Goal: Task Accomplishment & Management: Complete application form

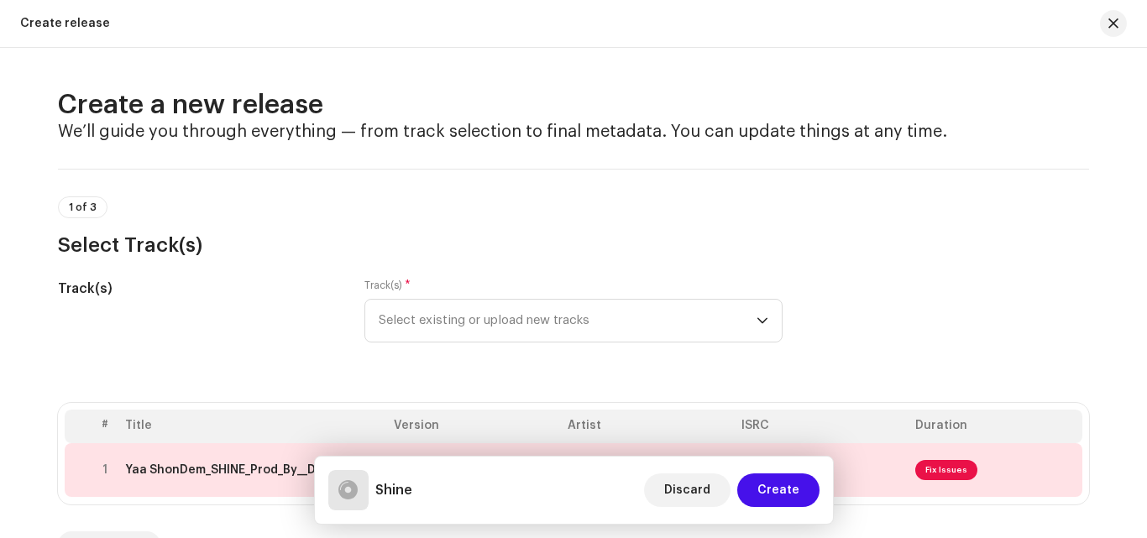
scroll to position [523, 0]
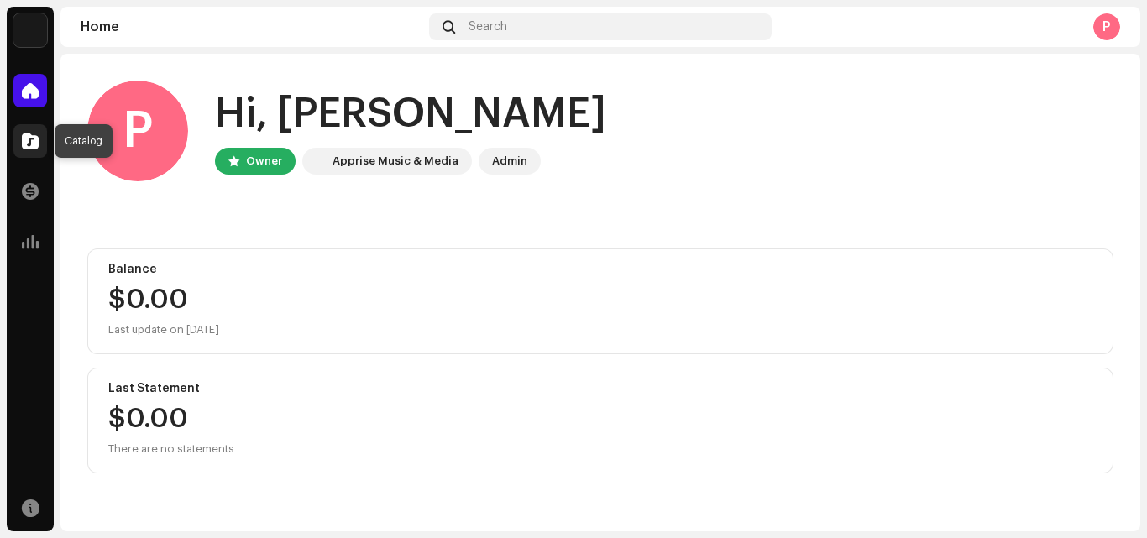
click at [19, 144] on div at bounding box center [30, 141] width 34 height 34
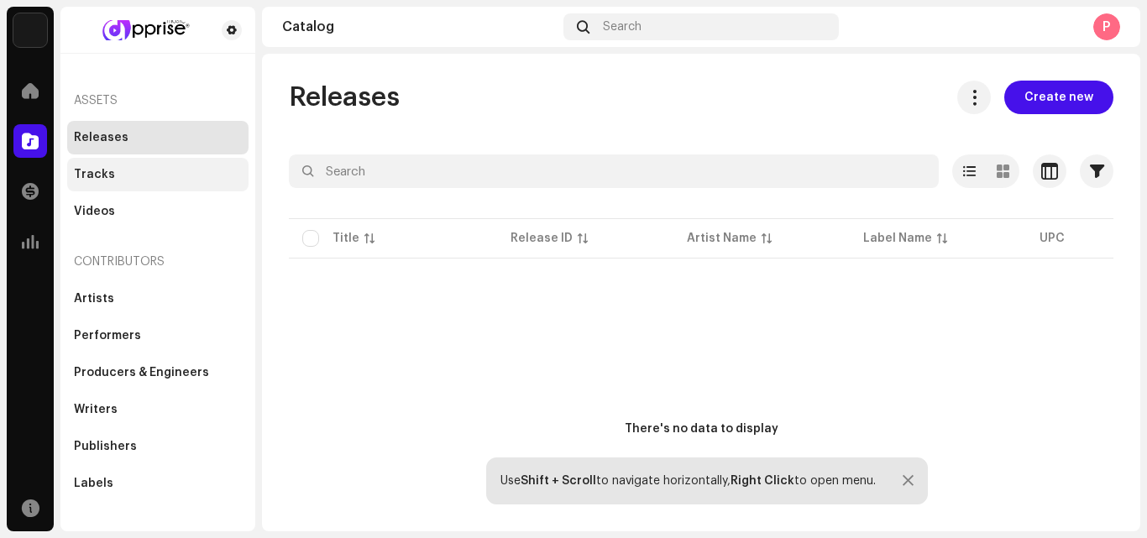
click at [81, 169] on div "Tracks" at bounding box center [94, 174] width 41 height 13
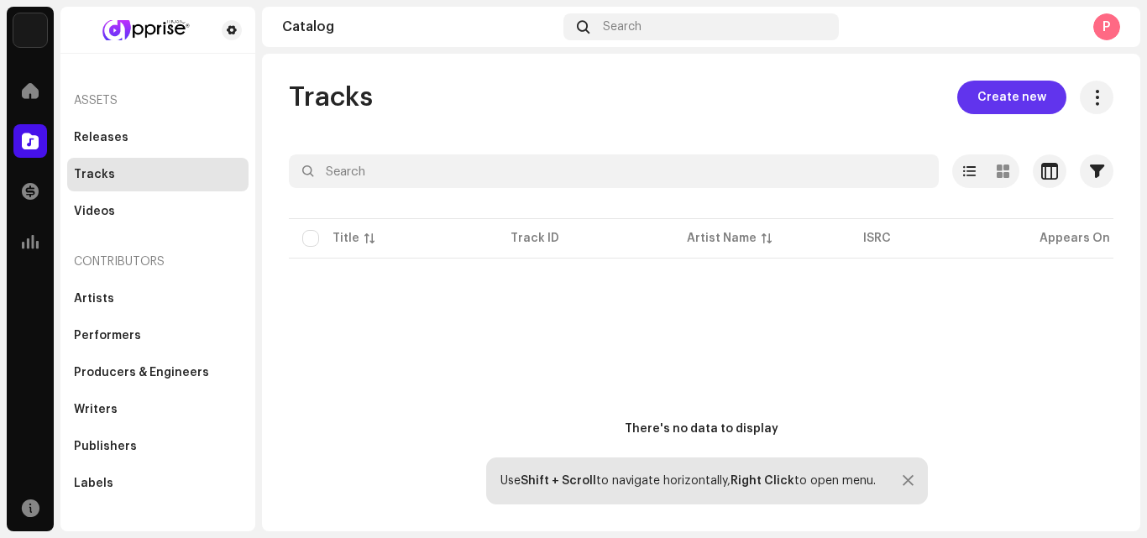
click at [1004, 98] on span "Create new" at bounding box center [1012, 98] width 69 height 34
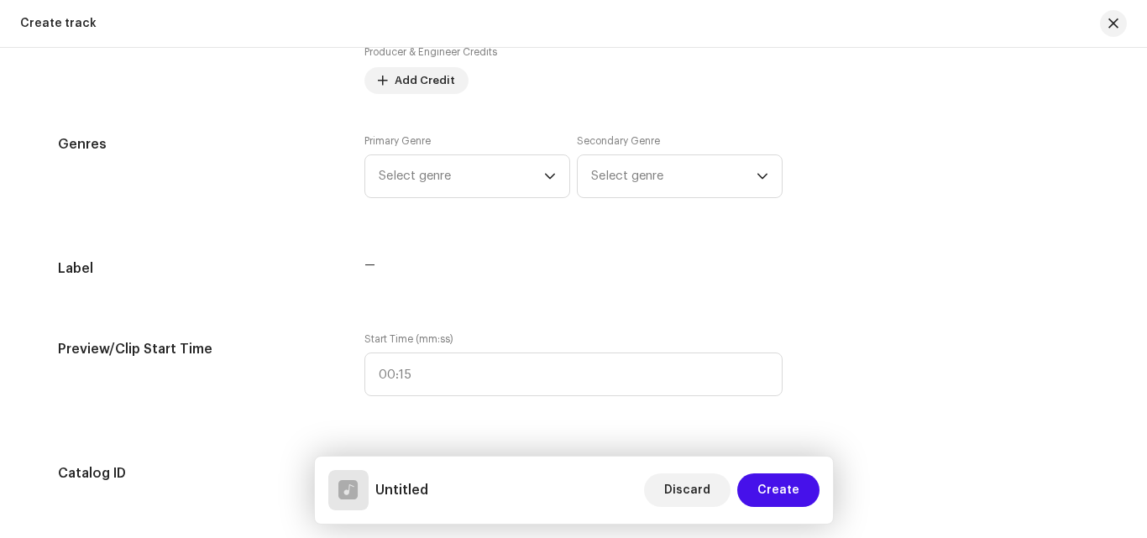
scroll to position [536, 0]
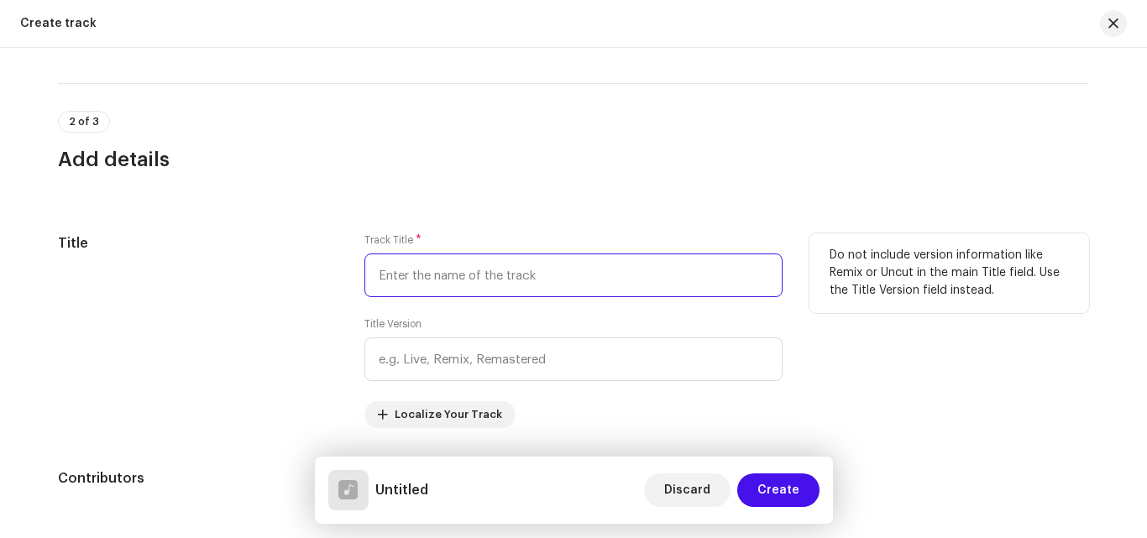
drag, startPoint x: 485, startPoint y: 259, endPoint x: 427, endPoint y: 276, distance: 59.8
click at [427, 276] on input "text" at bounding box center [573, 276] width 418 height 44
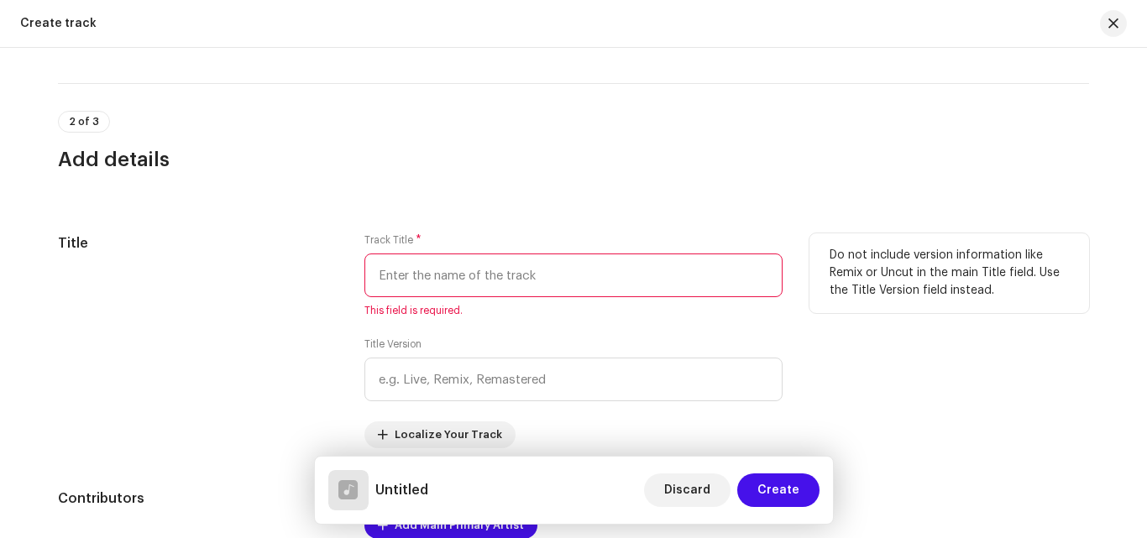
click at [479, 273] on input "text" at bounding box center [573, 276] width 418 height 44
type input "A"
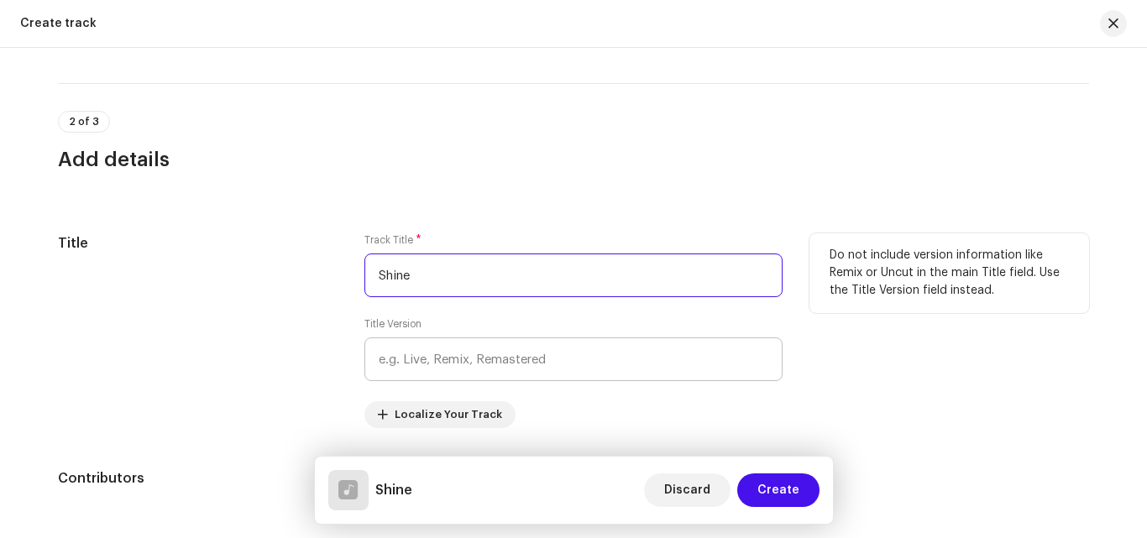
type input "Shine"
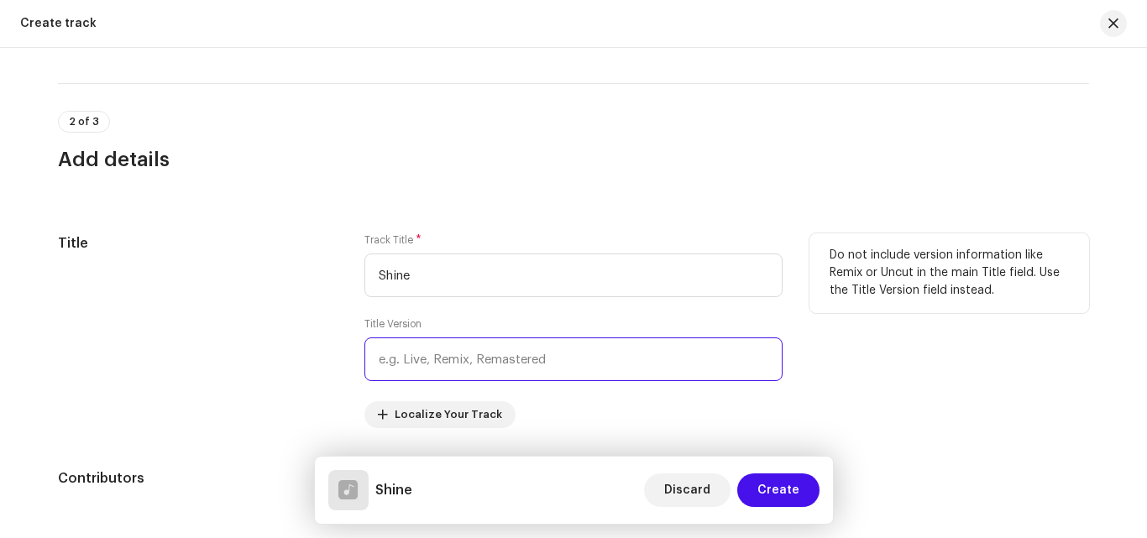
click at [545, 362] on input "text" at bounding box center [573, 360] width 418 height 44
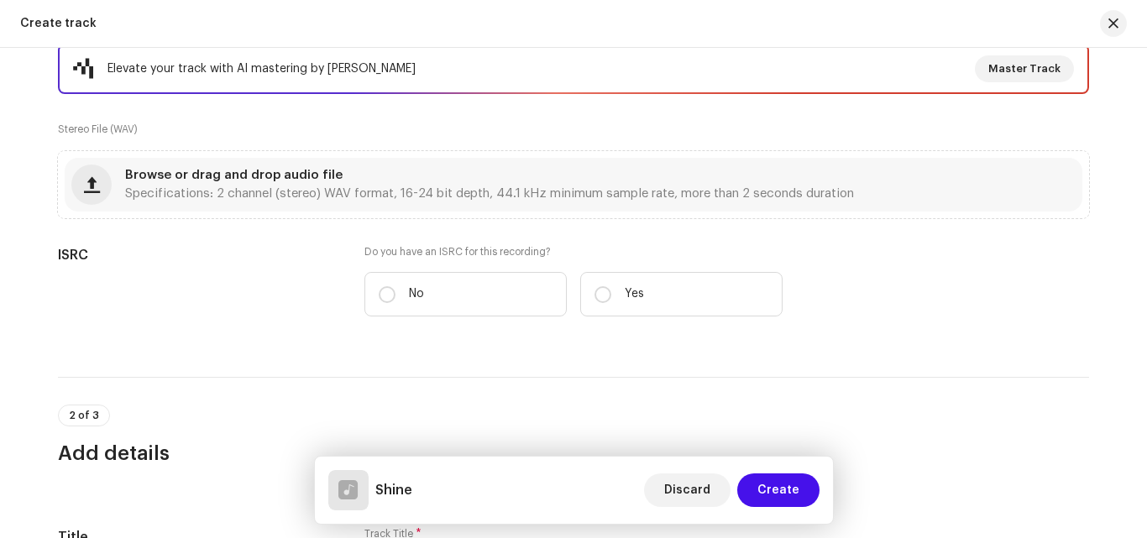
scroll to position [270, 0]
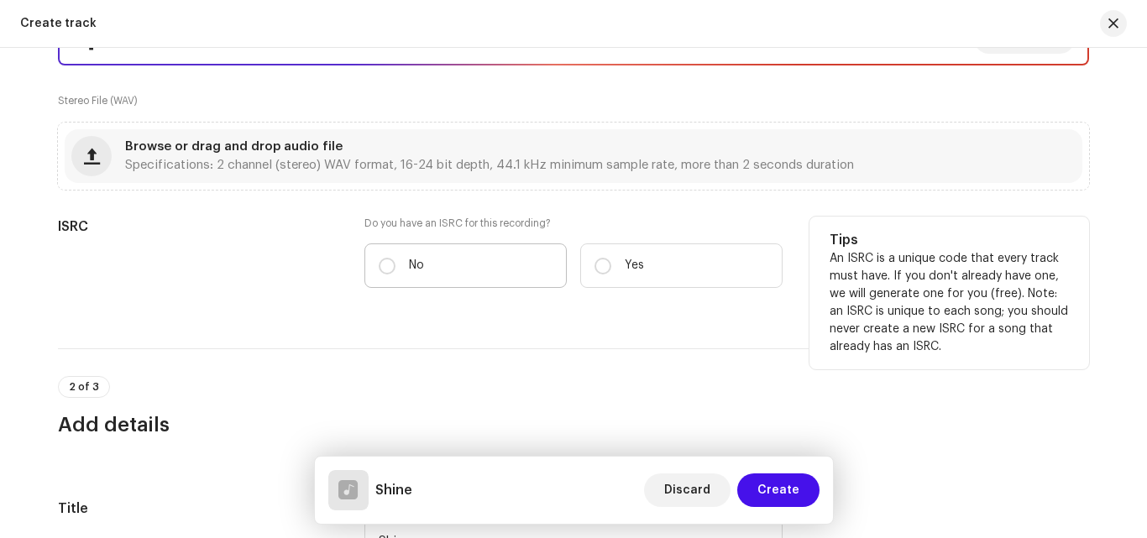
click at [432, 277] on label "No" at bounding box center [465, 266] width 202 height 45
click at [396, 275] on input "No" at bounding box center [387, 266] width 17 height 17
radio input "true"
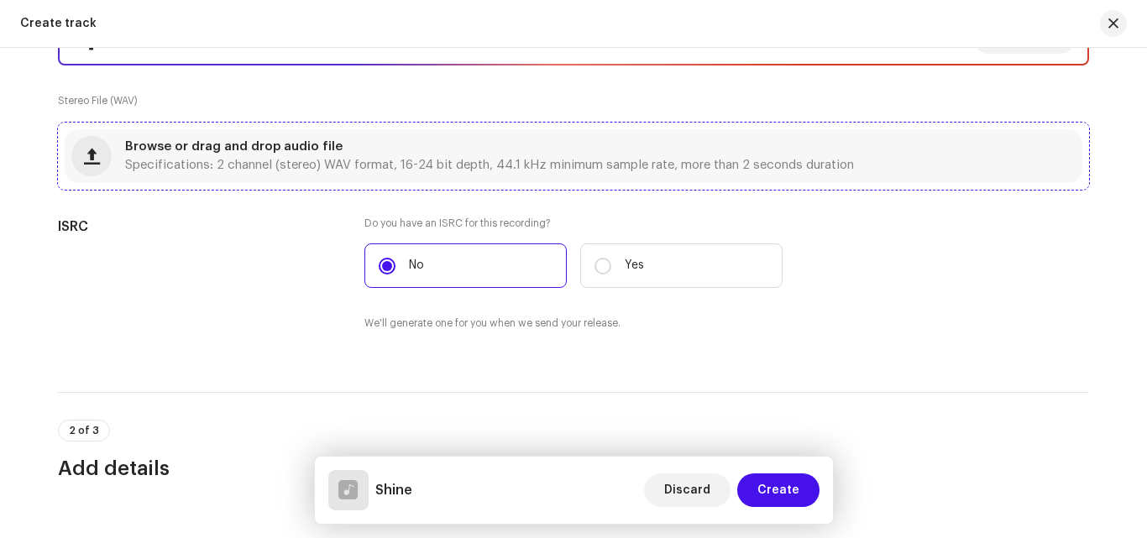
click at [278, 150] on span "Browse or drag and drop audio file" at bounding box center [234, 147] width 218 height 12
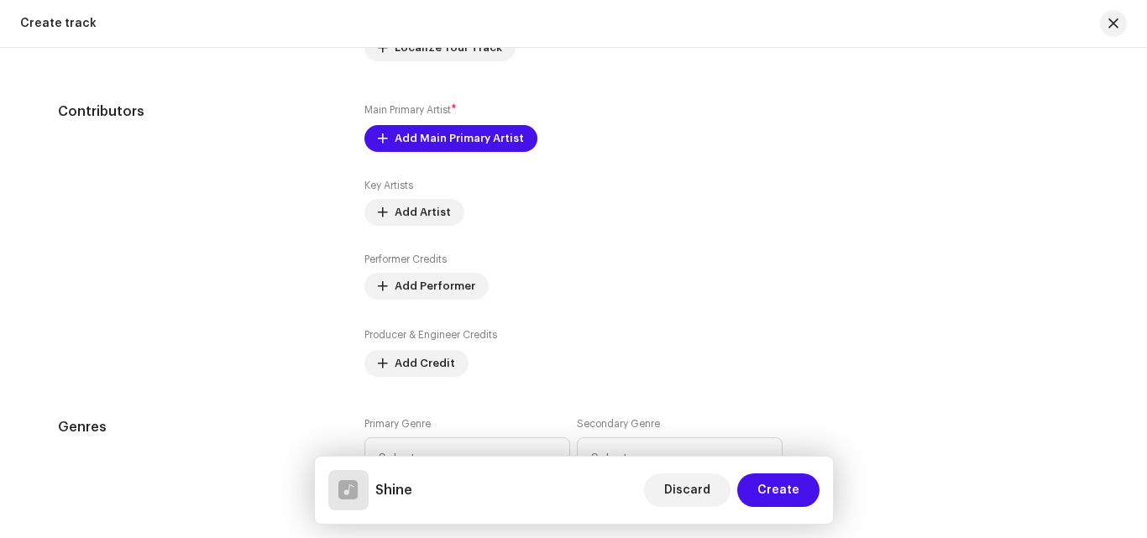
scroll to position [961, 0]
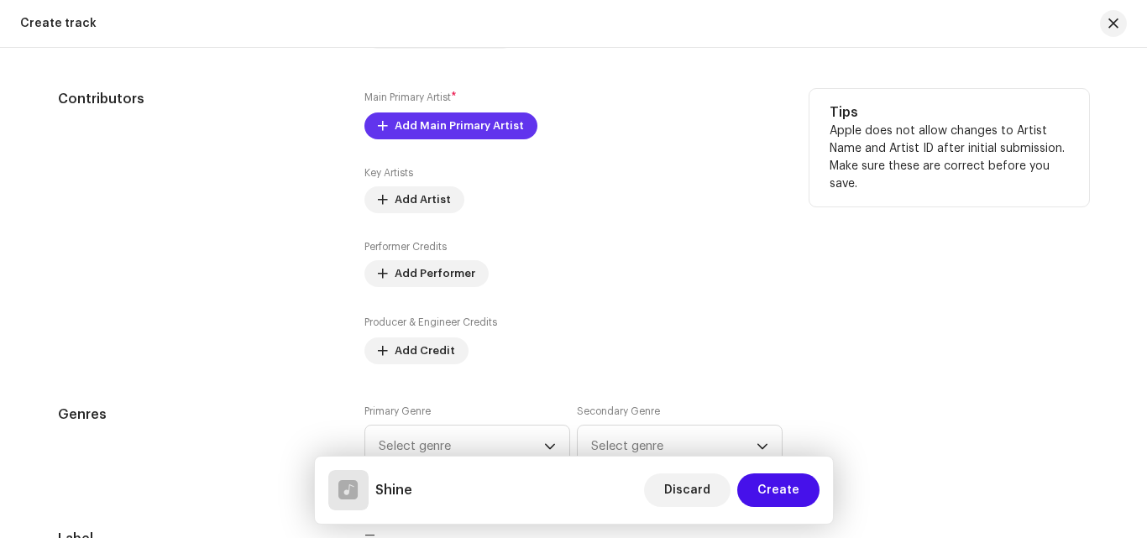
click at [484, 125] on span "Add Main Primary Artist" at bounding box center [459, 126] width 129 height 34
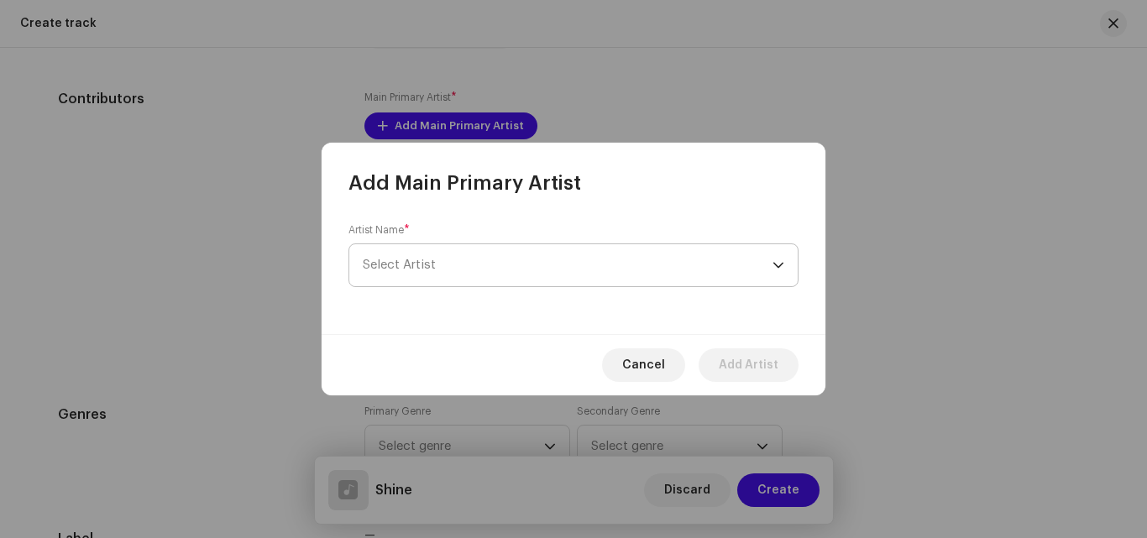
click at [420, 270] on span "Select Artist" at bounding box center [399, 265] width 73 height 13
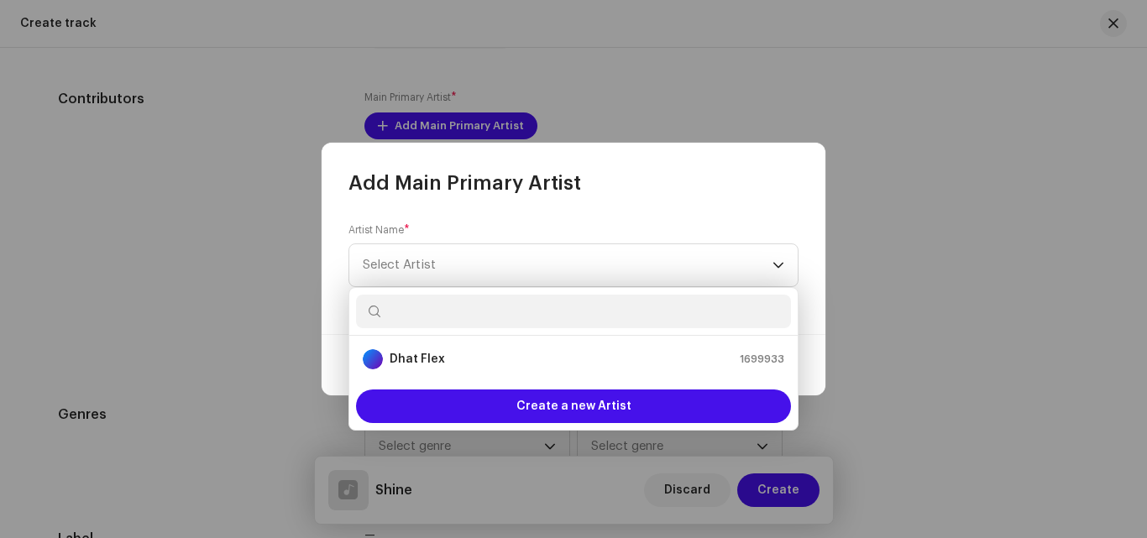
click at [599, 212] on div "Artist Name * Select Artist" at bounding box center [574, 266] width 504 height 138
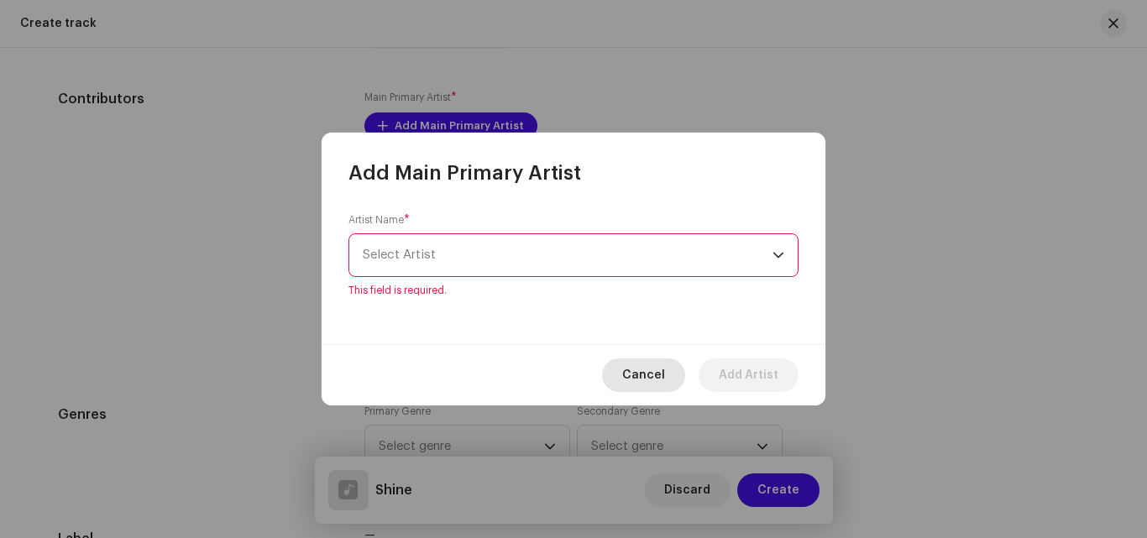
click at [657, 374] on span "Cancel" at bounding box center [643, 376] width 43 height 34
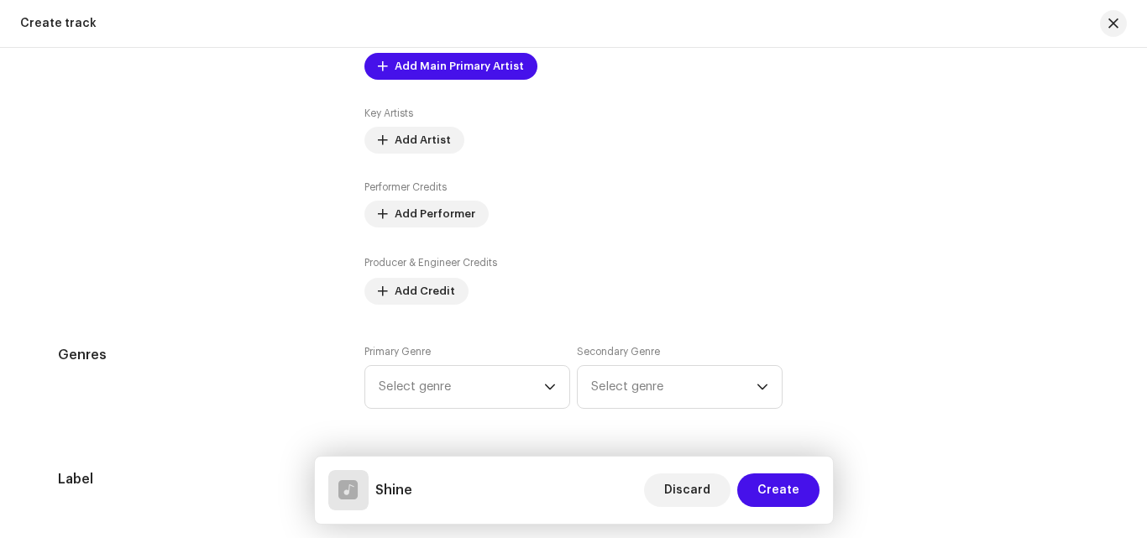
scroll to position [1026, 0]
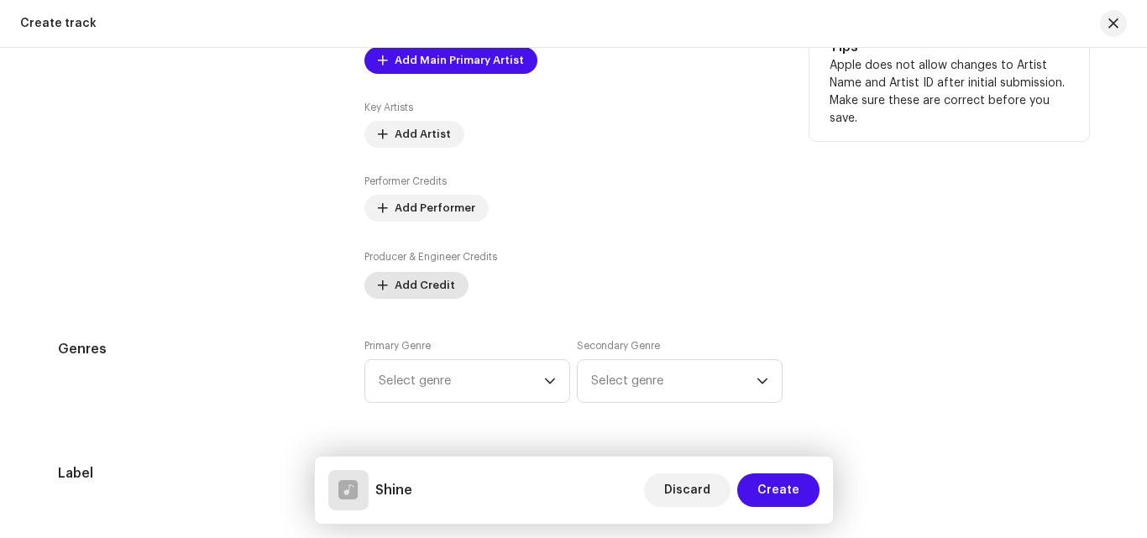
click at [447, 280] on span "Add Credit" at bounding box center [425, 286] width 60 height 34
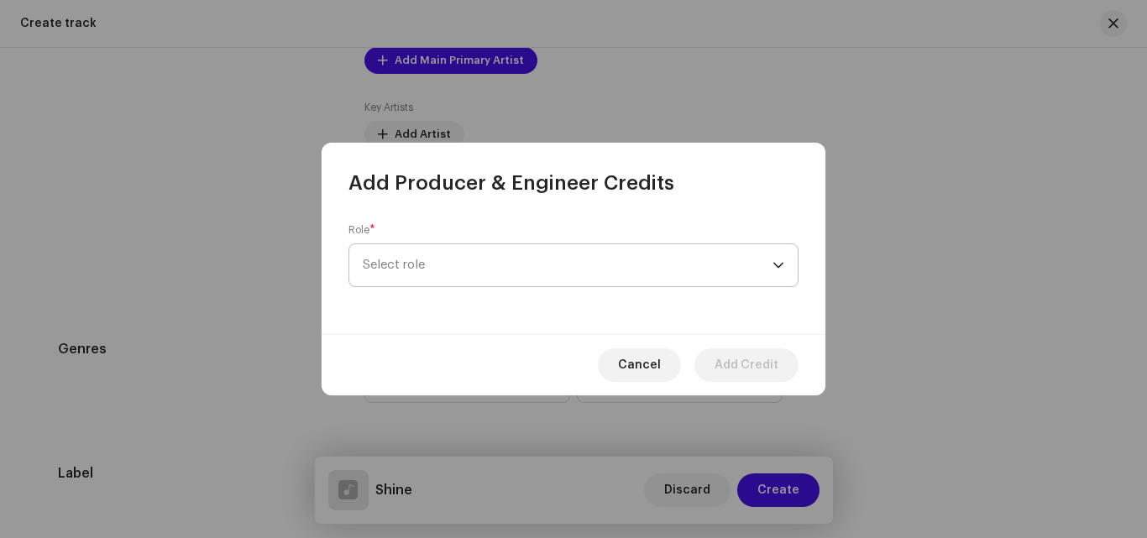
click at [448, 249] on span "Select role" at bounding box center [568, 265] width 410 height 42
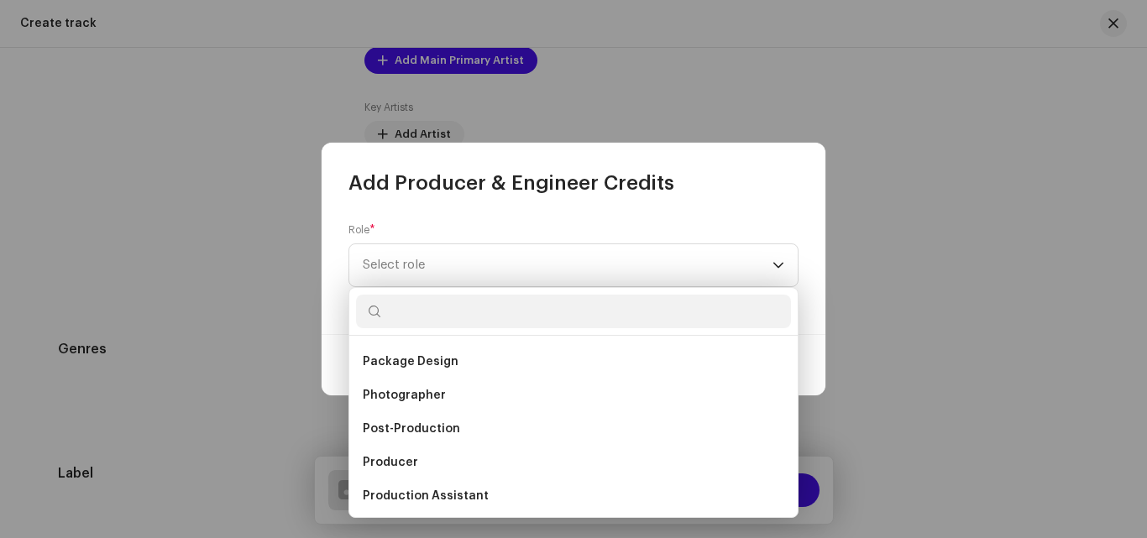
scroll to position [590, 0]
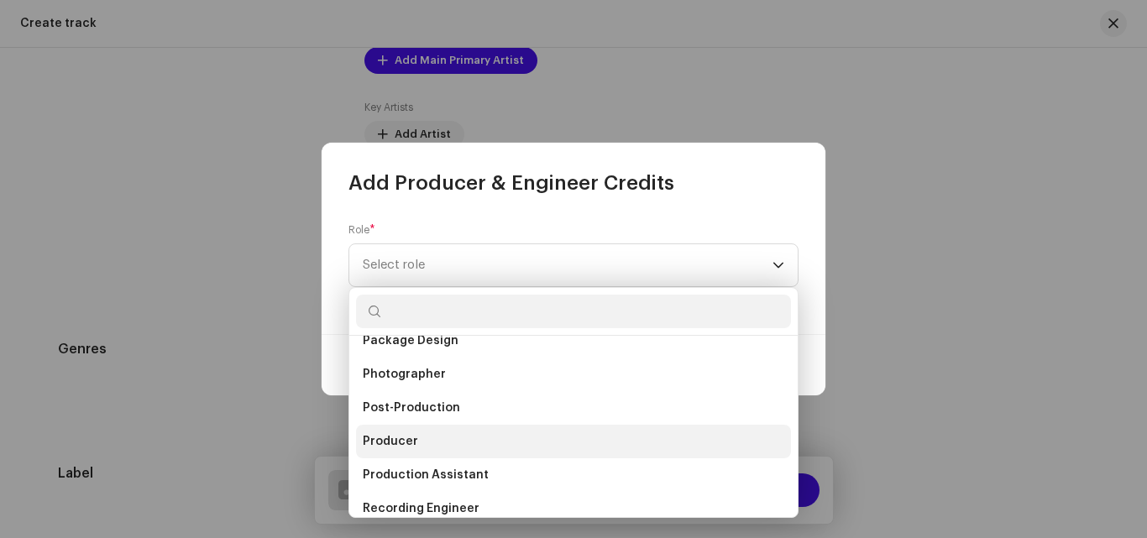
click at [413, 445] on span "Producer" at bounding box center [390, 441] width 55 height 17
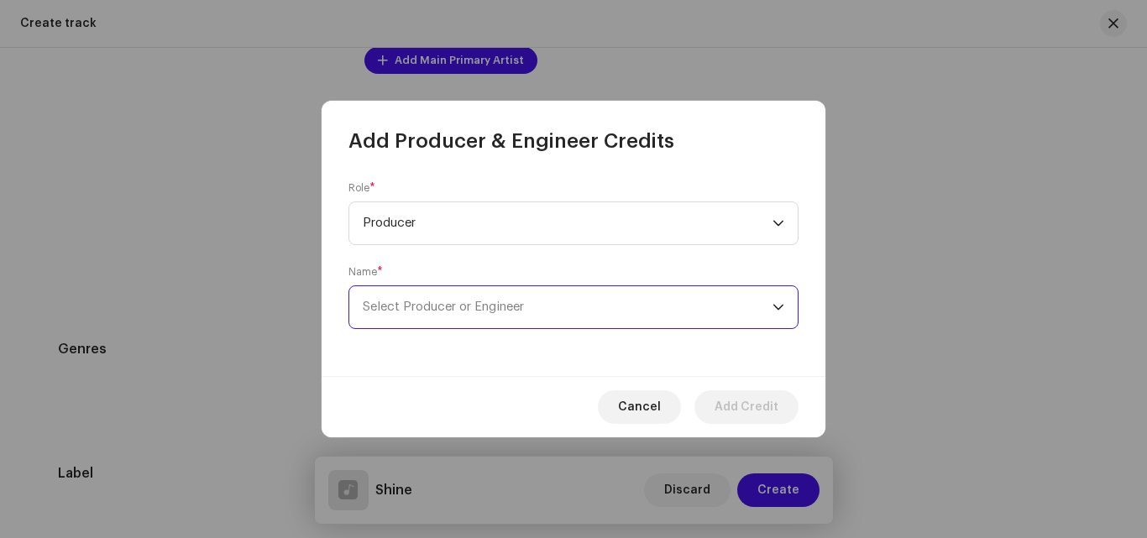
click at [442, 299] on span "Select Producer or Engineer" at bounding box center [568, 307] width 410 height 42
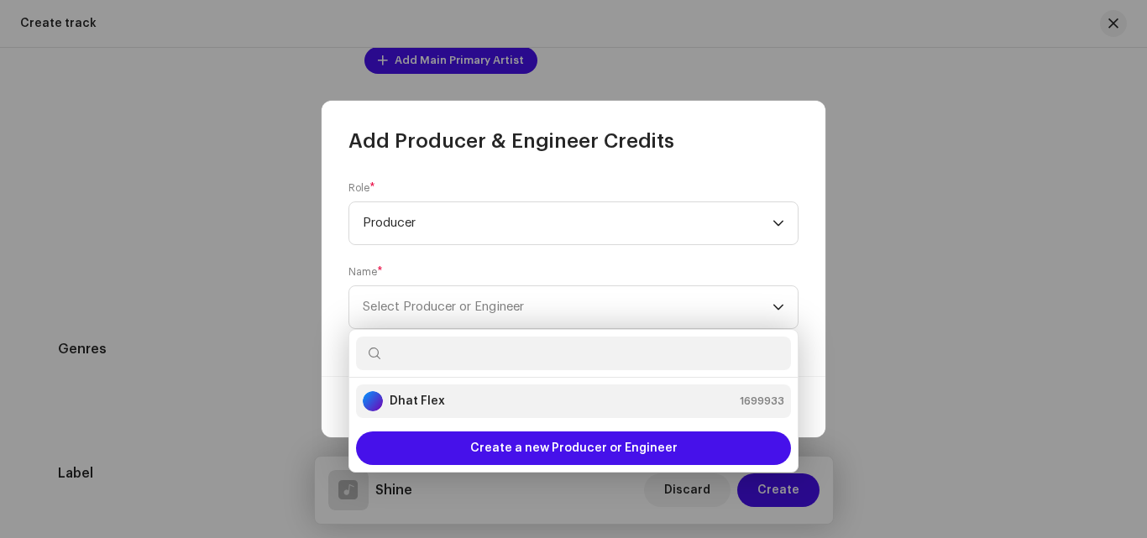
click at [412, 402] on strong "Dhat Flex" at bounding box center [417, 401] width 55 height 17
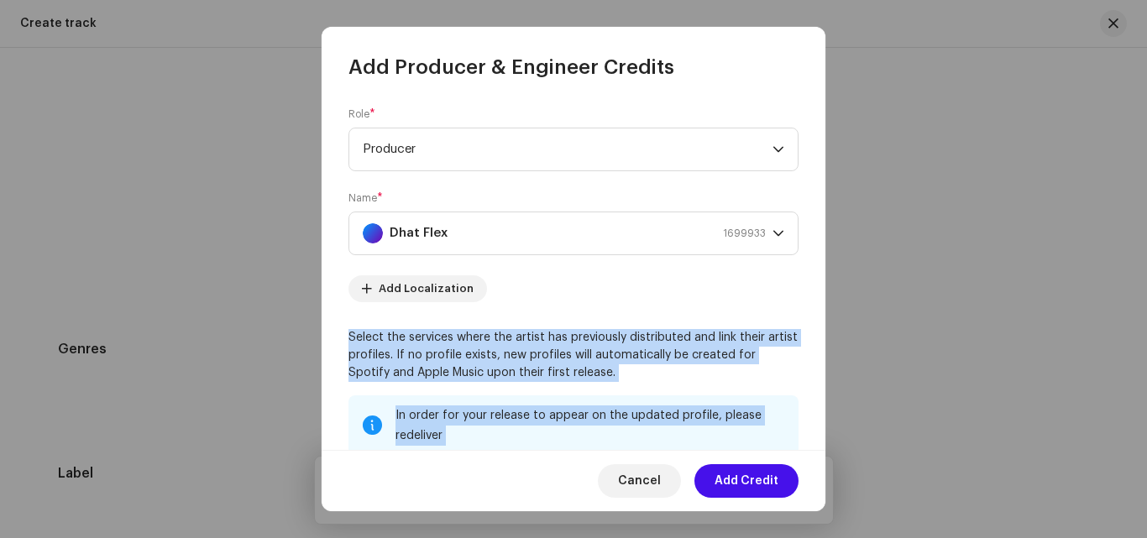
drag, startPoint x: 818, startPoint y: 286, endPoint x: 820, endPoint y: 302, distance: 16.2
click at [820, 302] on div "Role * Producer Name * Dhat Flex 1699933 Add Localization Select the services w…" at bounding box center [574, 266] width 504 height 370
click at [814, 290] on div "Role * Producer Name * Dhat Flex 1699933 Add Localization Select the services w…" at bounding box center [574, 266] width 504 height 370
click at [807, 286] on div "Role * Producer Name * Dhat Flex 1699933 Add Localization Select the services w…" at bounding box center [574, 266] width 504 height 370
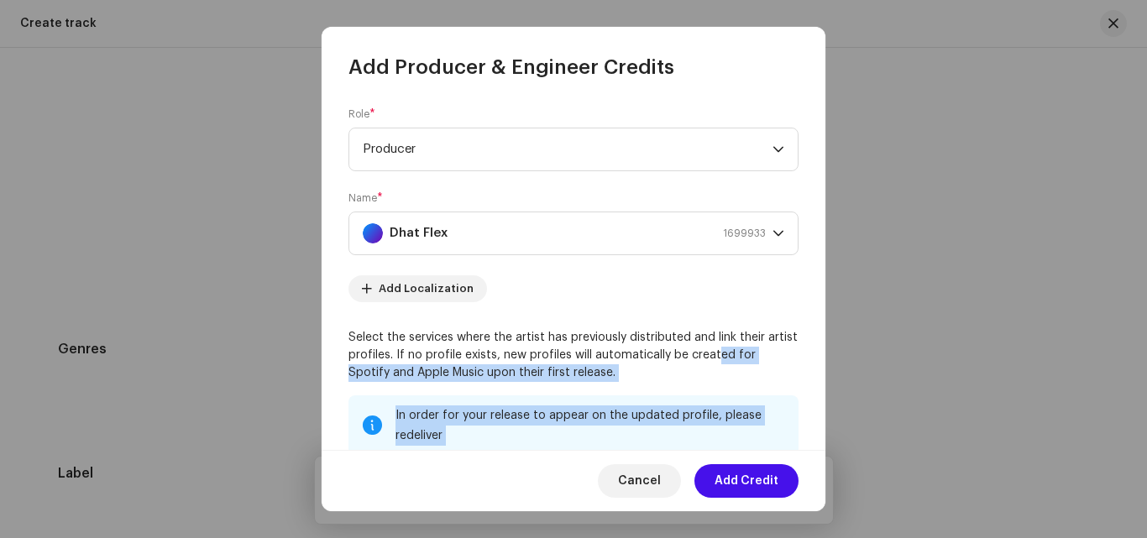
click at [712, 355] on p "Select the services where the artist has previously distributed and link their …" at bounding box center [574, 355] width 450 height 53
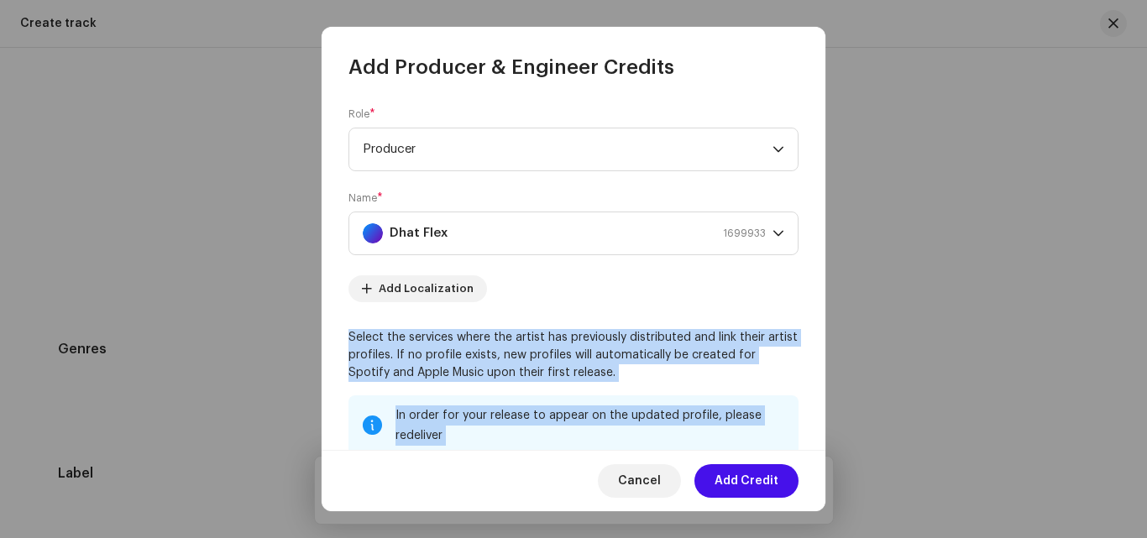
click at [791, 298] on re-m-artist-locales-form "Add Localization" at bounding box center [574, 288] width 450 height 27
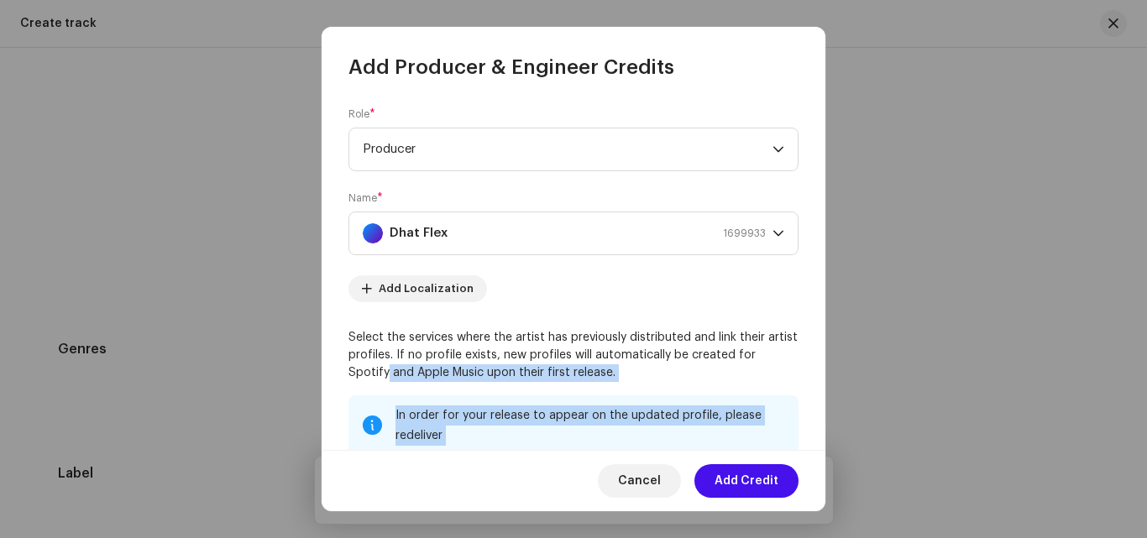
click at [789, 357] on p "Select the services where the artist has previously distributed and link their …" at bounding box center [574, 355] width 450 height 53
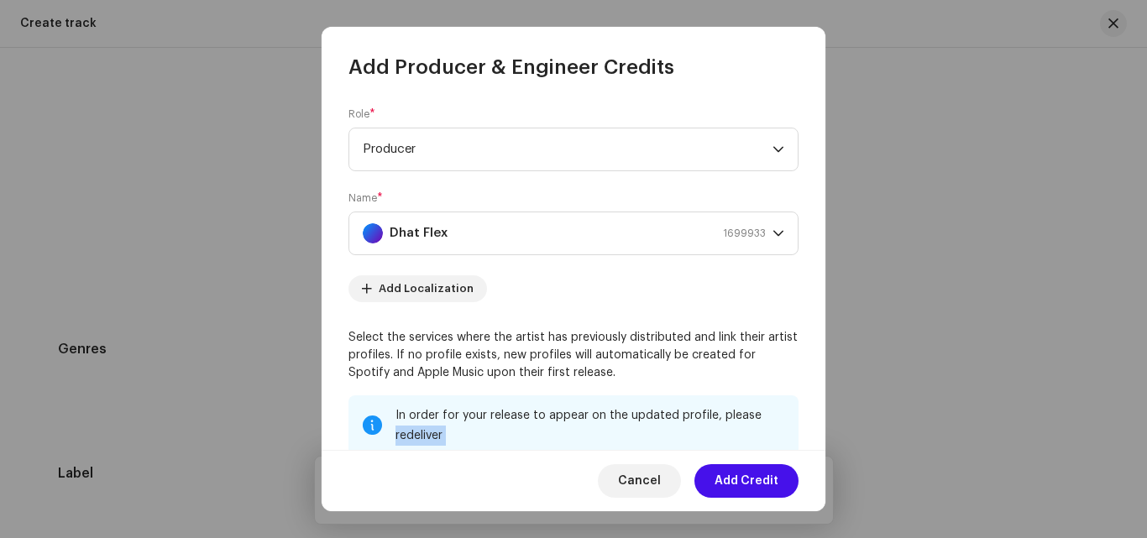
click at [754, 414] on div "In order for your release to appear on the updated profile, please redeliver" at bounding box center [591, 426] width 390 height 40
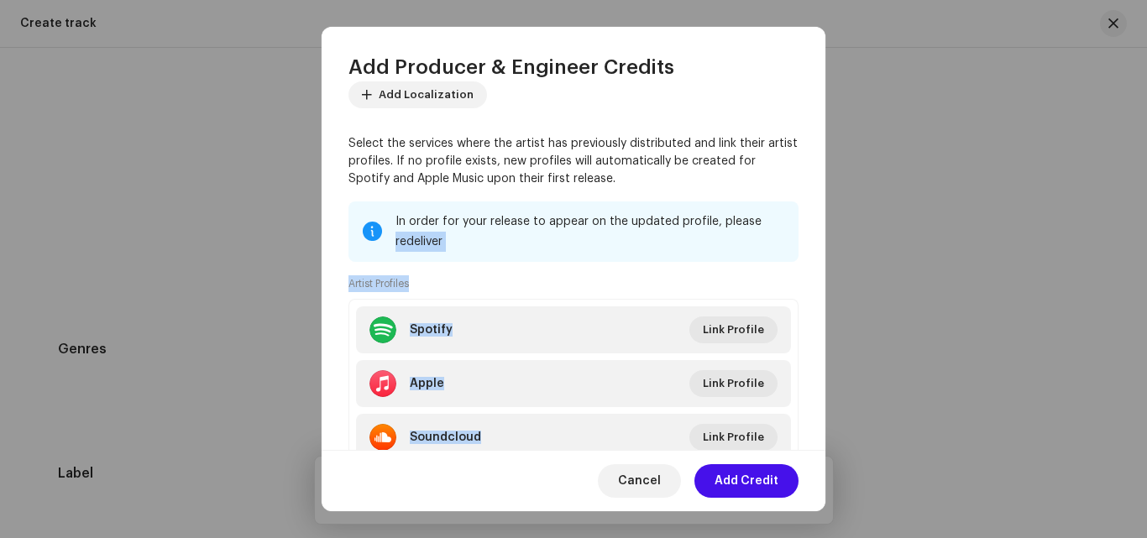
scroll to position [206, 0]
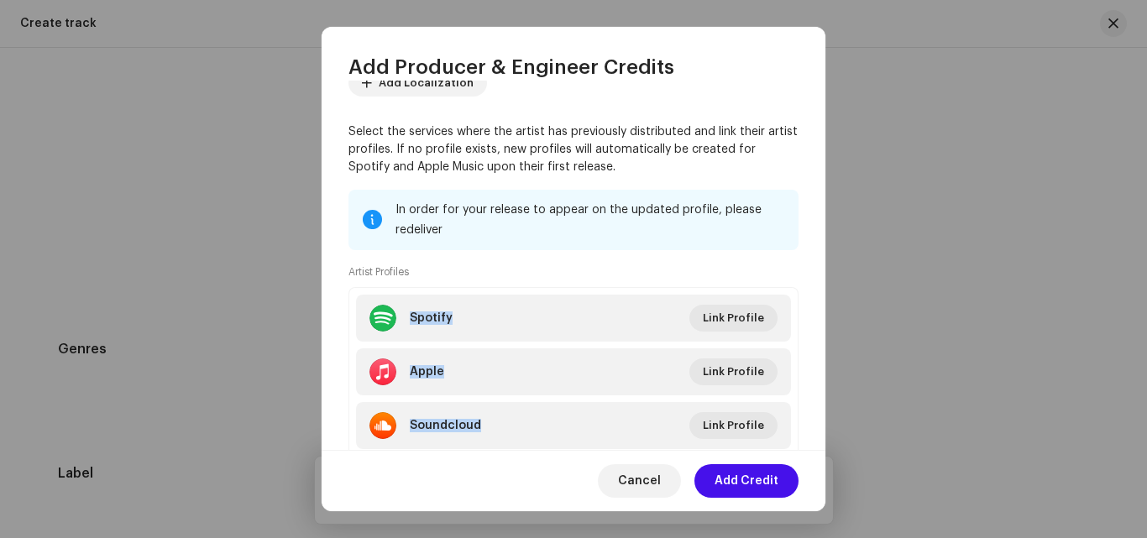
click at [771, 260] on div "Select the services where the artist has previously distributed and link their …" at bounding box center [574, 289] width 450 height 333
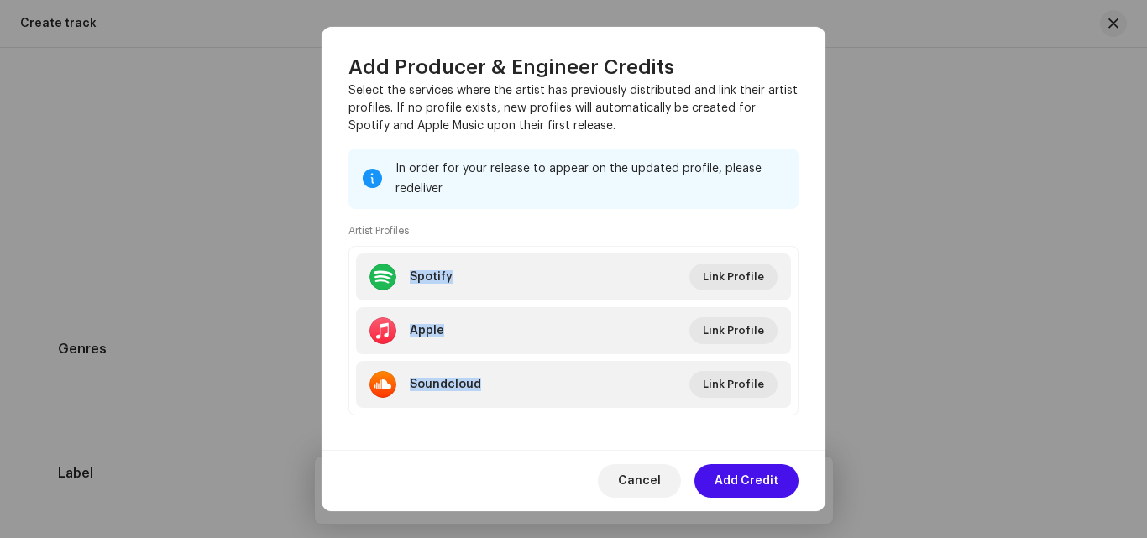
scroll to position [259, 0]
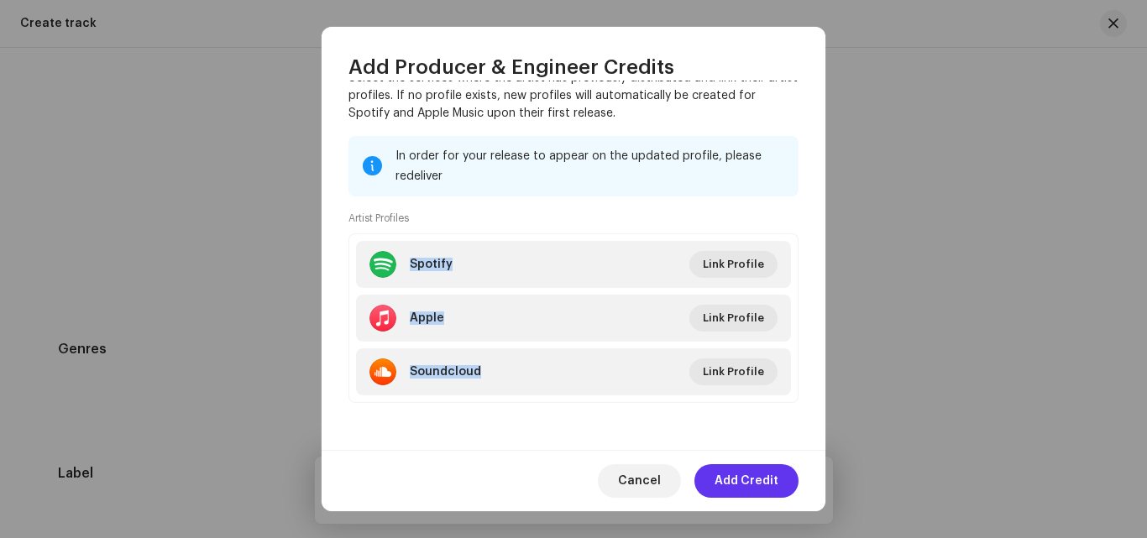
click at [742, 473] on span "Add Credit" at bounding box center [747, 481] width 64 height 34
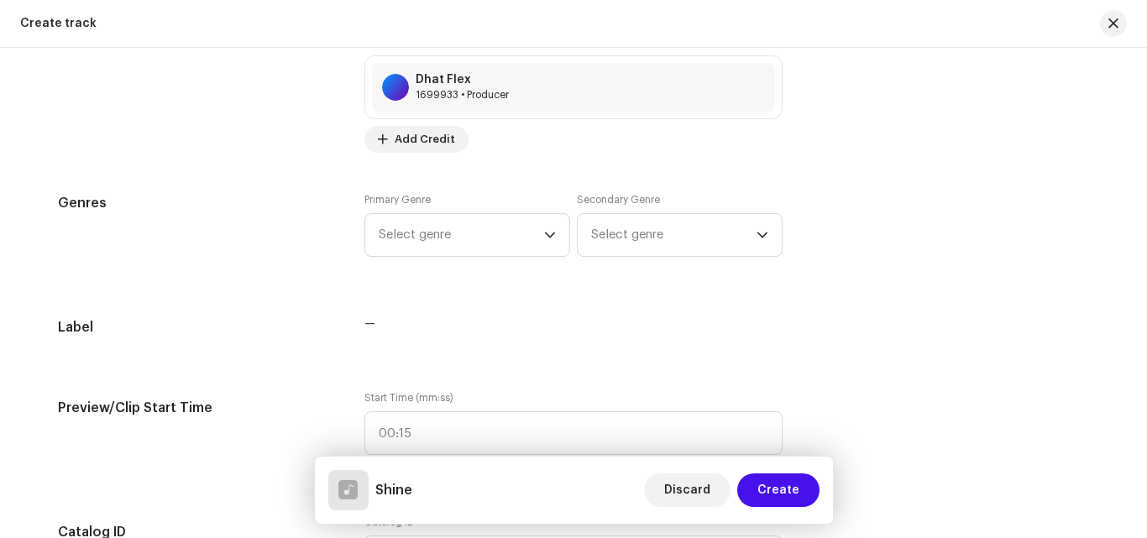
scroll to position [1268, 0]
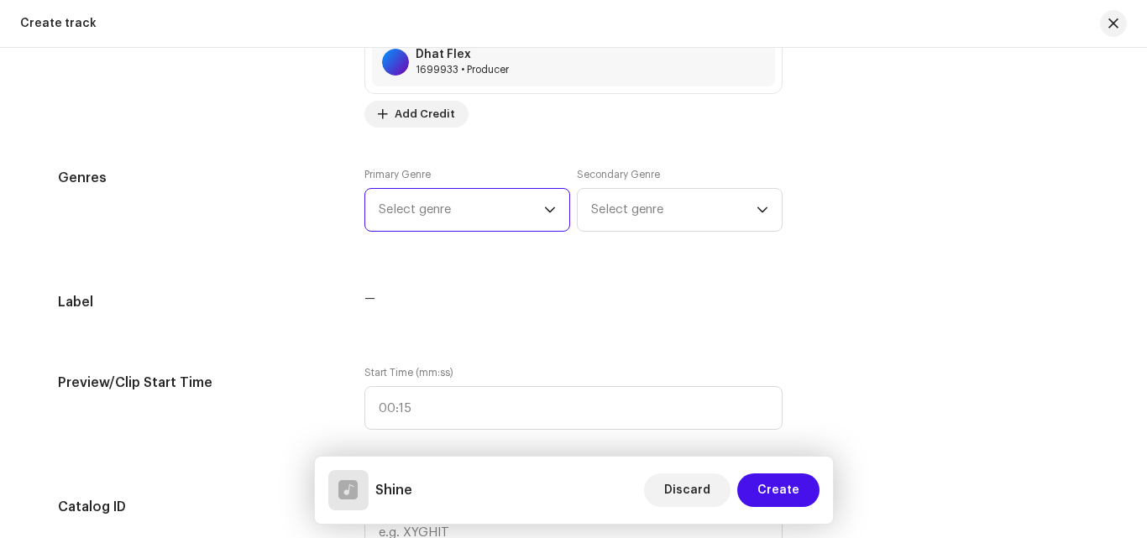
click at [483, 216] on span "Select genre" at bounding box center [461, 210] width 165 height 42
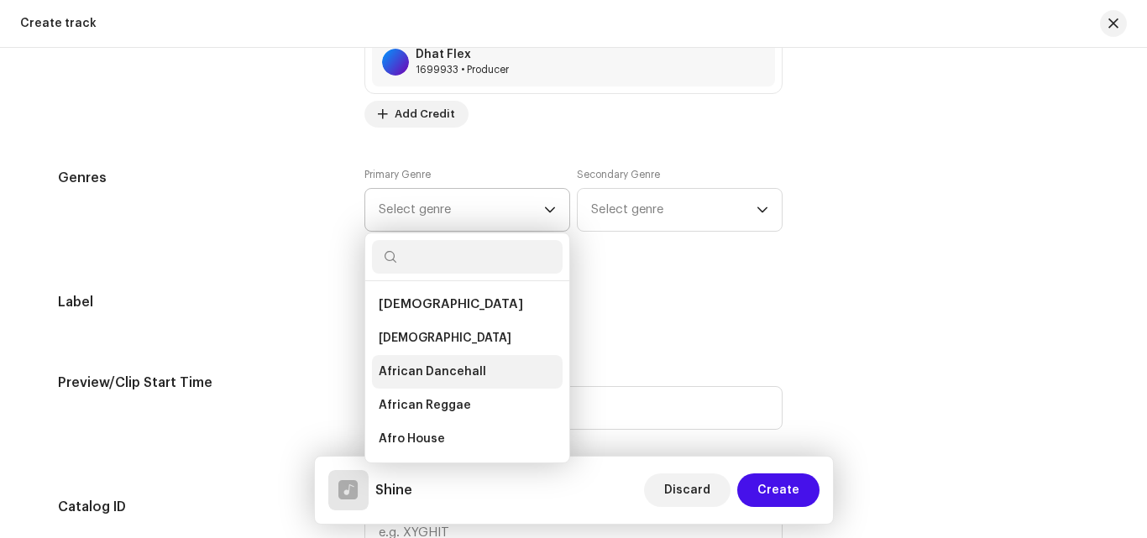
click at [399, 379] on span "African Dancehall" at bounding box center [432, 372] width 107 height 17
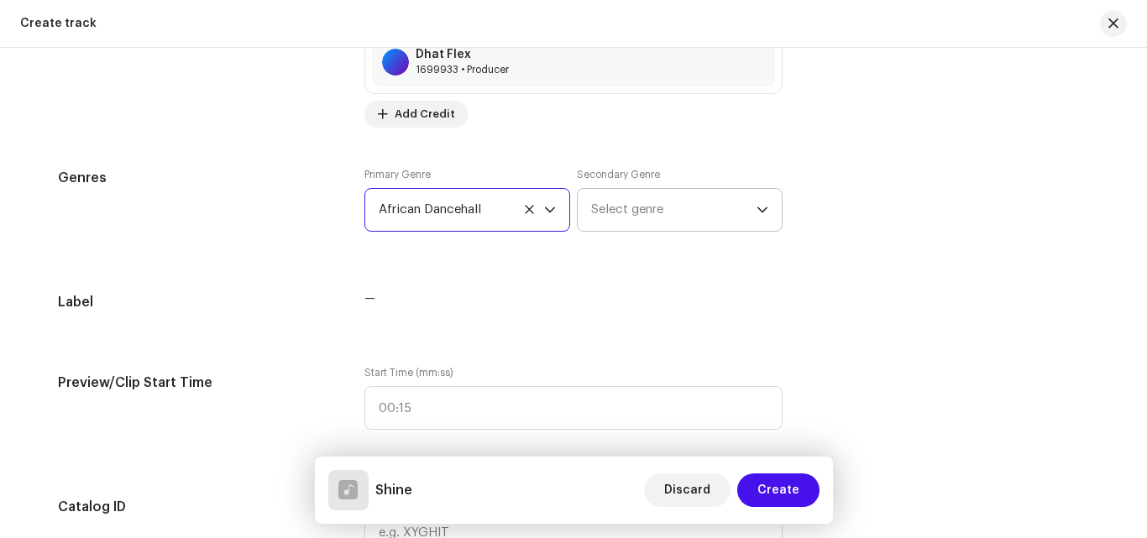
click at [650, 219] on span "Select genre" at bounding box center [673, 210] width 165 height 42
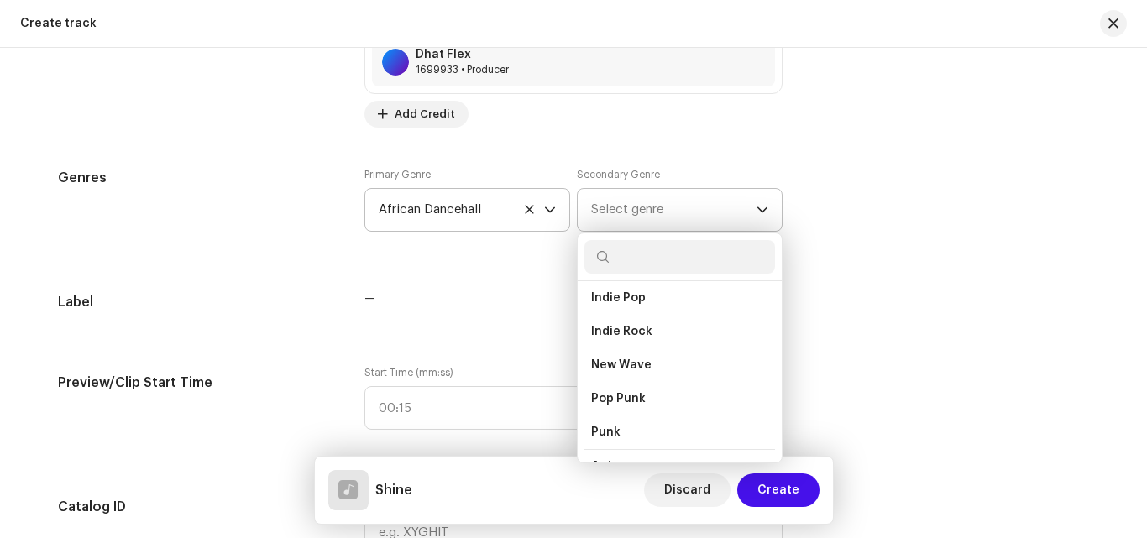
scroll to position [0, 0]
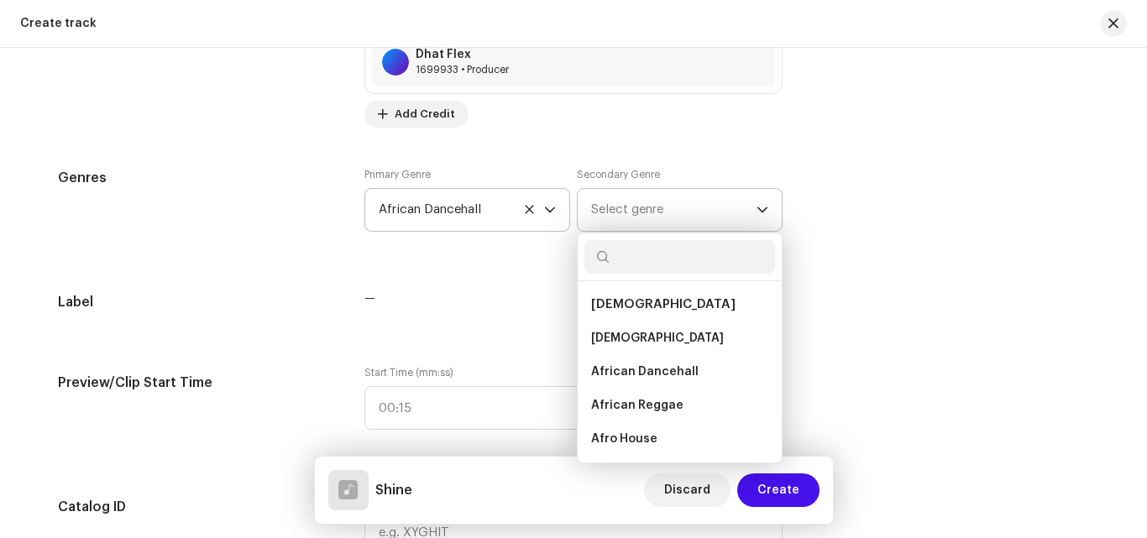
click at [630, 307] on span "[DEMOGRAPHIC_DATA]" at bounding box center [663, 304] width 144 height 13
click at [612, 305] on span "[DEMOGRAPHIC_DATA]" at bounding box center [663, 304] width 144 height 13
click at [596, 305] on span "[DEMOGRAPHIC_DATA]" at bounding box center [663, 304] width 144 height 13
click at [605, 304] on span "[DEMOGRAPHIC_DATA]" at bounding box center [663, 304] width 144 height 13
click at [605, 330] on span "[DEMOGRAPHIC_DATA]" at bounding box center [657, 338] width 133 height 17
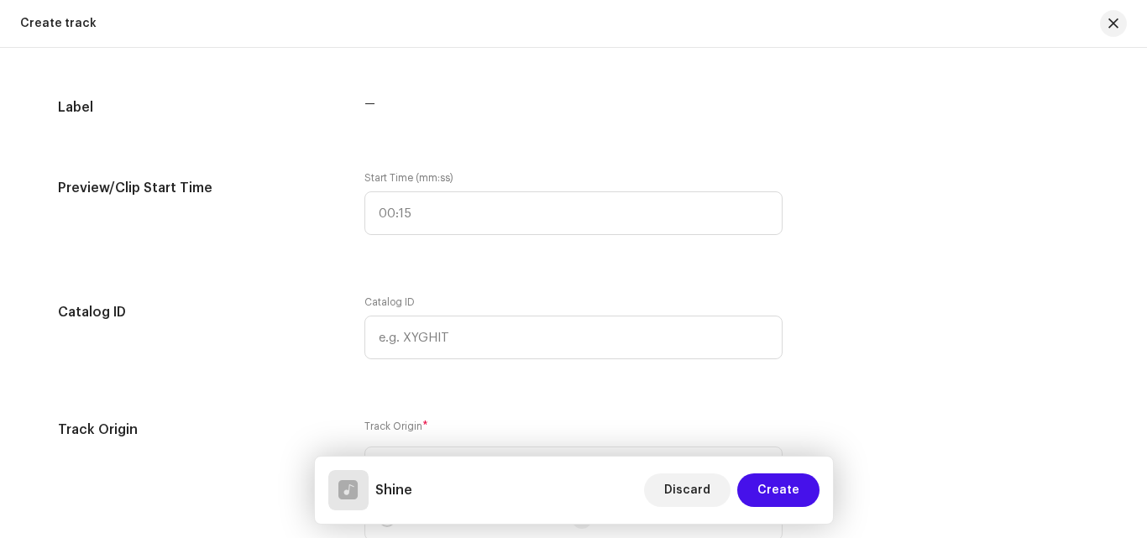
scroll to position [1469, 0]
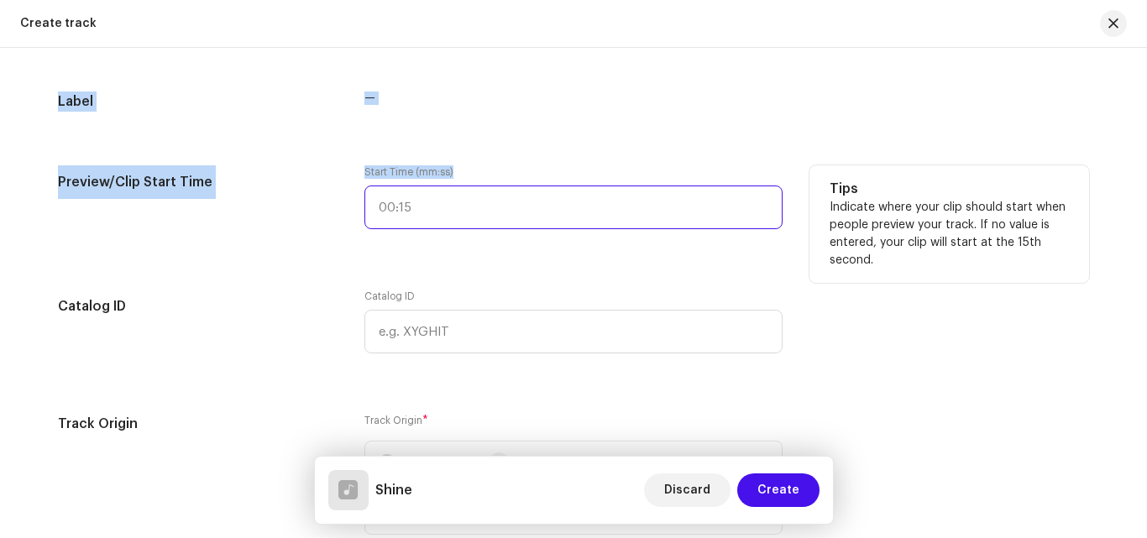
type input ":"
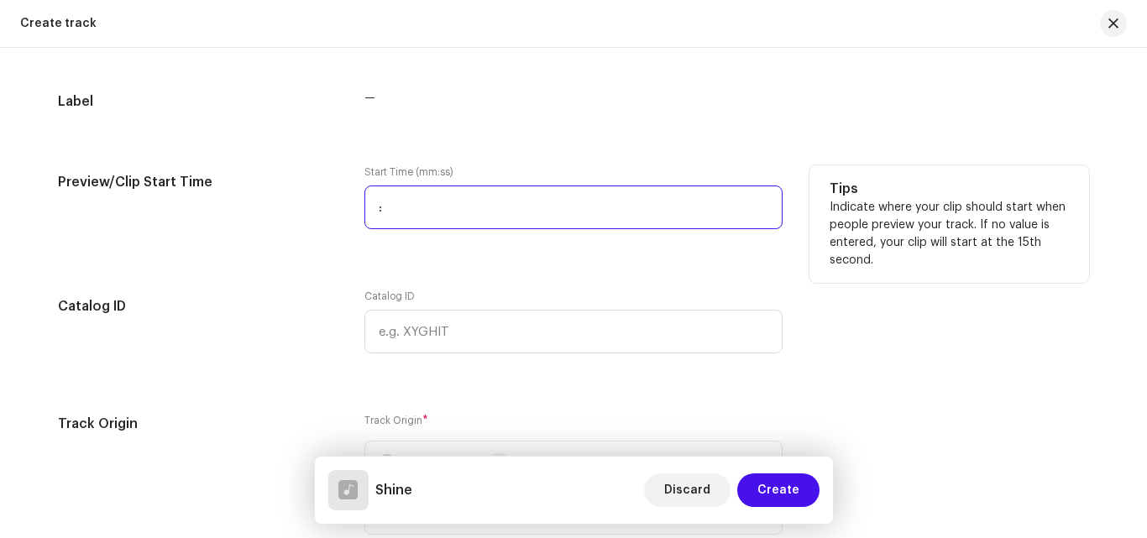
click at [429, 203] on input ":" at bounding box center [573, 208] width 418 height 44
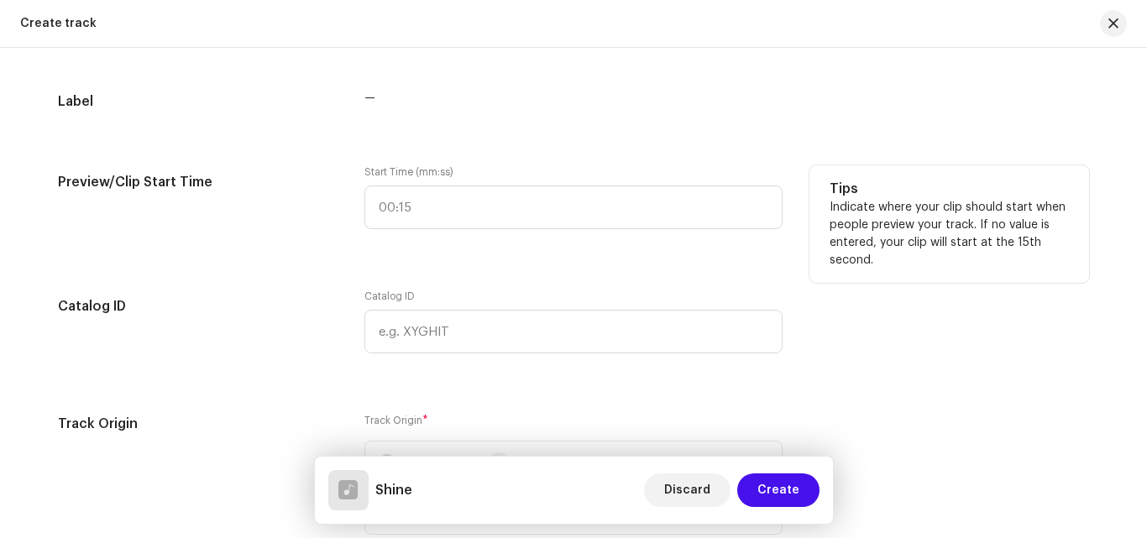
click at [411, 234] on div "Start Time (mm:ss)" at bounding box center [573, 207] width 418 height 84
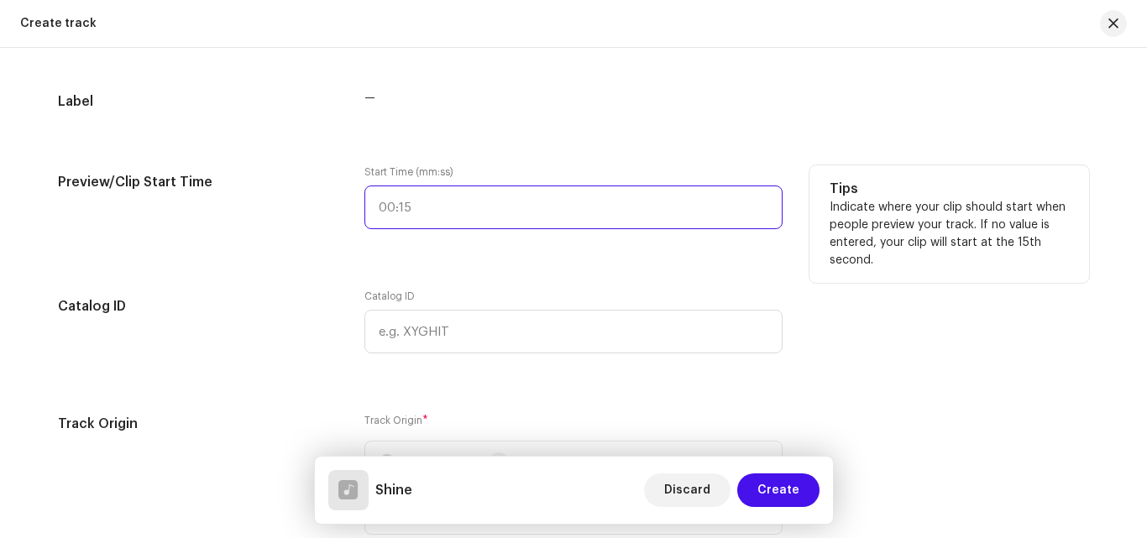
type input ":"
click at [428, 209] on input ":" at bounding box center [573, 208] width 418 height 44
click at [485, 212] on input ":" at bounding box center [573, 208] width 418 height 44
click at [430, 206] on input ":" at bounding box center [573, 208] width 418 height 44
drag, startPoint x: 430, startPoint y: 206, endPoint x: 438, endPoint y: 207, distance: 8.6
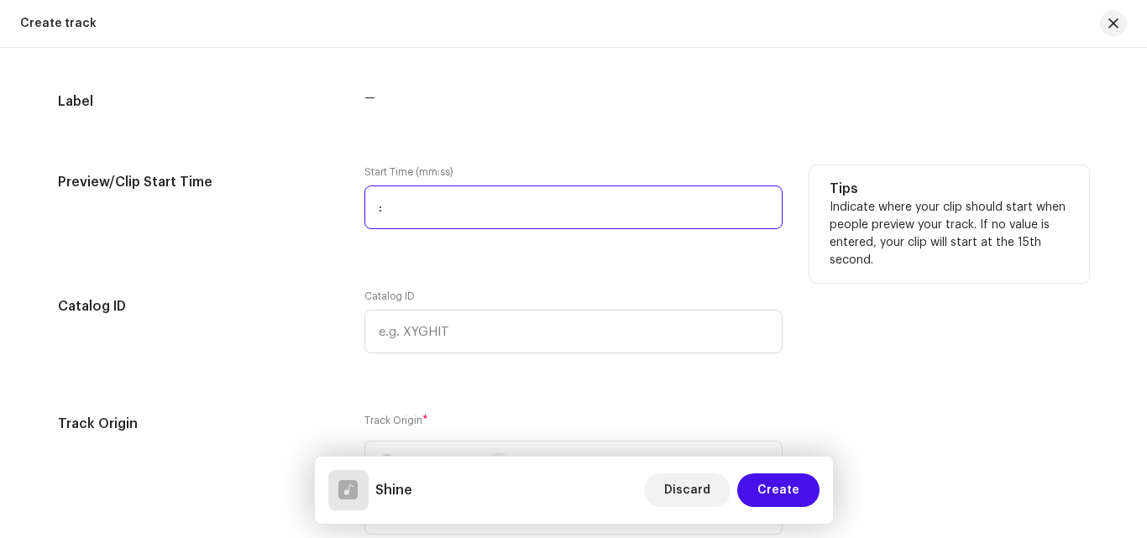
click at [438, 206] on input ":" at bounding box center [573, 208] width 418 height 44
click at [438, 210] on input ":" at bounding box center [573, 208] width 418 height 44
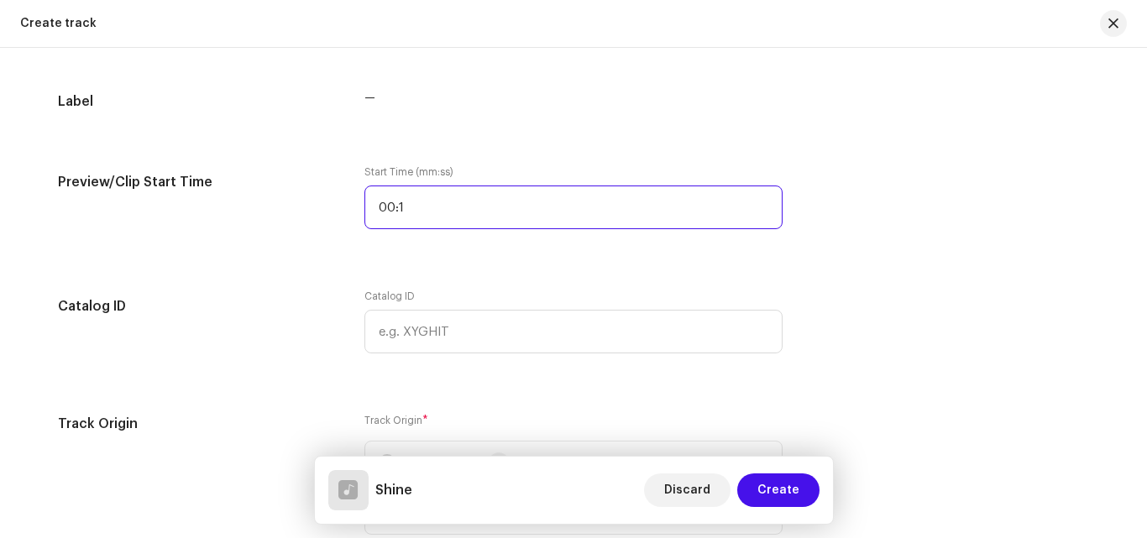
type input "00:15"
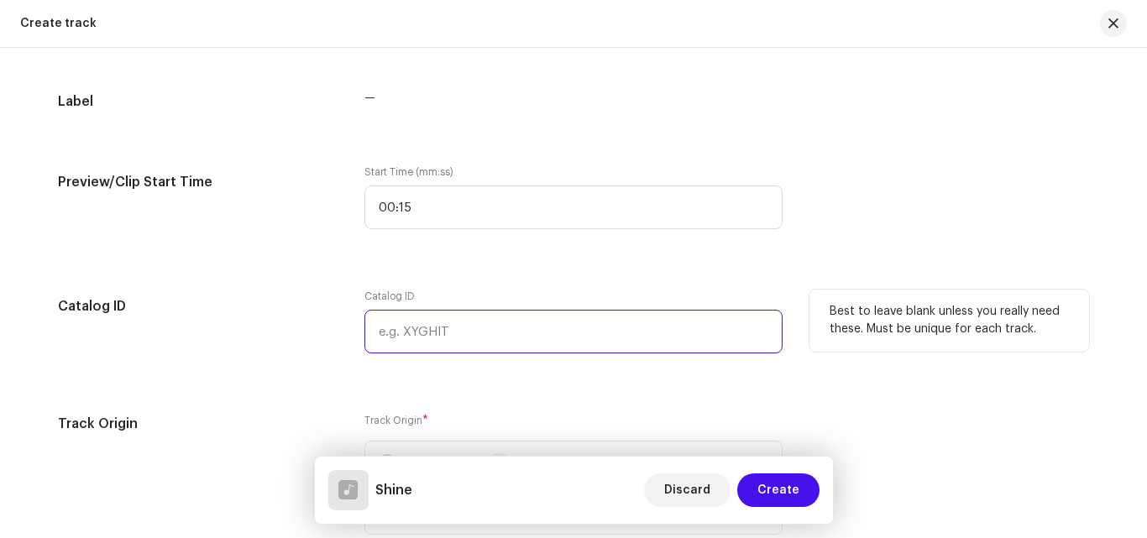
click at [501, 330] on input "text" at bounding box center [573, 332] width 418 height 44
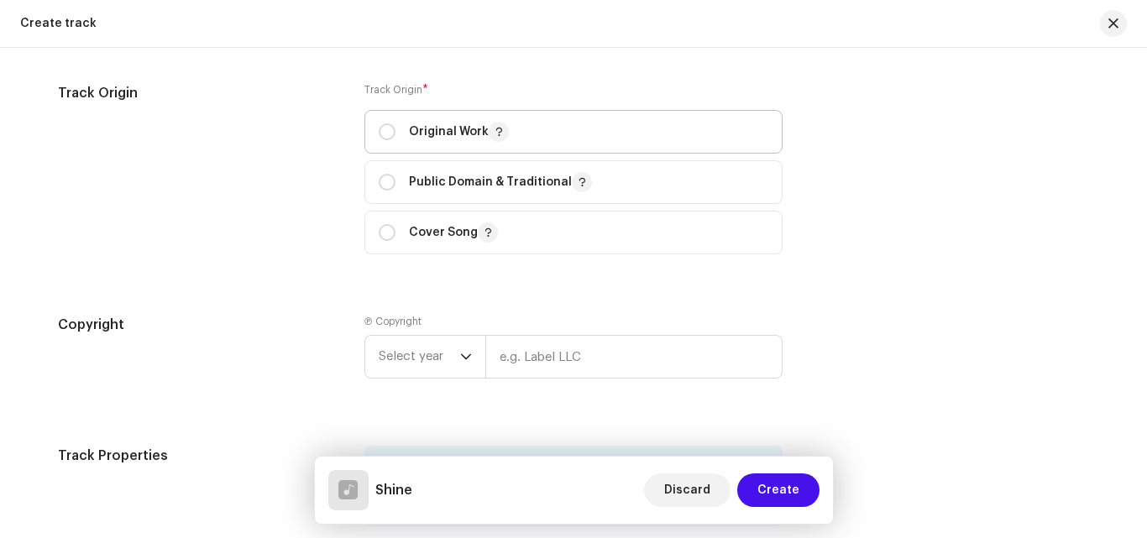
scroll to position [1801, 0]
click at [385, 131] on input "radio" at bounding box center [387, 130] width 17 height 17
radio input "true"
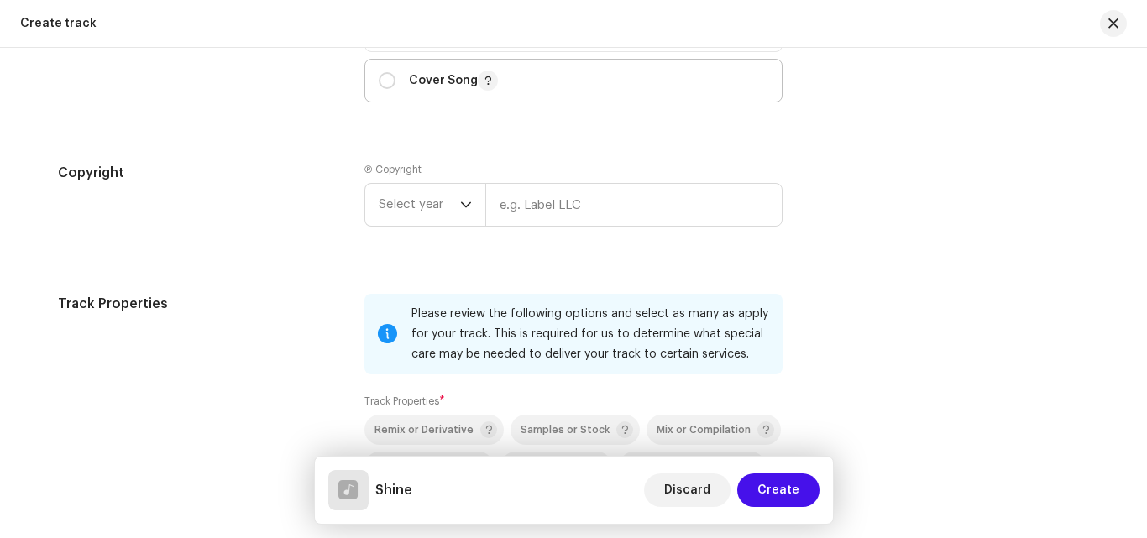
scroll to position [1965, 0]
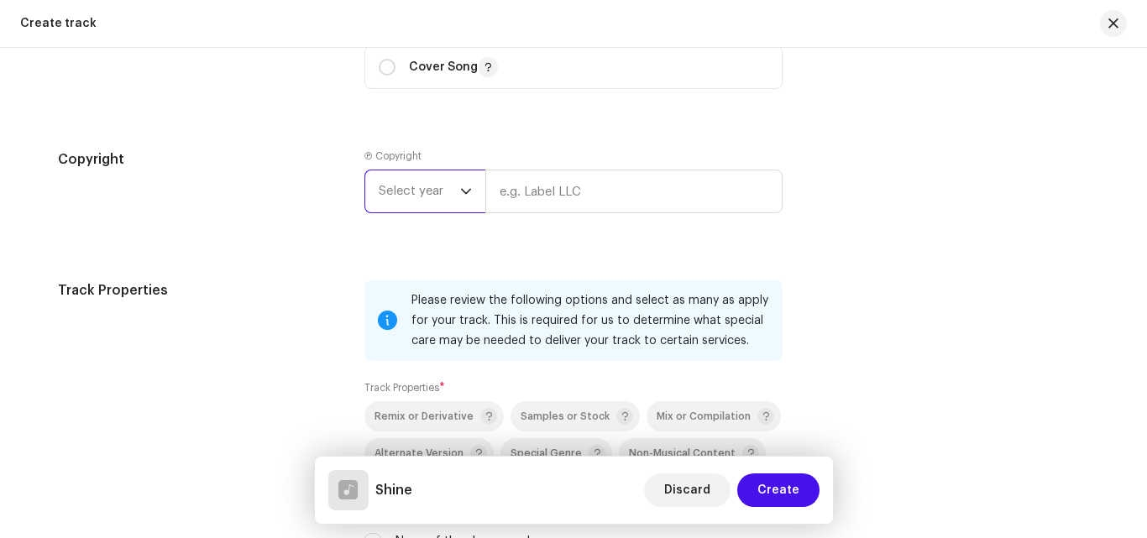
click at [402, 198] on span "Select year" at bounding box center [419, 191] width 81 height 42
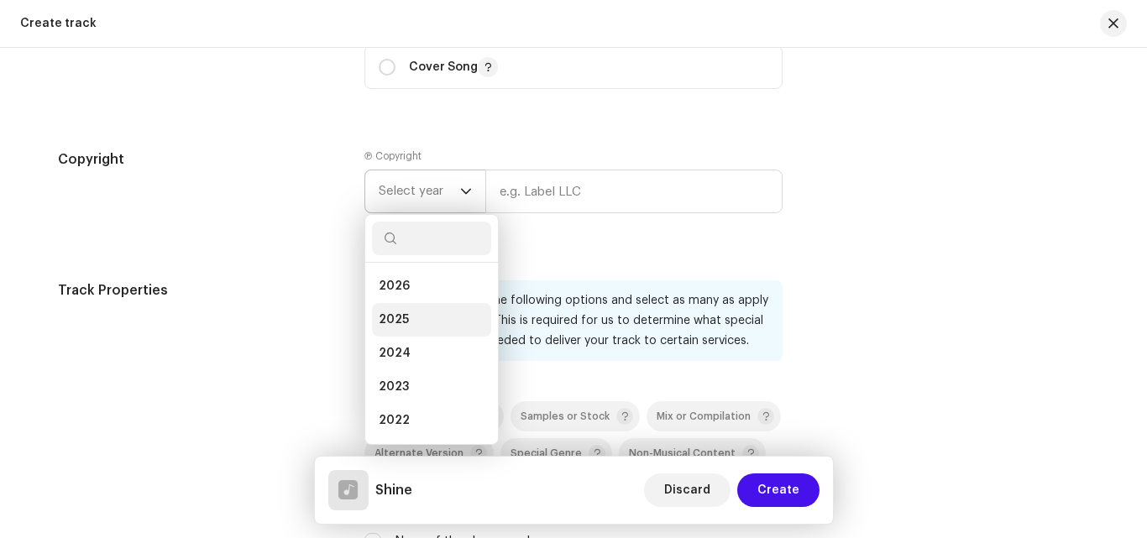
click at [397, 319] on span "2025" at bounding box center [394, 320] width 30 height 17
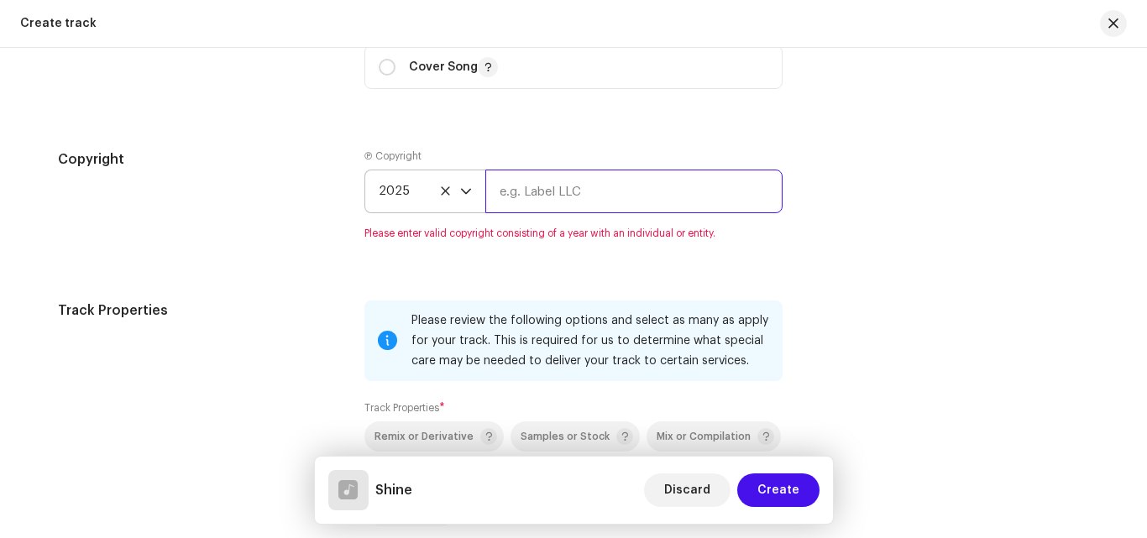
click at [555, 207] on input "text" at bounding box center [633, 192] width 297 height 44
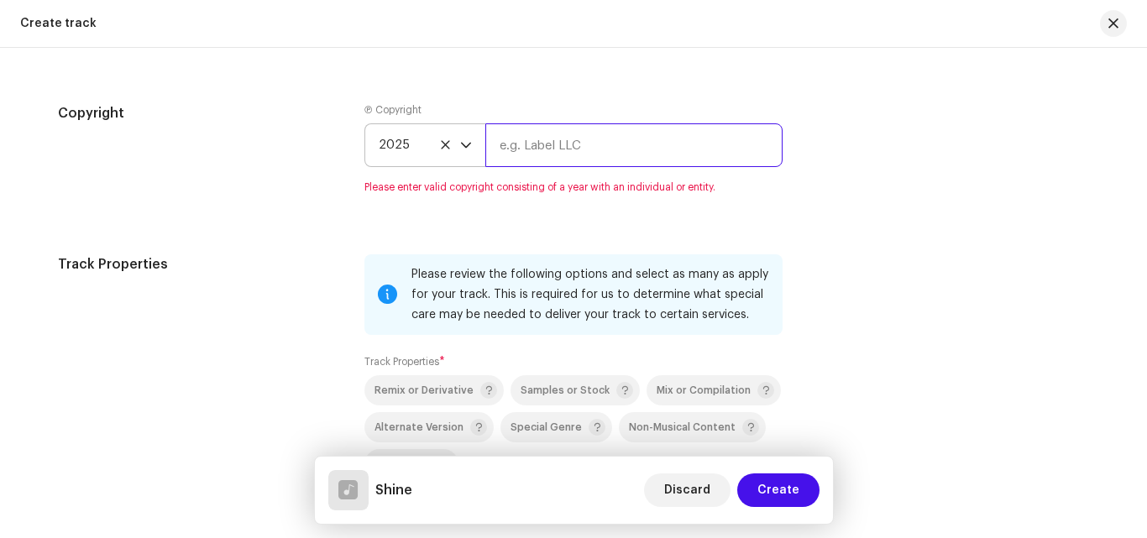
scroll to position [2012, 0]
click at [630, 153] on input "text" at bounding box center [633, 145] width 297 height 44
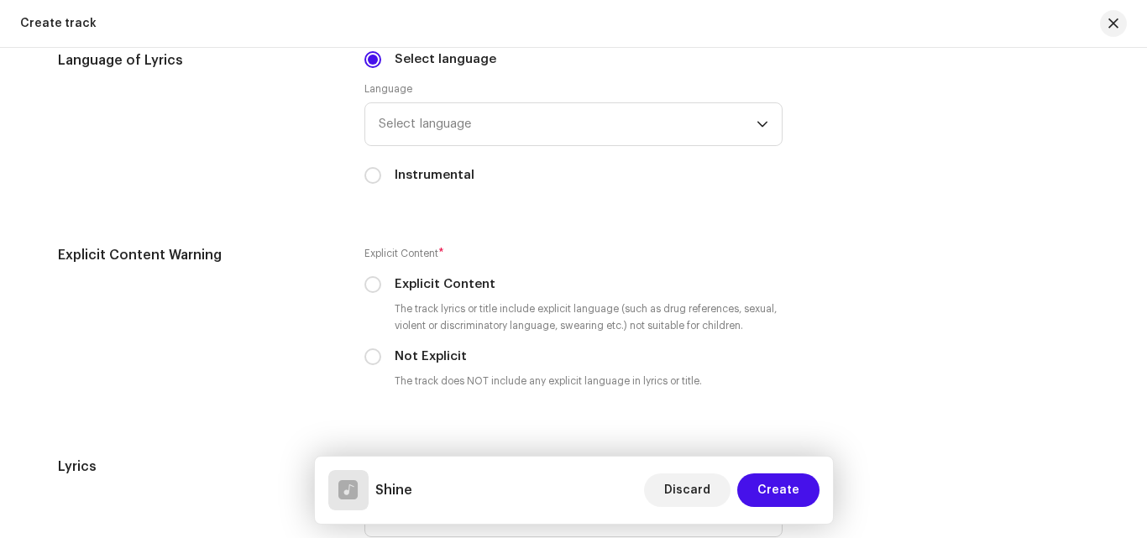
scroll to position [2548, 0]
type input "[PERSON_NAME]"
click at [511, 128] on span "Select language" at bounding box center [568, 123] width 378 height 42
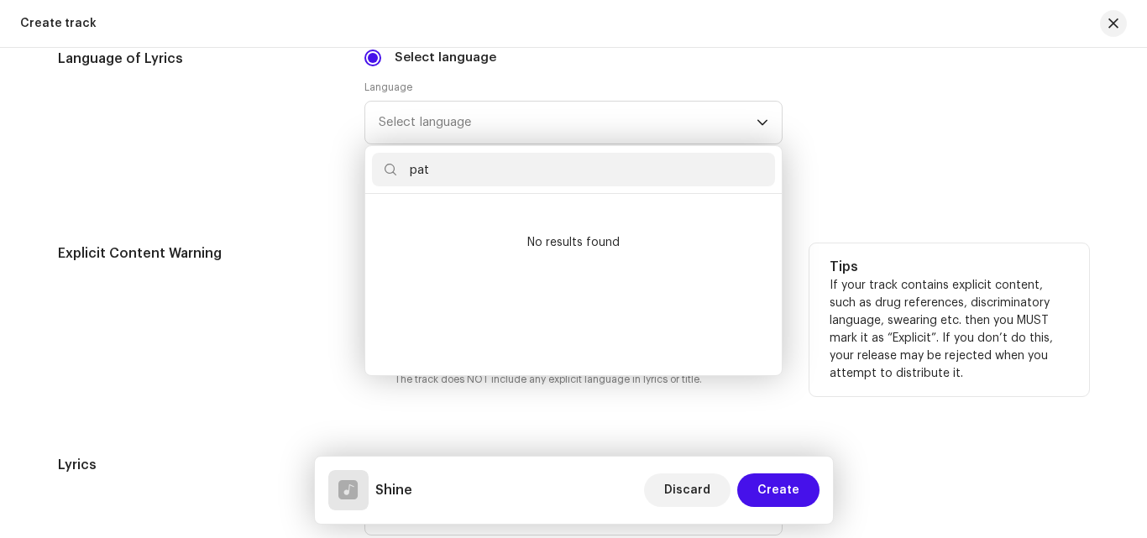
scroll to position [0, 0]
type input "p"
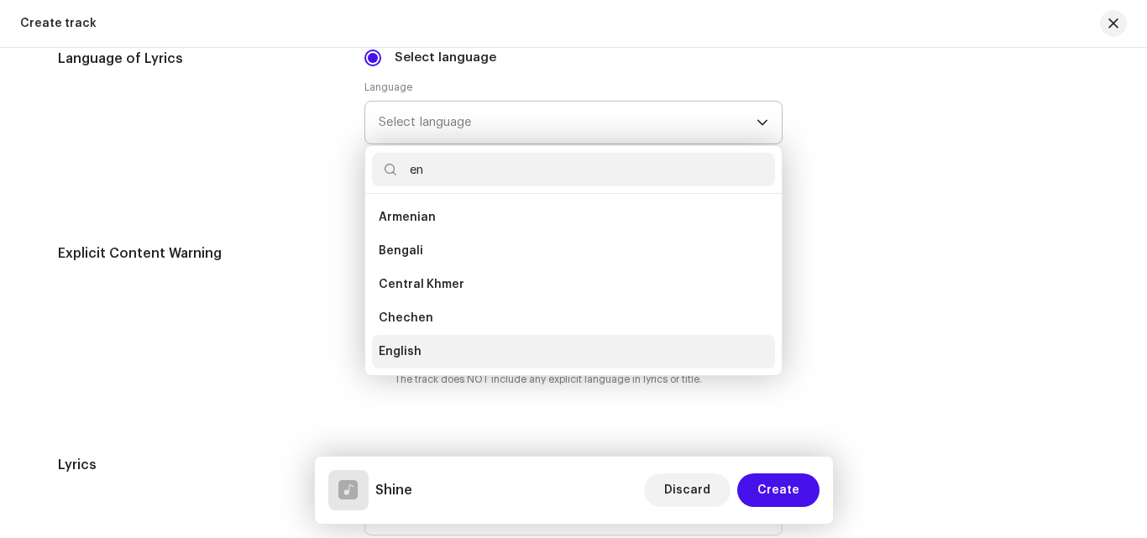
scroll to position [27, 0]
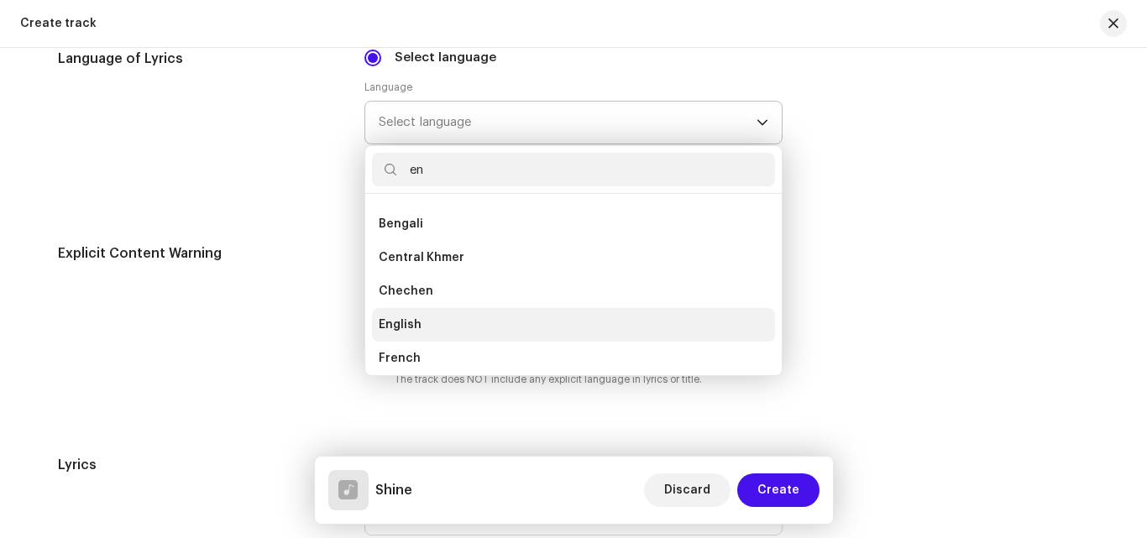
type input "en"
click at [402, 325] on span "English" at bounding box center [400, 325] width 43 height 17
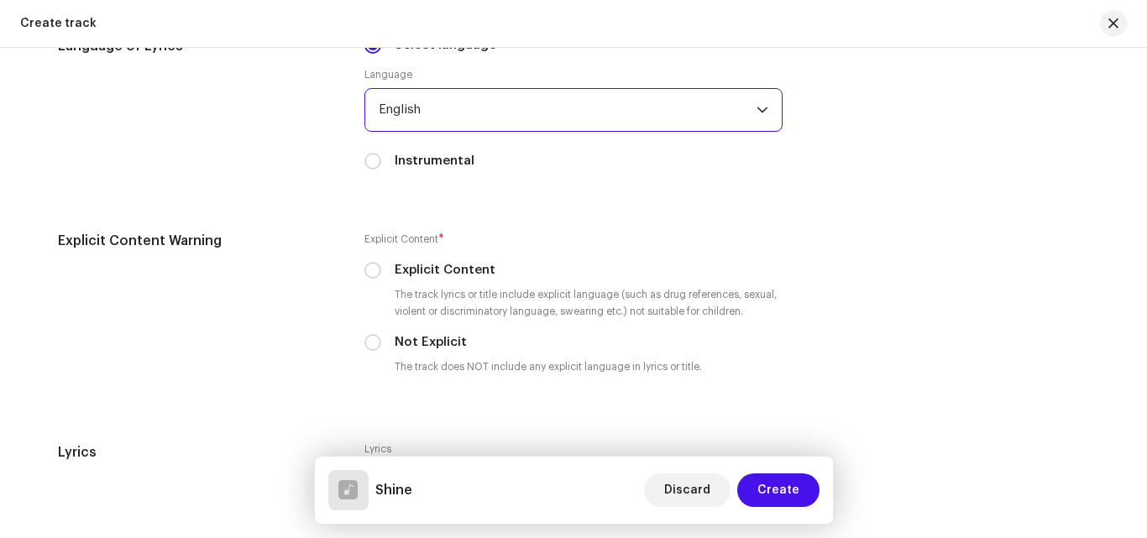
scroll to position [2541, 0]
click at [372, 162] on input "Instrumental" at bounding box center [372, 160] width 17 height 17
radio input "true"
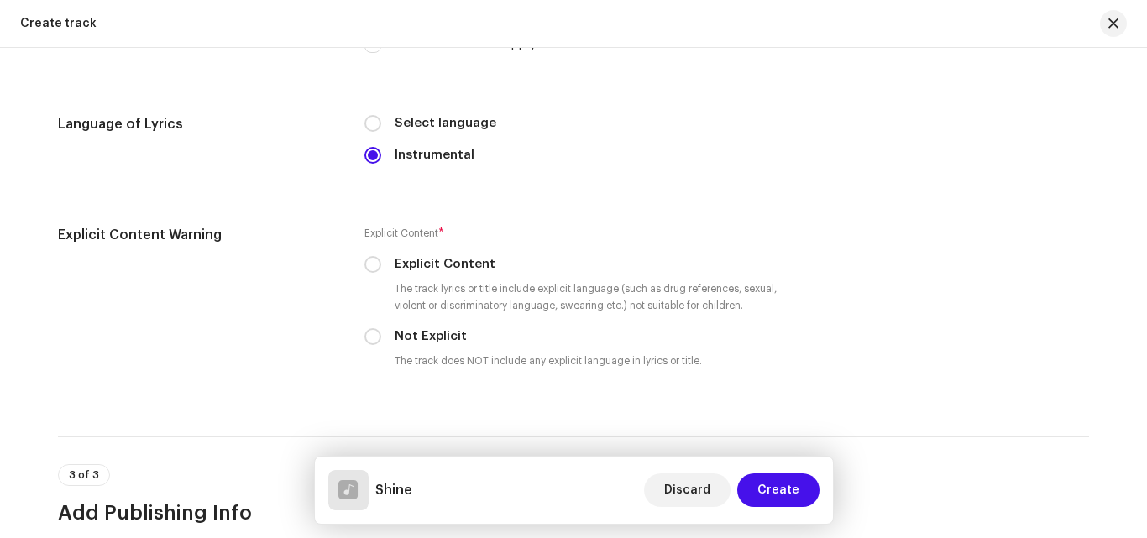
scroll to position [2456, 0]
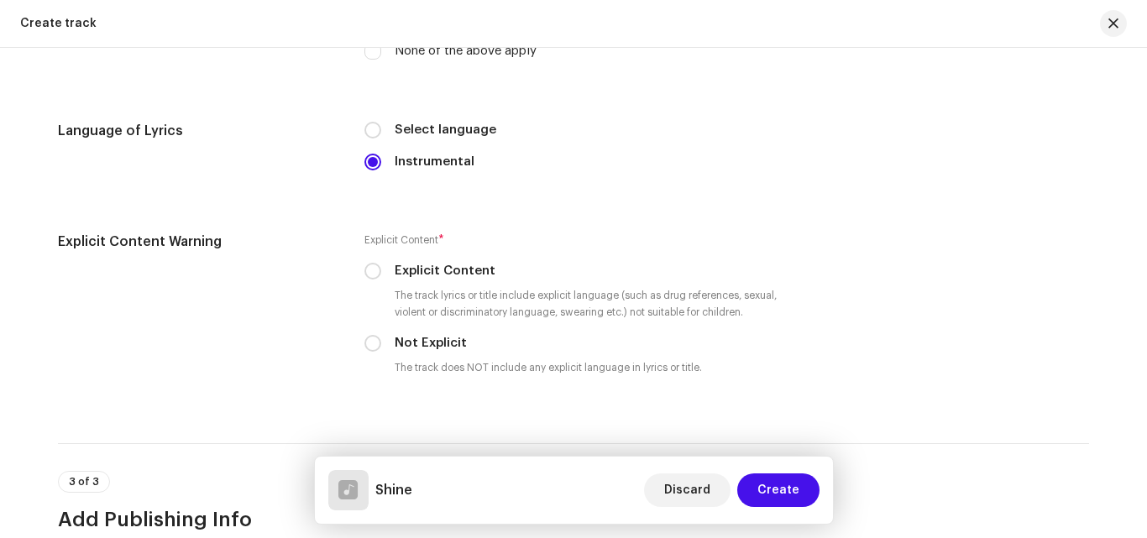
click at [369, 152] on div "Select language Instrumental" at bounding box center [573, 146] width 418 height 50
click at [365, 134] on input "Select language" at bounding box center [372, 130] width 17 height 17
radio input "true"
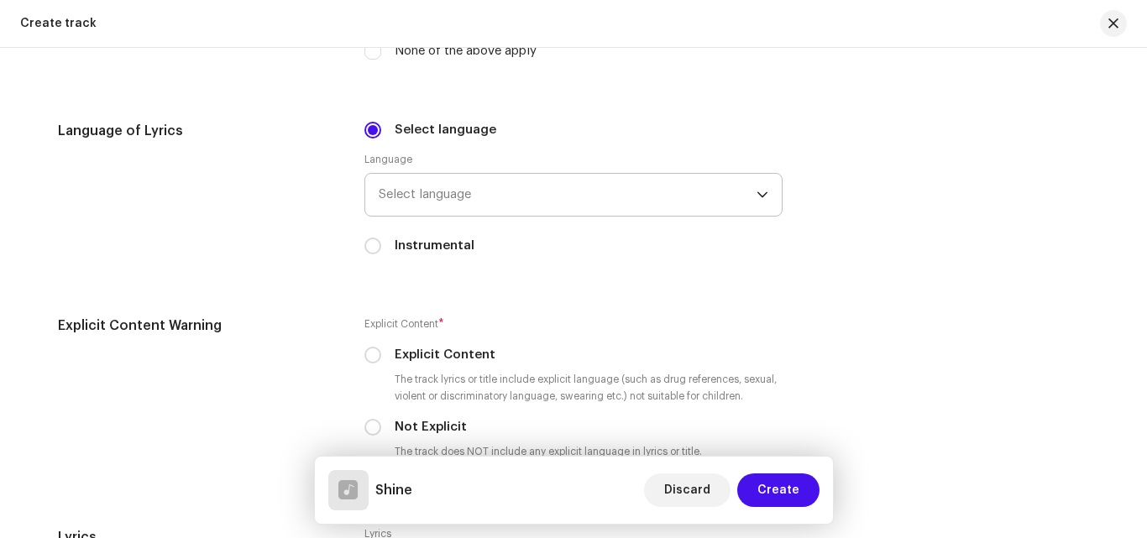
click at [393, 191] on span "Select language" at bounding box center [568, 195] width 378 height 42
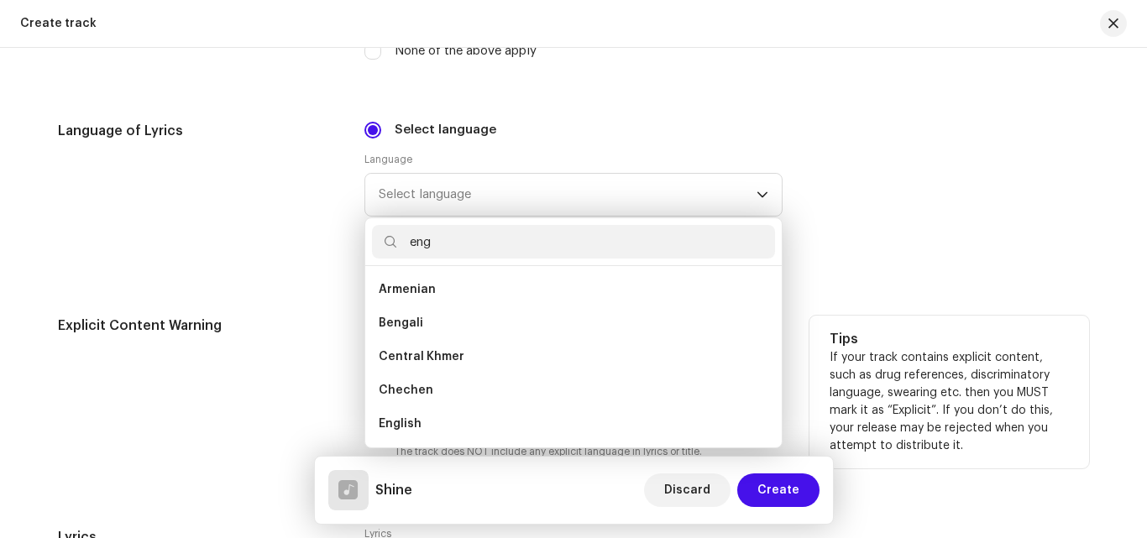
scroll to position [0, 0]
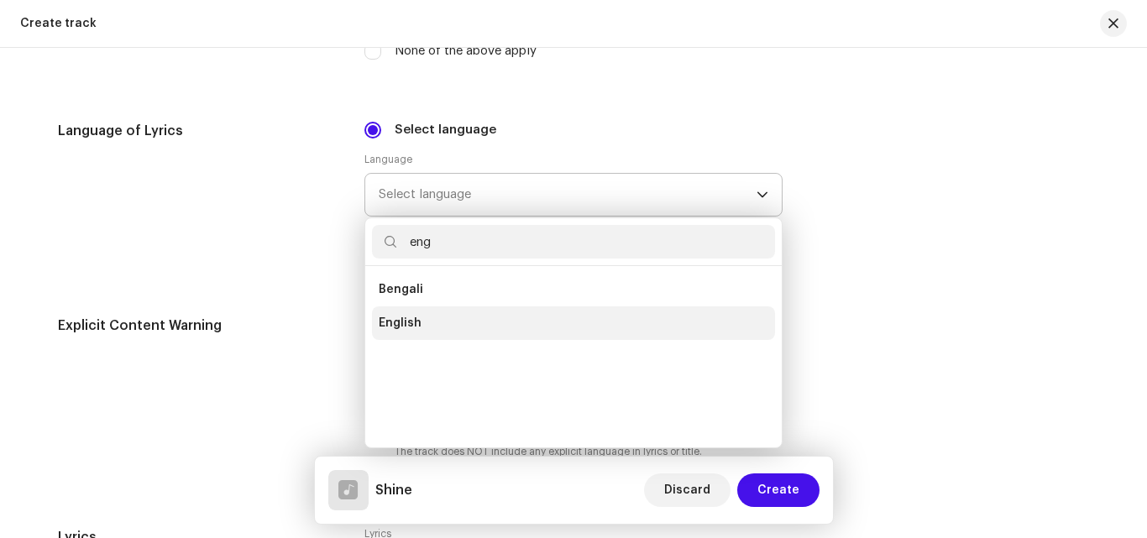
type input "eng"
click at [396, 318] on span "English" at bounding box center [400, 323] width 43 height 17
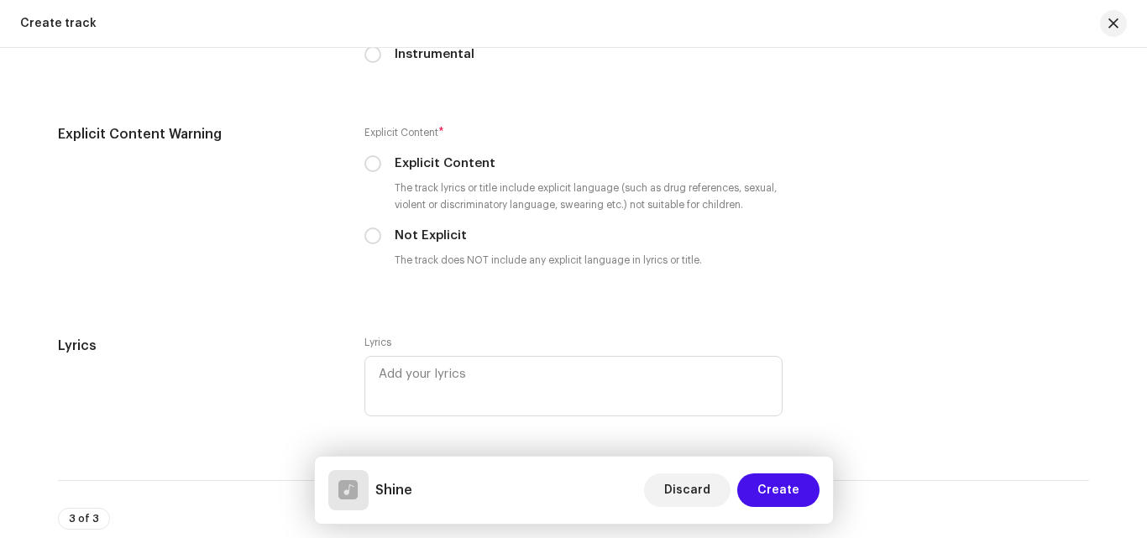
scroll to position [2648, 0]
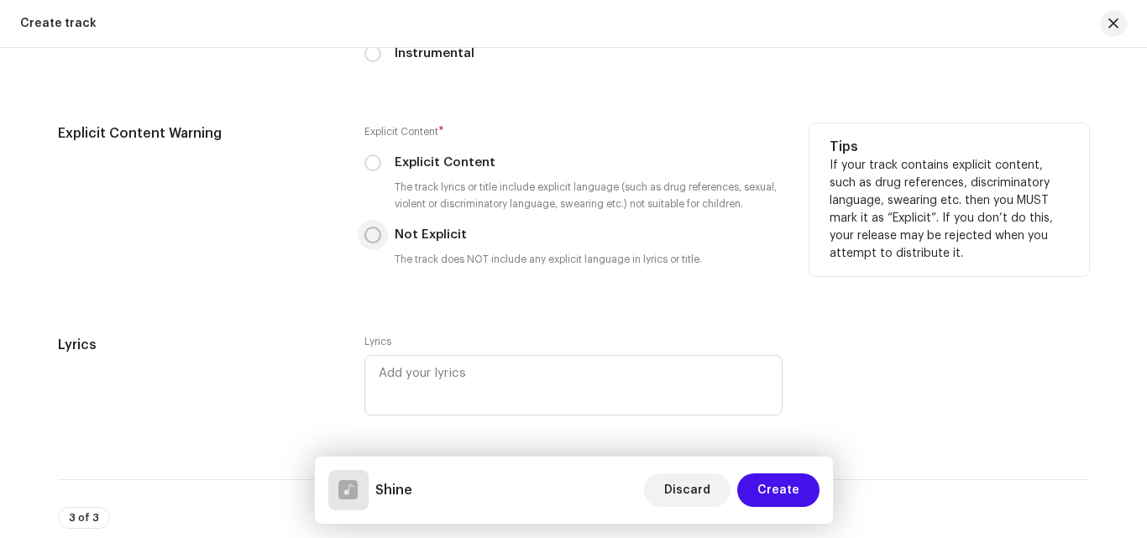
click at [375, 240] on input "Not Explicit" at bounding box center [372, 235] width 17 height 17
radio input "true"
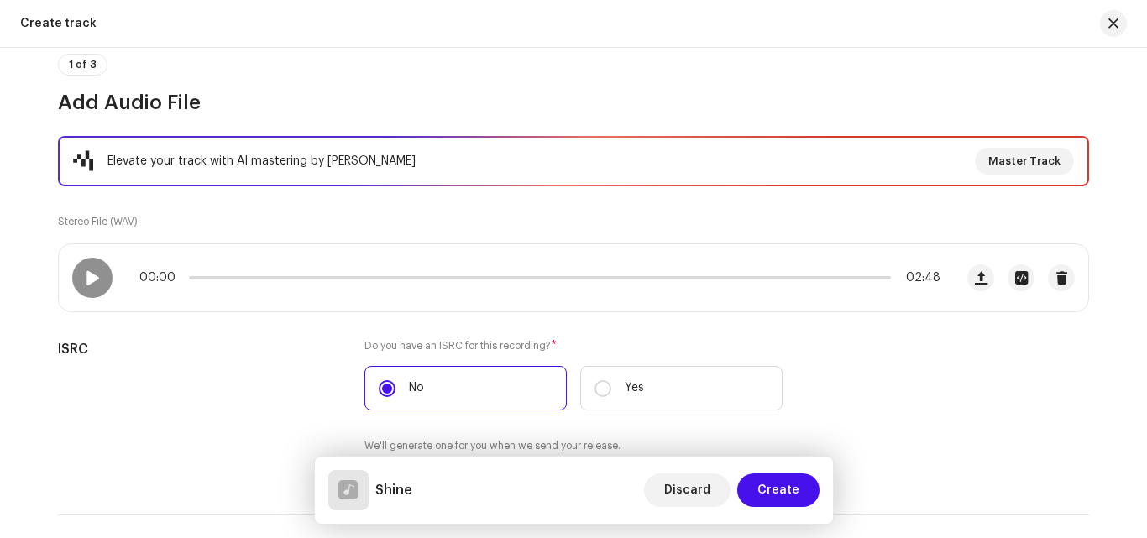
scroll to position [161, 0]
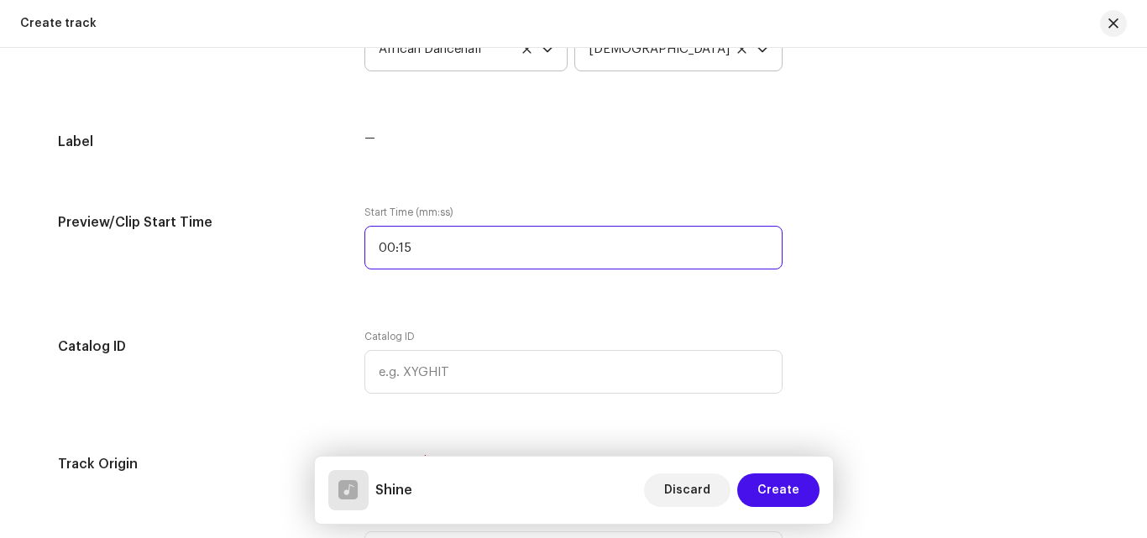
click at [407, 269] on input "00:15" at bounding box center [573, 248] width 418 height 44
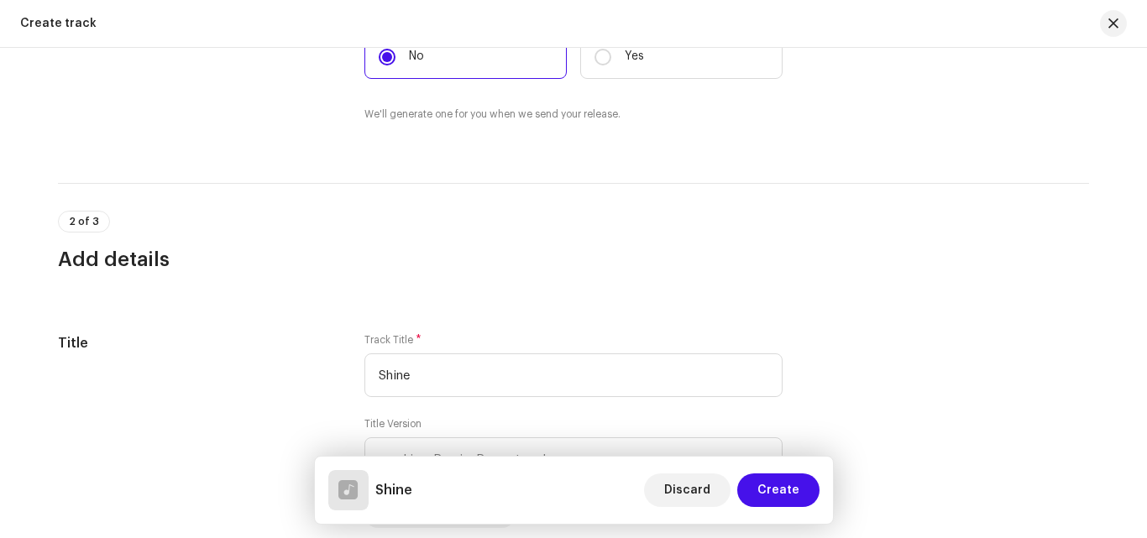
scroll to position [524, 0]
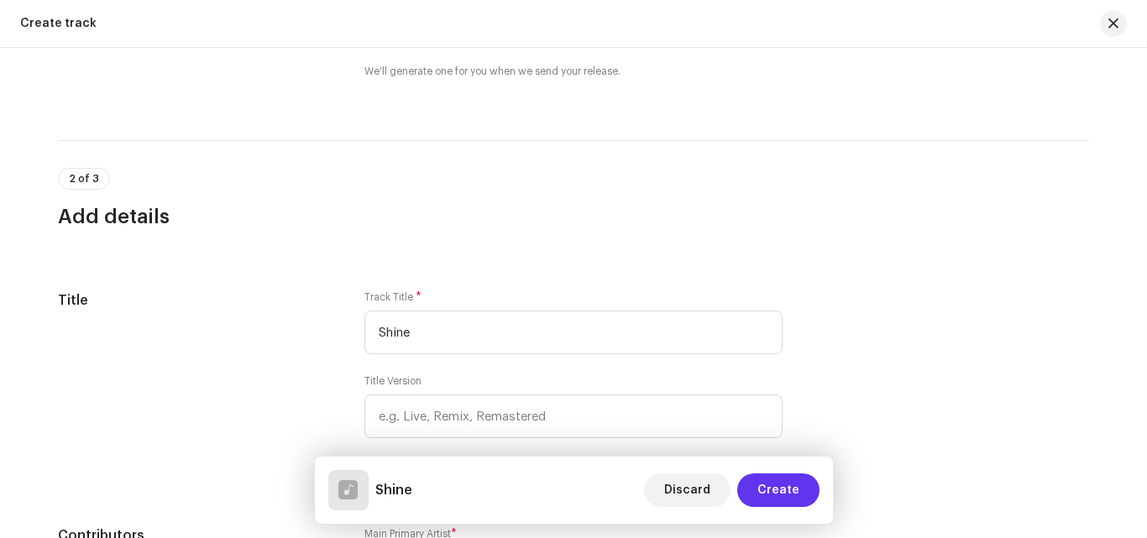
click at [769, 490] on span "Create" at bounding box center [778, 491] width 42 height 34
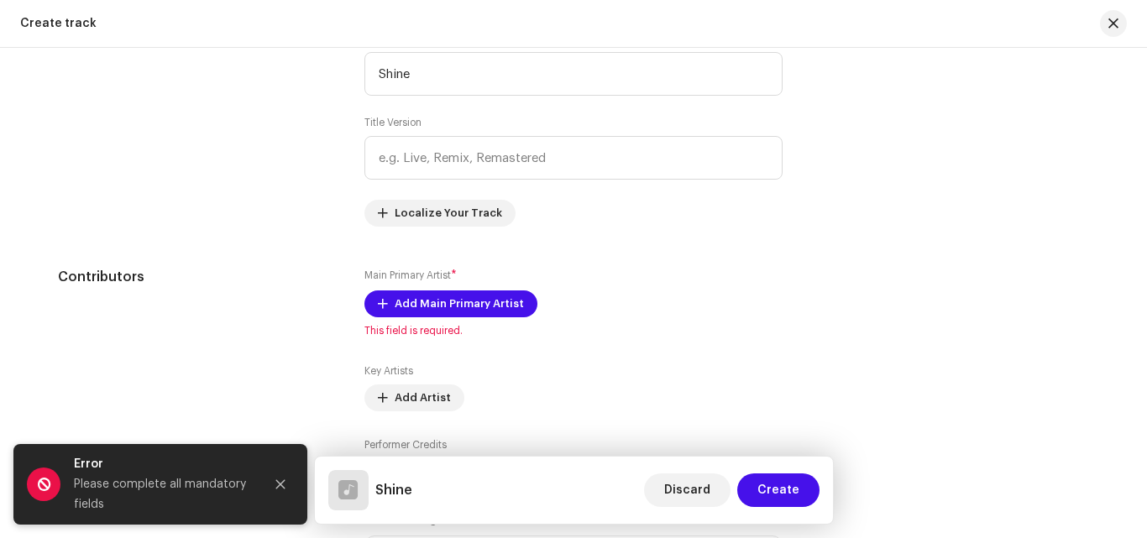
scroll to position [919, 0]
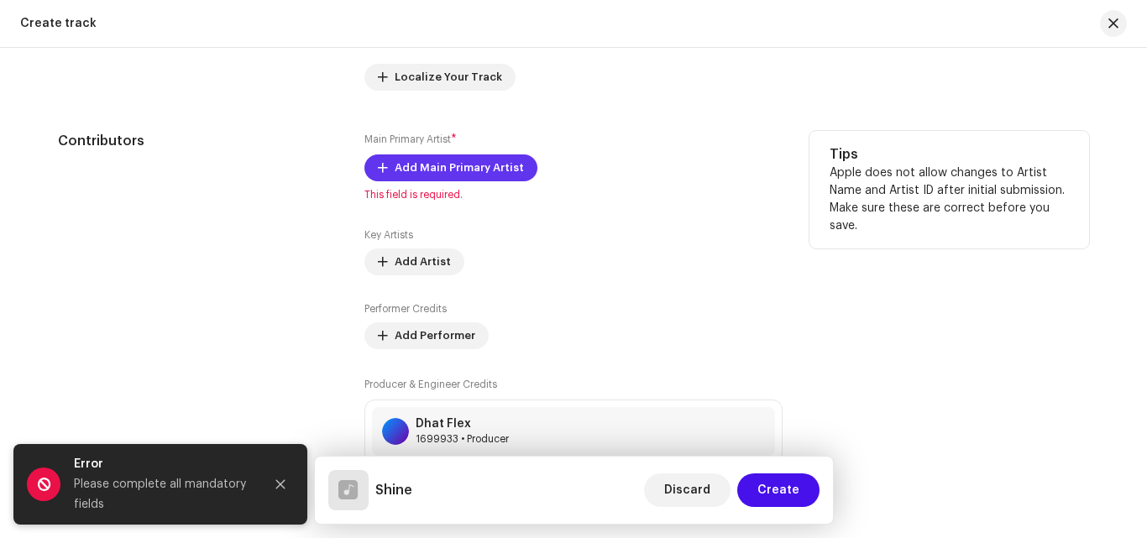
click at [466, 165] on span "Add Main Primary Artist" at bounding box center [459, 168] width 129 height 34
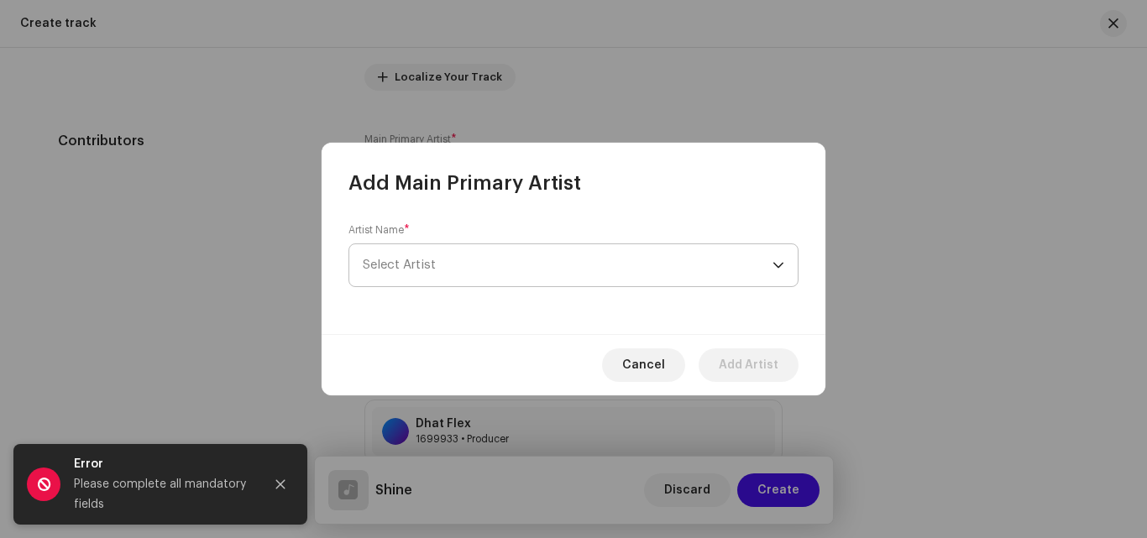
click at [417, 260] on span "Select Artist" at bounding box center [399, 265] width 73 height 13
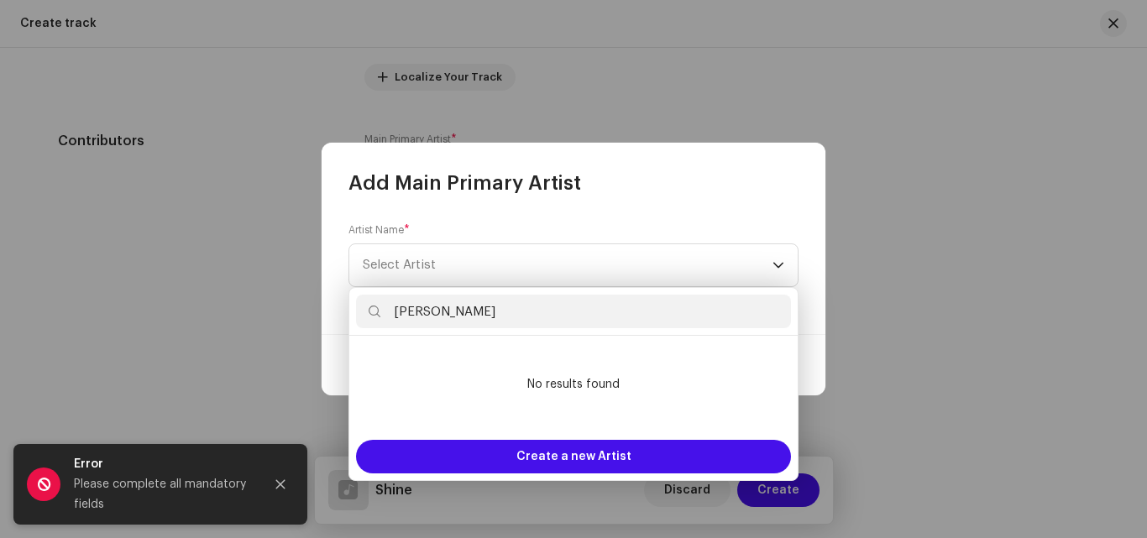
type input "[PERSON_NAME]"
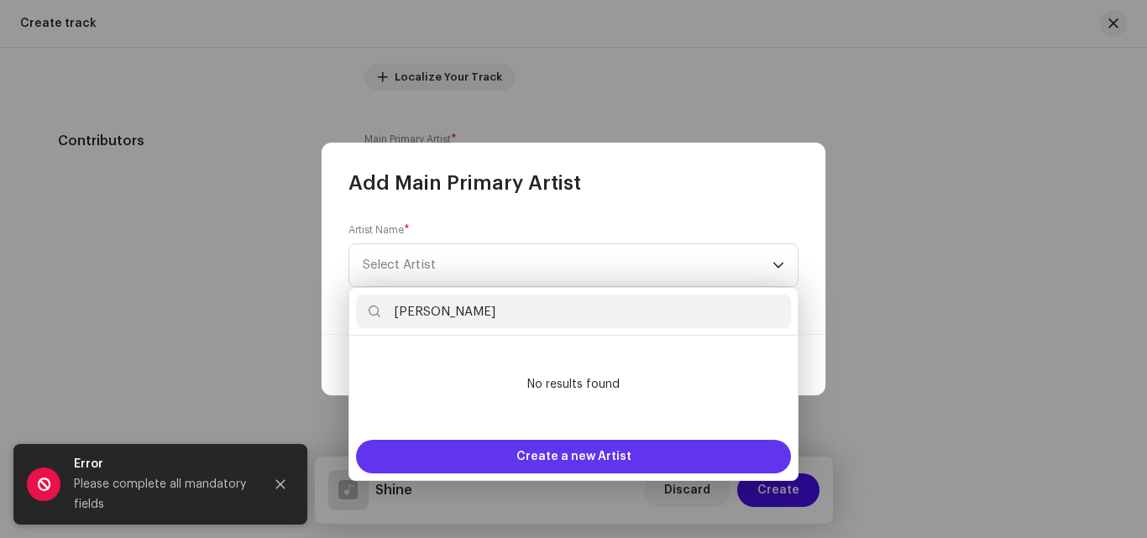
click at [546, 448] on span "Create a new Artist" at bounding box center [573, 457] width 115 height 34
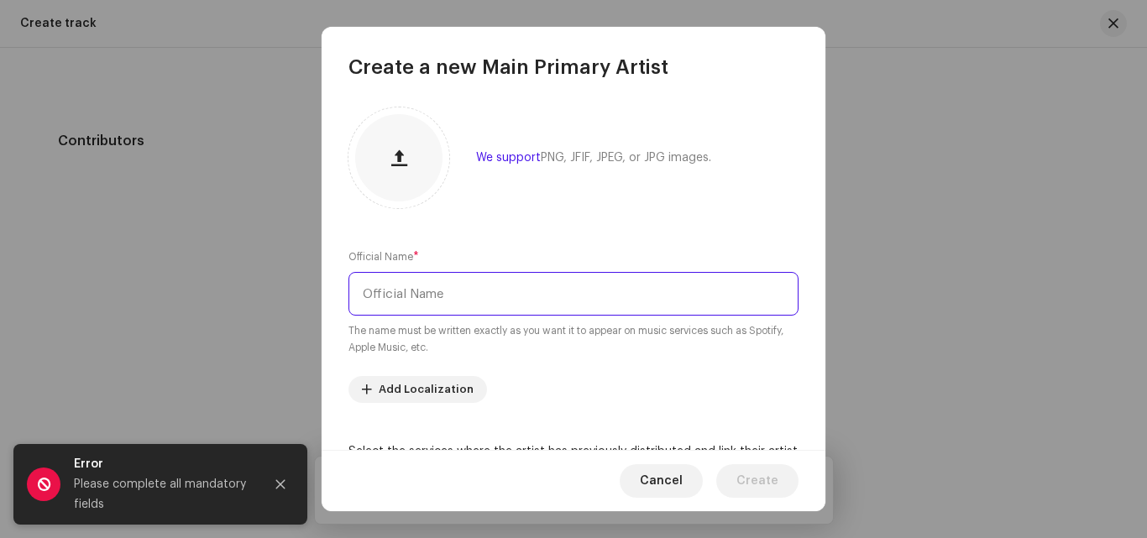
click at [463, 296] on input "text" at bounding box center [574, 294] width 450 height 44
type input "[PERSON_NAME]"
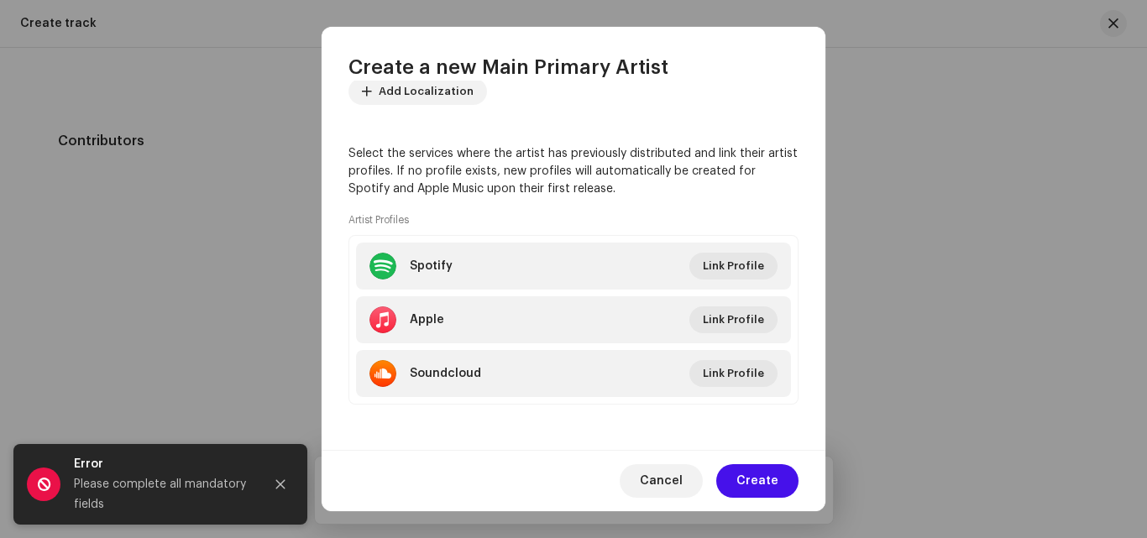
scroll to position [300, 0]
click at [776, 476] on span "Create" at bounding box center [757, 481] width 42 height 34
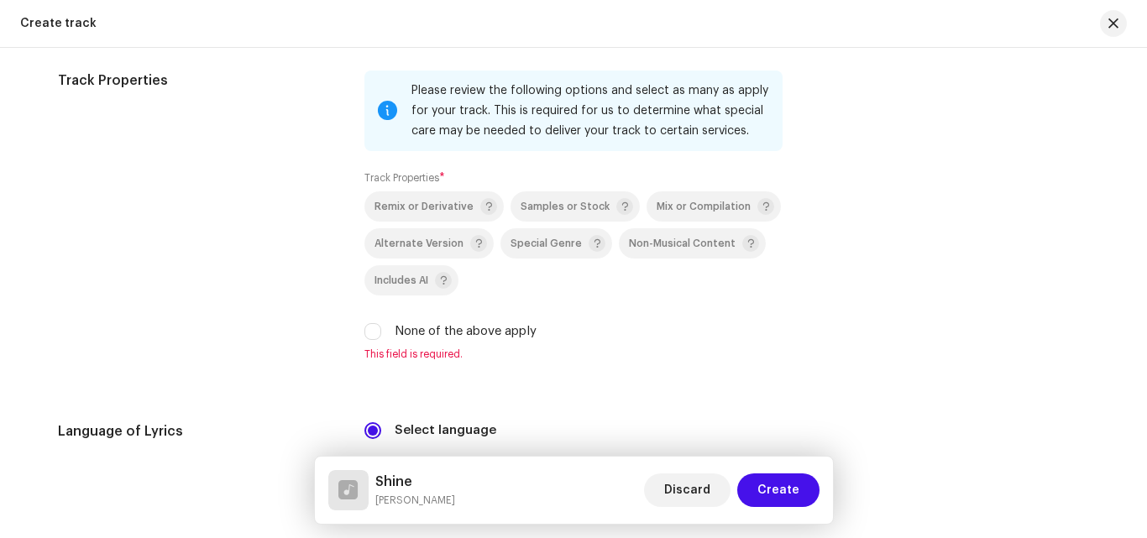
scroll to position [2210, 0]
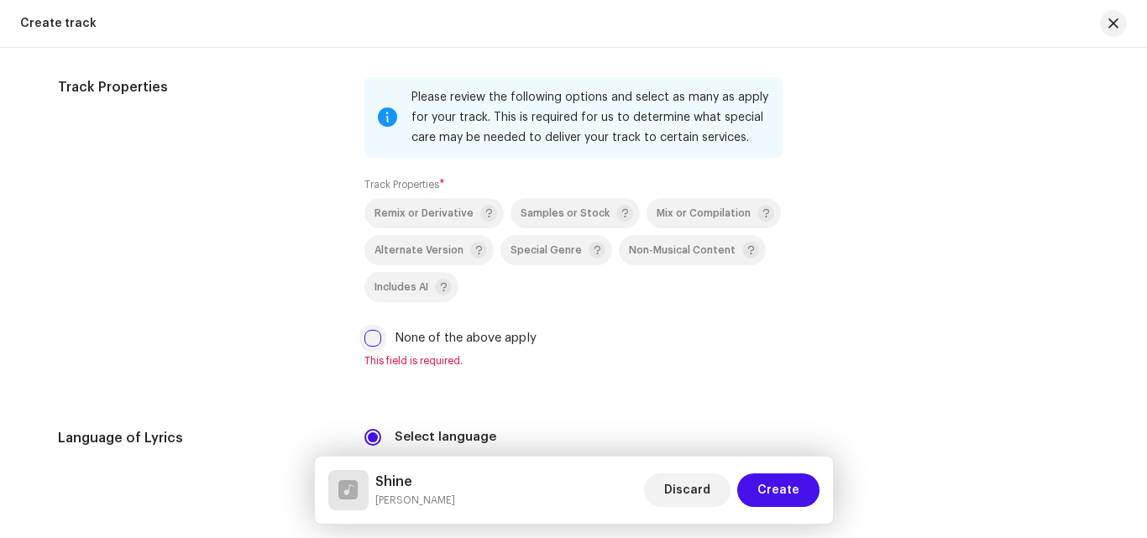
click at [373, 335] on input "None of the above apply" at bounding box center [372, 338] width 17 height 17
checkbox input "true"
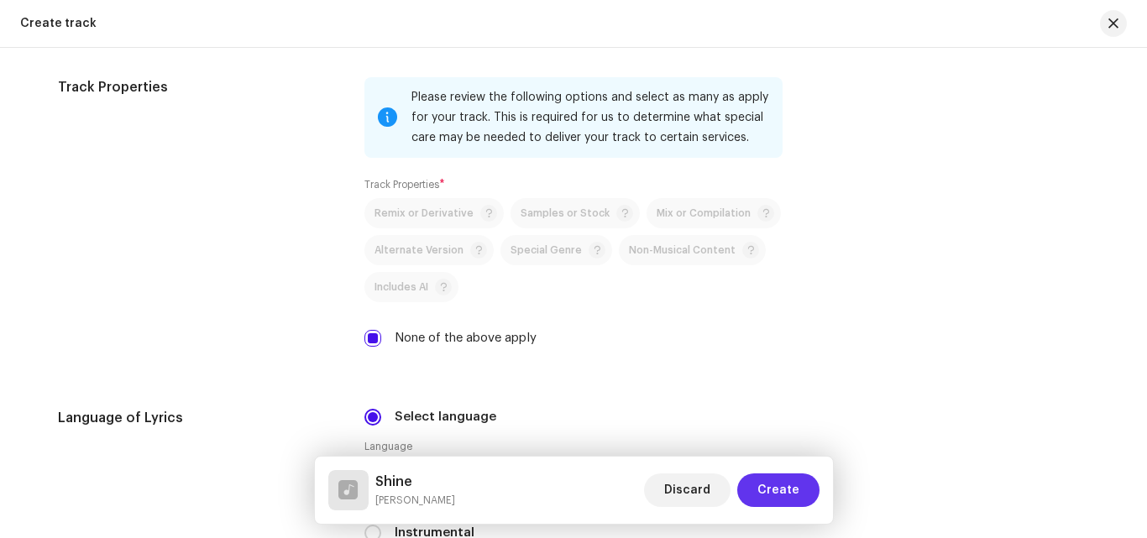
click at [785, 488] on span "Create" at bounding box center [778, 491] width 42 height 34
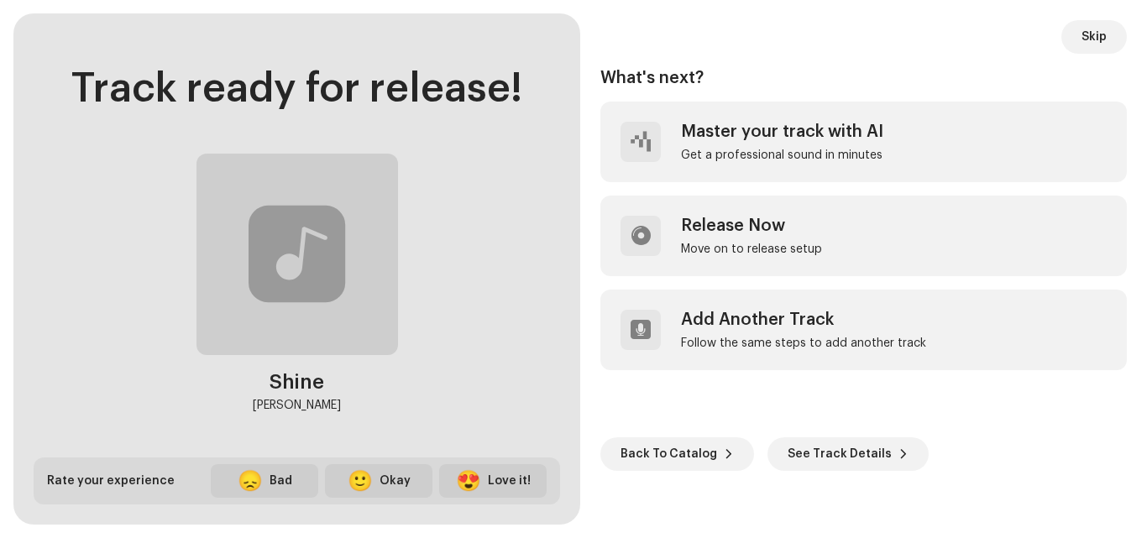
click at [333, 254] on div at bounding box center [297, 254] width 97 height 0
click at [851, 449] on span "See Track Details" at bounding box center [840, 455] width 104 height 34
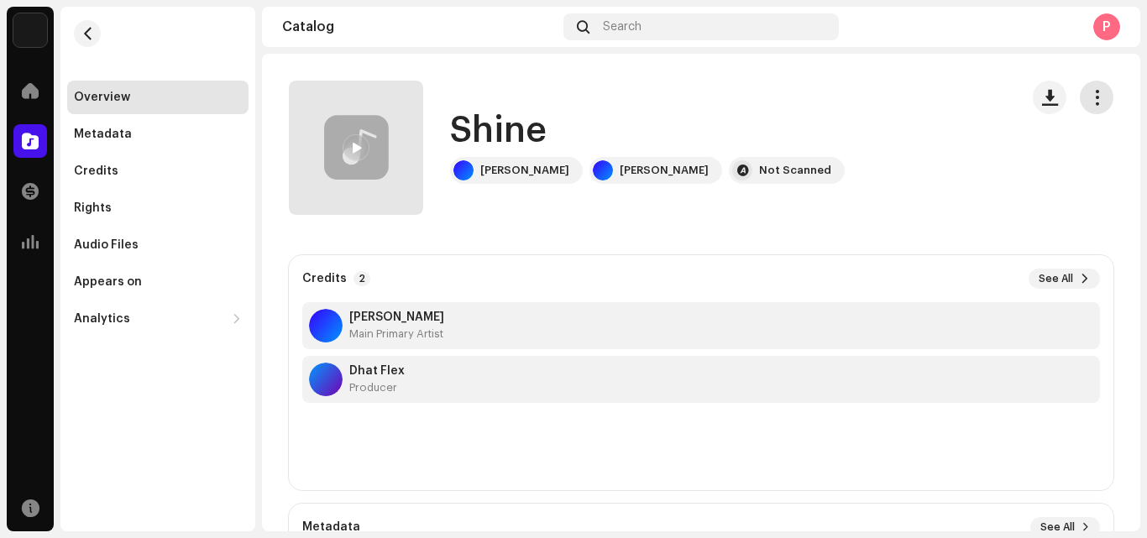
click at [1088, 107] on button "button" at bounding box center [1097, 98] width 34 height 34
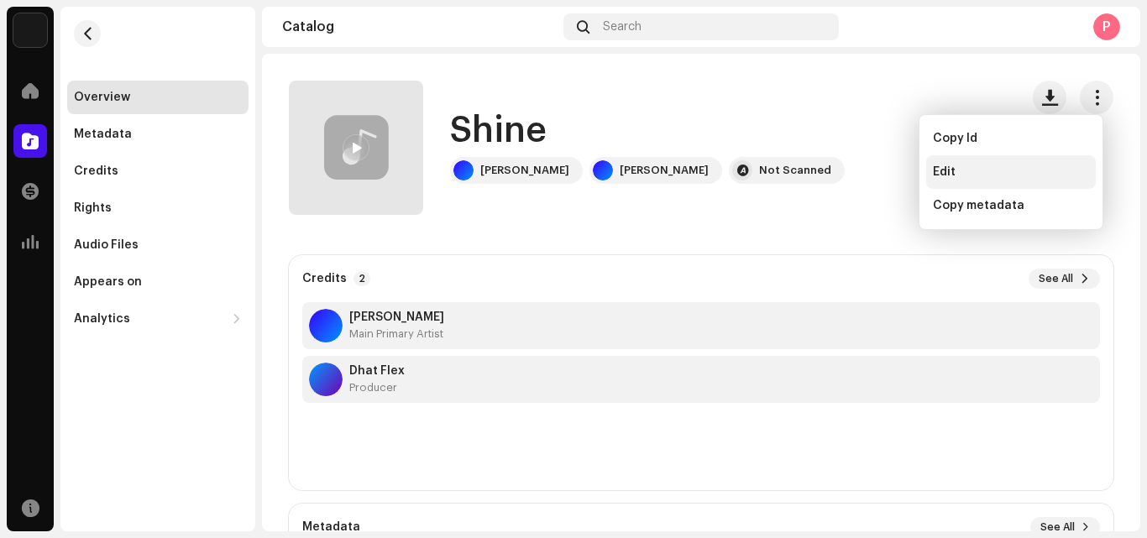
click at [937, 167] on span "Edit" at bounding box center [944, 171] width 23 height 13
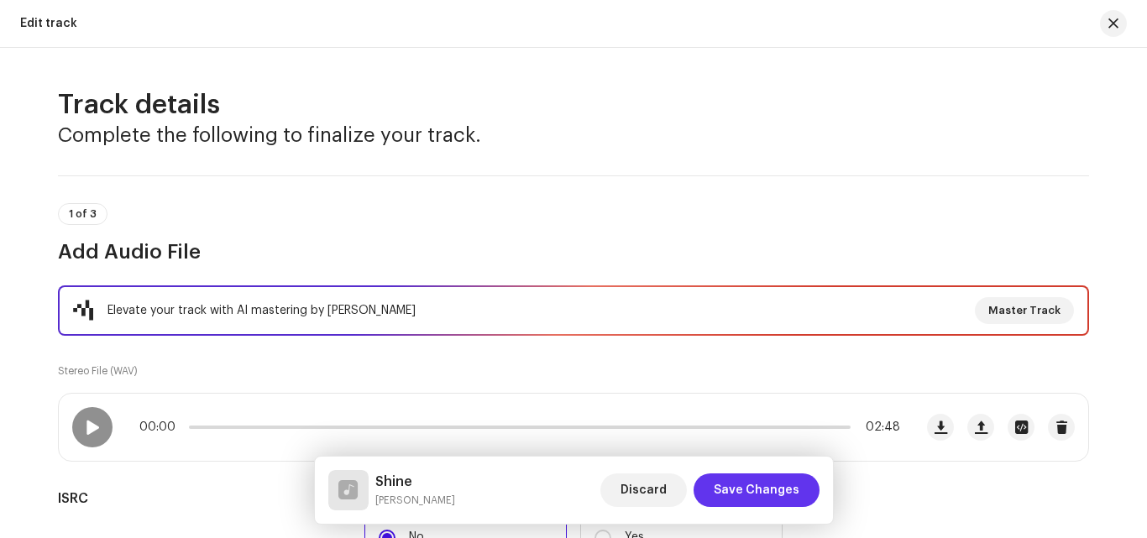
click at [751, 480] on span "Save Changes" at bounding box center [757, 491] width 86 height 34
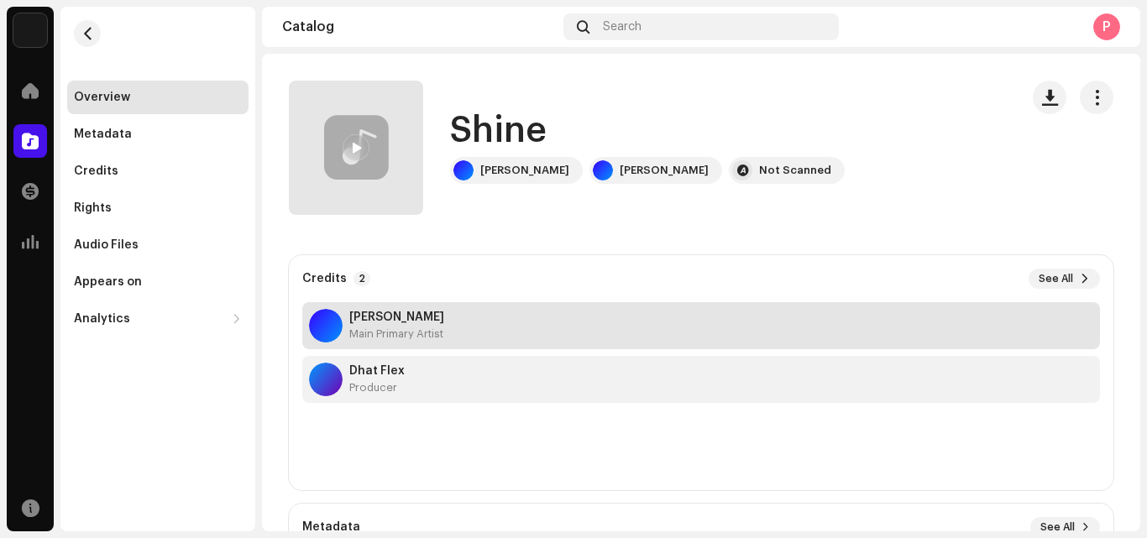
click at [593, 317] on div "Yaa Shondem Main Primary Artist" at bounding box center [701, 325] width 798 height 47
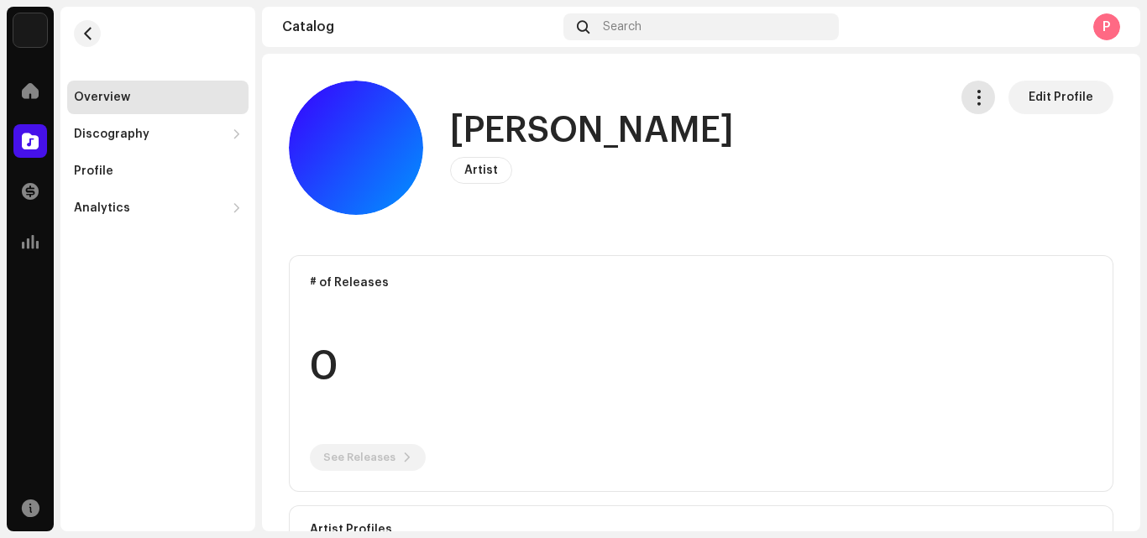
click at [962, 101] on button "button" at bounding box center [979, 98] width 34 height 34
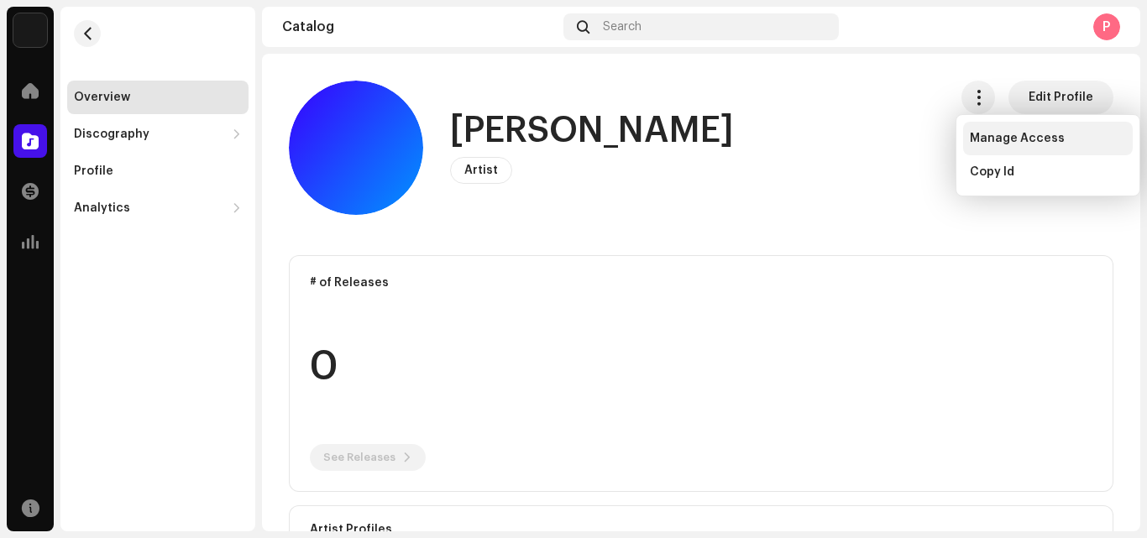
click at [997, 139] on span "Manage Access" at bounding box center [1017, 138] width 95 height 13
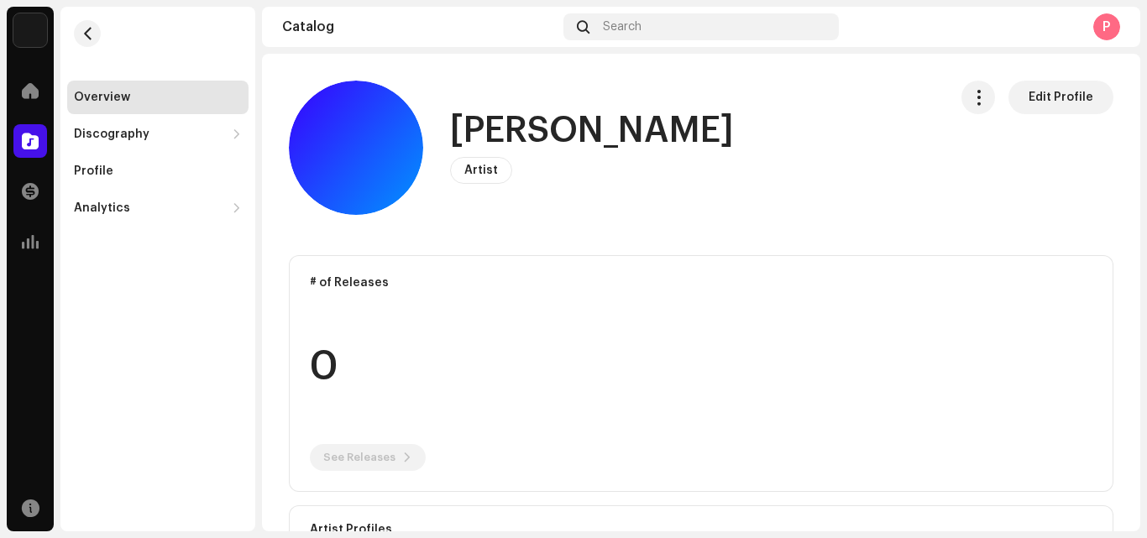
click at [1052, 259] on div "Yaa Shondem Artist Portal Invite Member Member Email Last Active Status No memb…" at bounding box center [573, 269] width 1147 height 538
click at [78, 25] on button "button" at bounding box center [87, 33] width 27 height 27
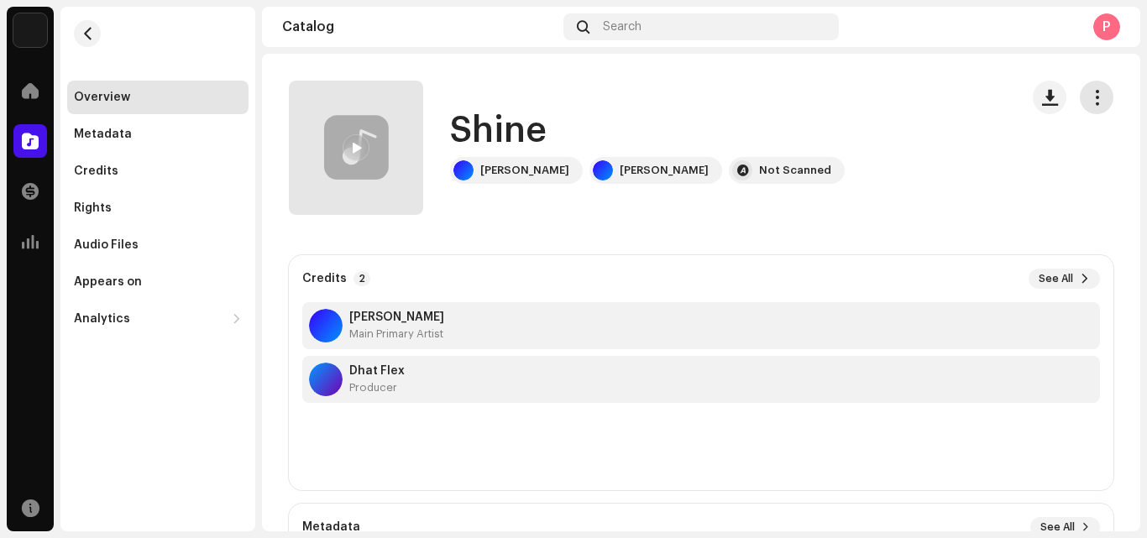
click at [1092, 91] on span "button" at bounding box center [1097, 97] width 16 height 13
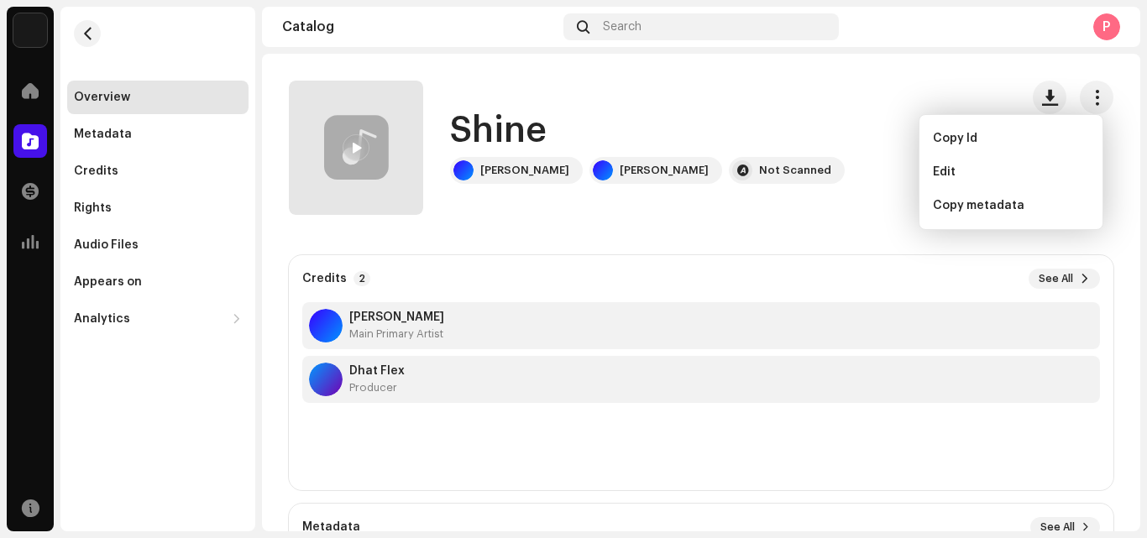
click at [795, 147] on div "Shine" at bounding box center [647, 131] width 395 height 39
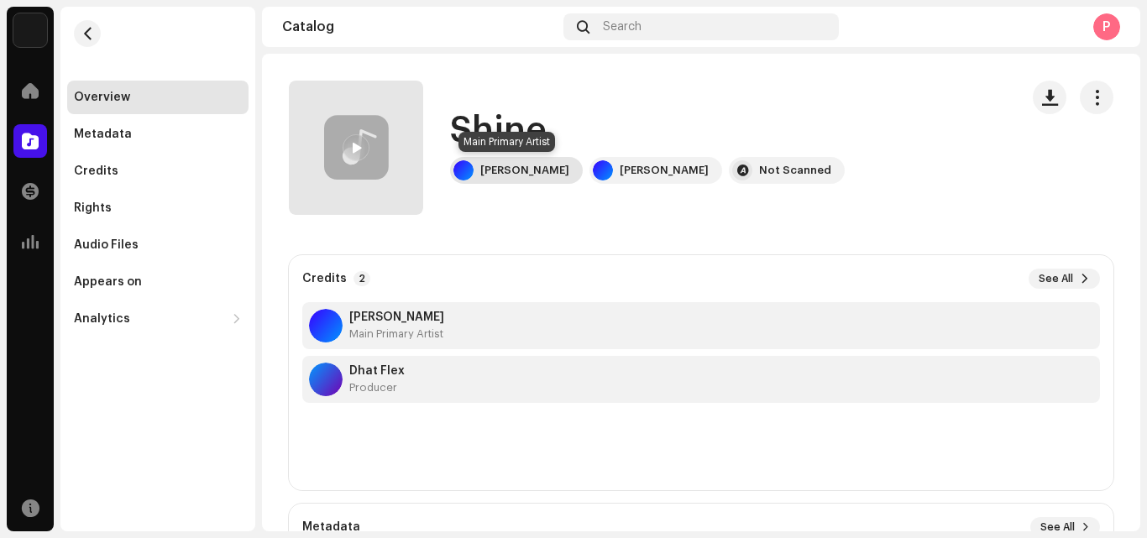
click at [523, 167] on div "[PERSON_NAME]" at bounding box center [524, 170] width 89 height 13
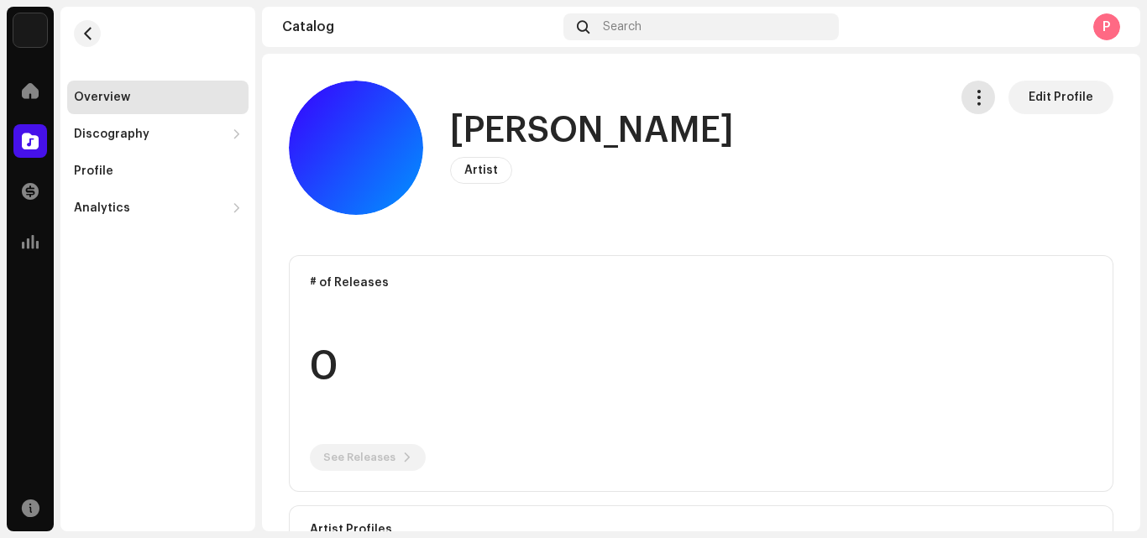
click at [971, 93] on span "button" at bounding box center [979, 97] width 16 height 13
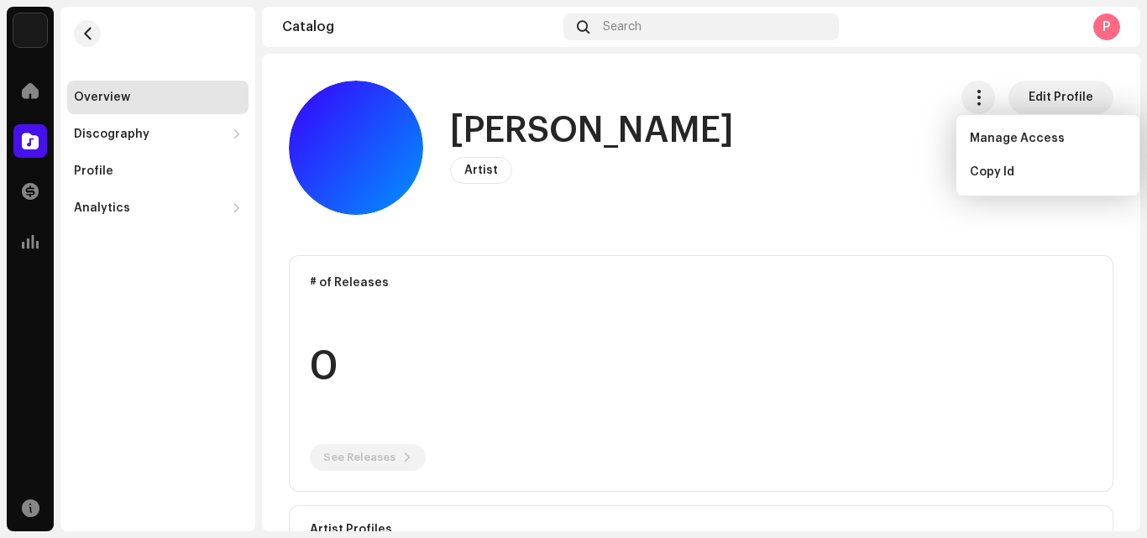
click at [818, 107] on div "Yaa Shondem Artist Edit Profile" at bounding box center [612, 148] width 646 height 134
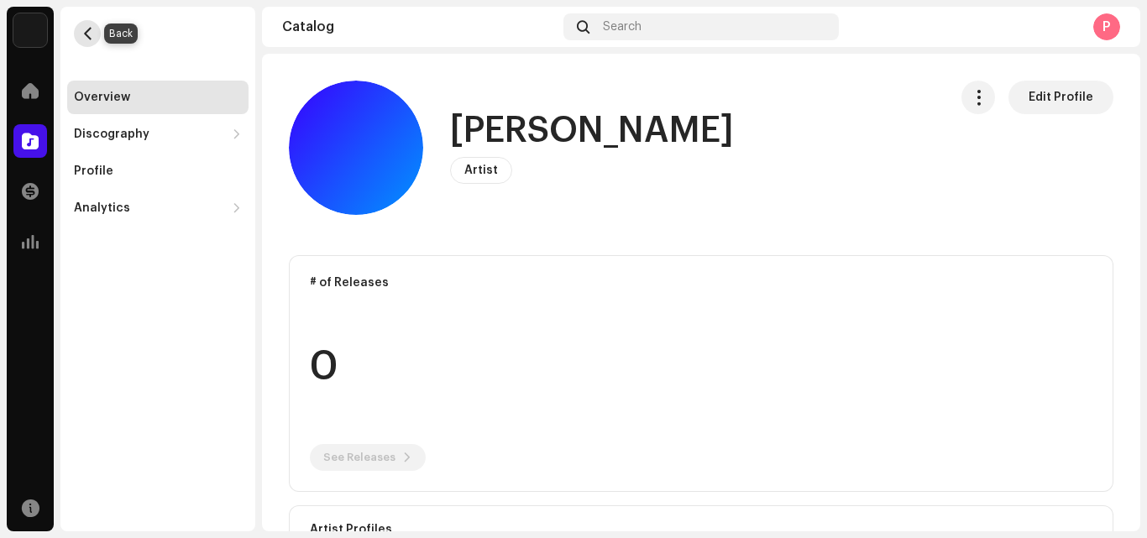
click at [84, 31] on span "button" at bounding box center [87, 33] width 13 height 13
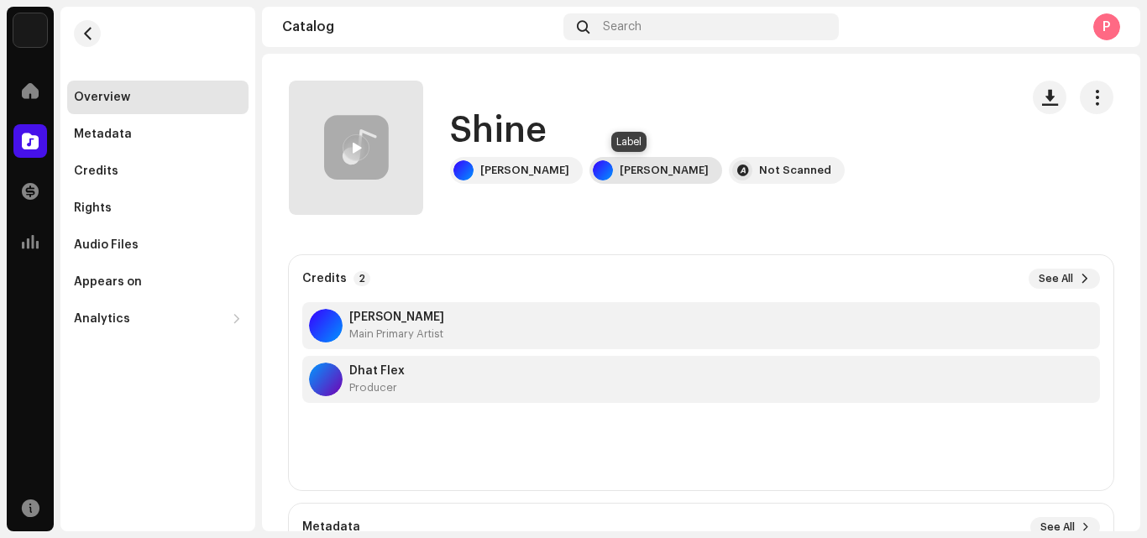
click at [593, 165] on div at bounding box center [603, 170] width 20 height 20
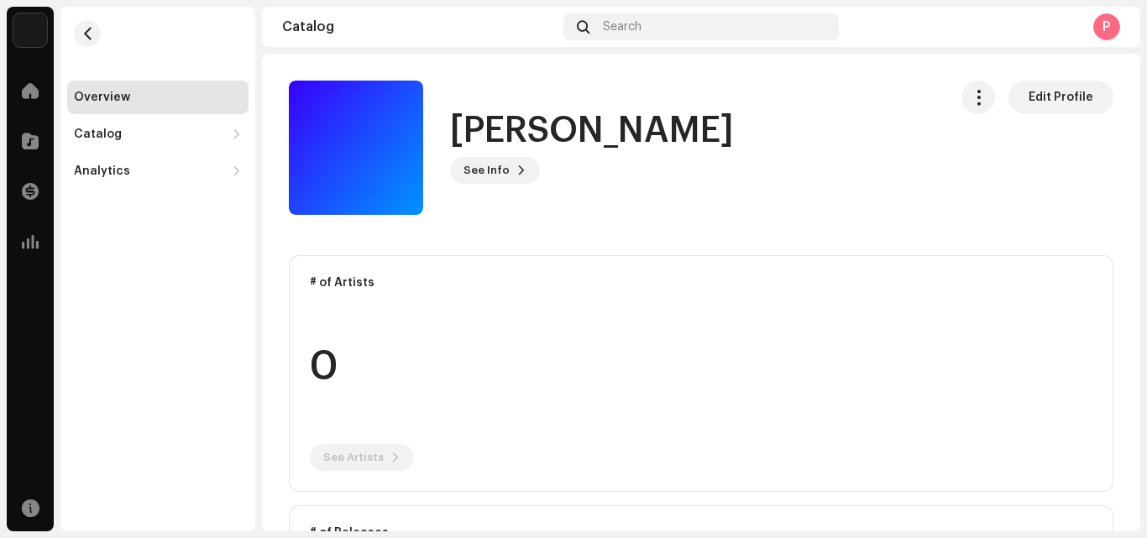
drag, startPoint x: 683, startPoint y: 238, endPoint x: 692, endPoint y: 303, distance: 66.2
click at [692, 303] on catalog-labels-details-overview "Yaa Shondem Edit Profile Yaa Shondem See Info Edit Profile Edit Profile # of Ar…" at bounding box center [701, 411] width 878 height 715
click at [481, 171] on span "See Info" at bounding box center [487, 171] width 46 height 34
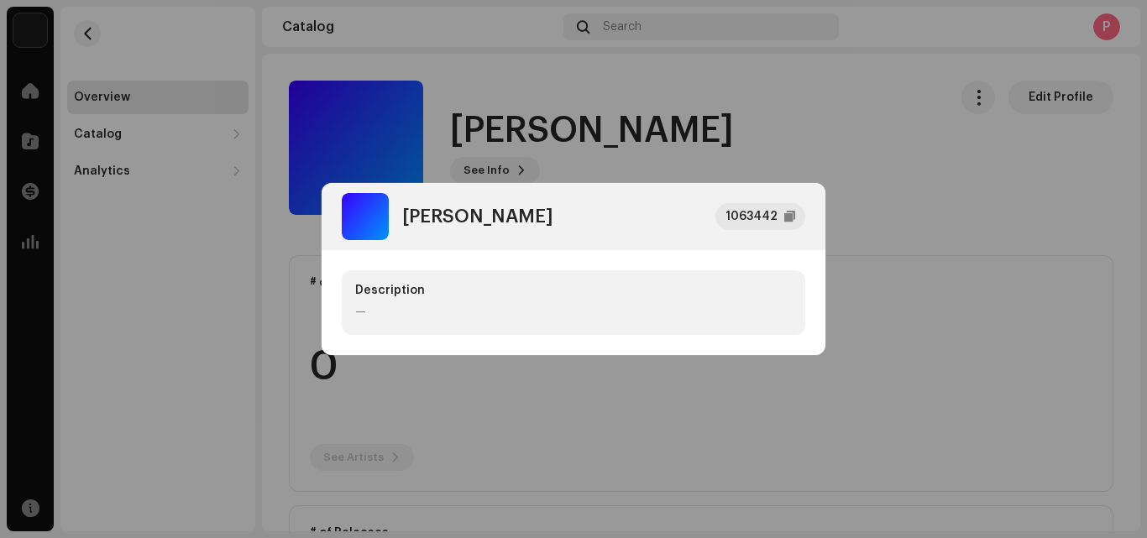
click at [409, 296] on div "Description" at bounding box center [573, 290] width 437 height 13
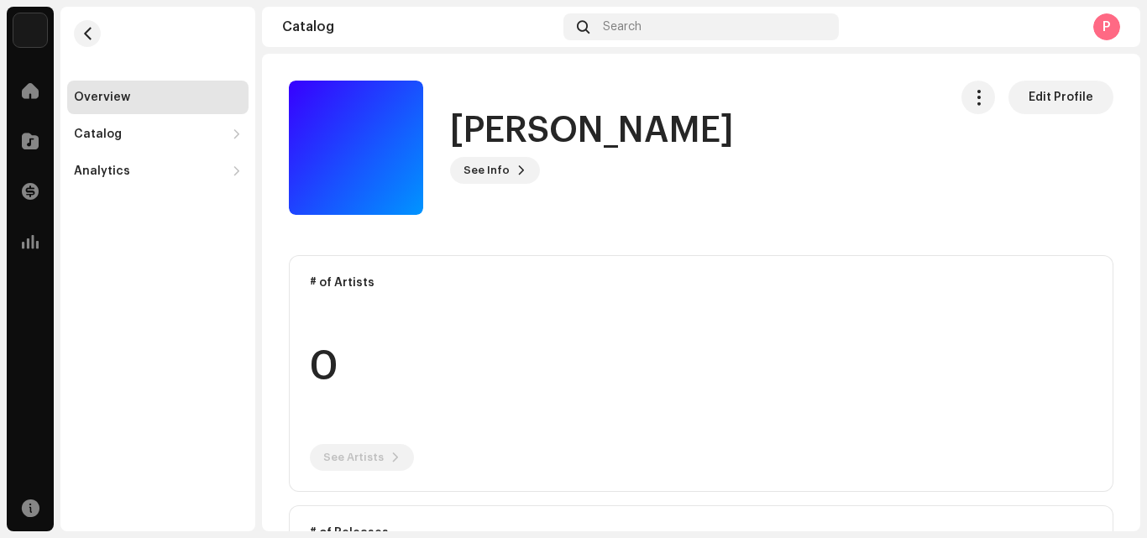
click at [453, 362] on div "Yaa Shondem 1063442 Description —" at bounding box center [573, 269] width 1147 height 538
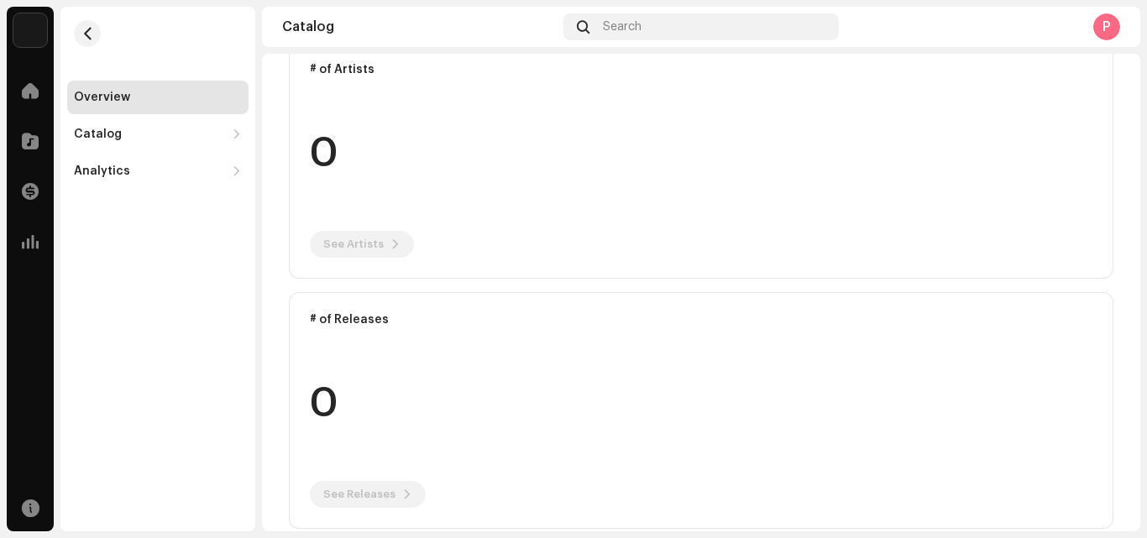
scroll to position [238, 0]
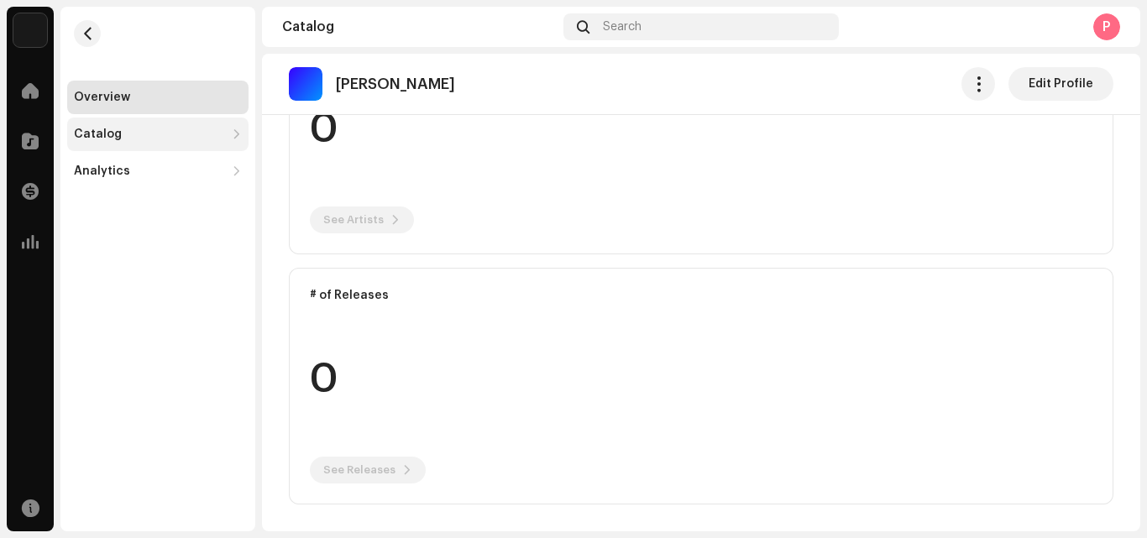
click at [93, 128] on div "Catalog" at bounding box center [98, 134] width 48 height 13
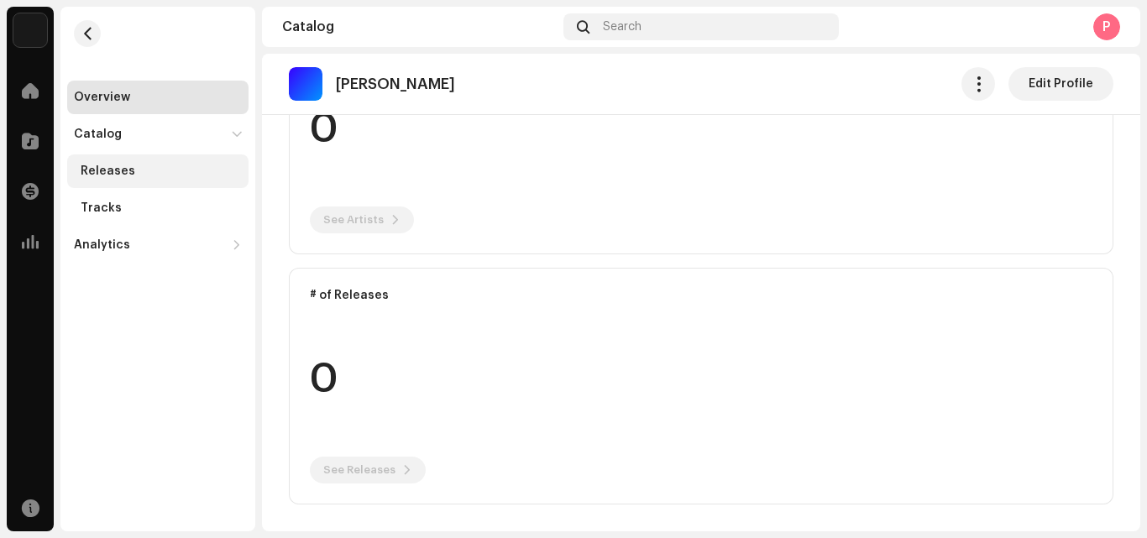
click at [129, 177] on div "Releases" at bounding box center [108, 171] width 55 height 13
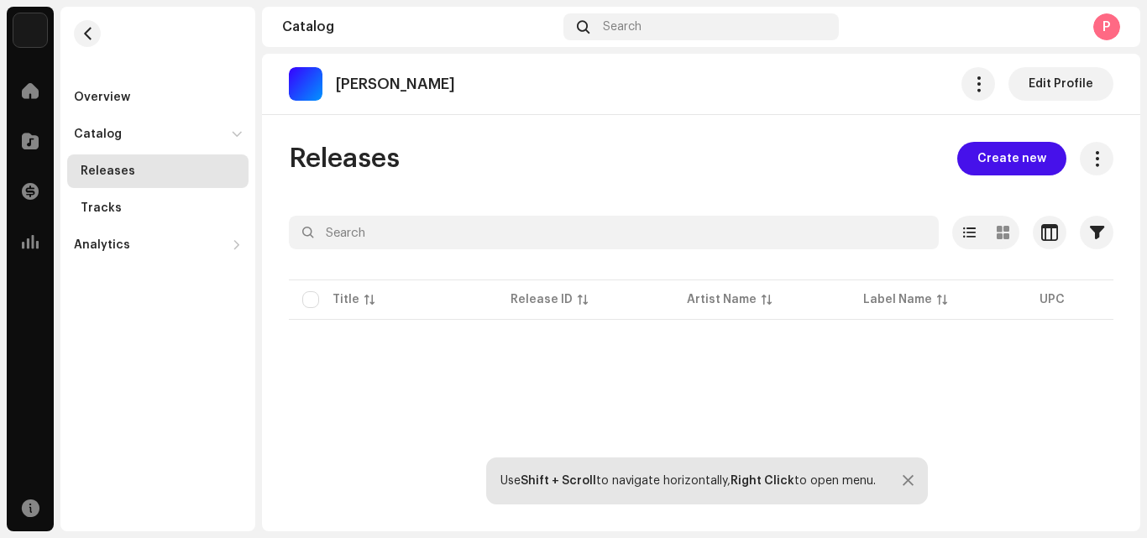
click at [1037, 163] on button "Create new" at bounding box center [1011, 159] width 109 height 34
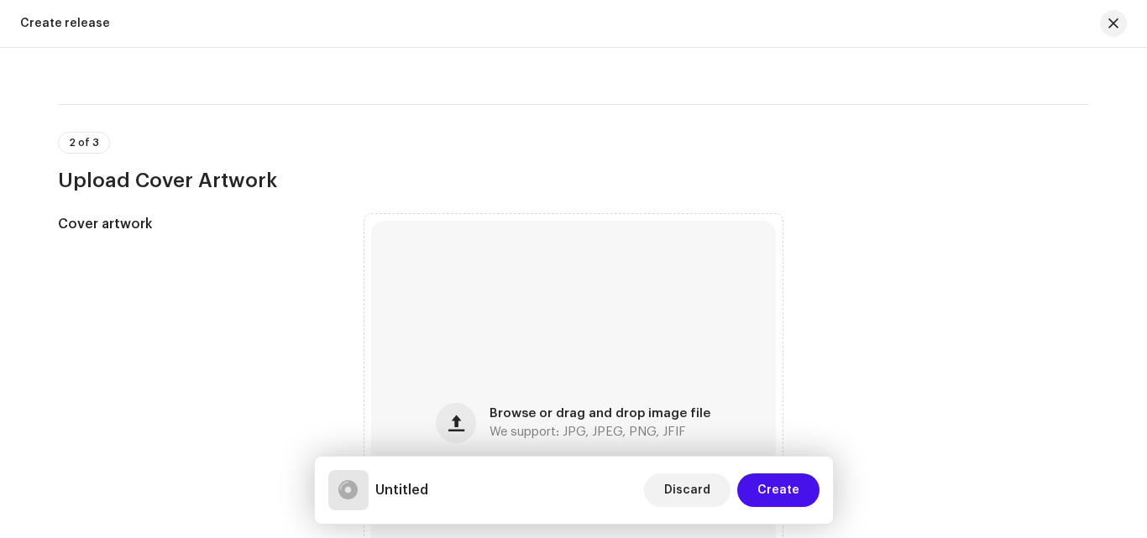
scroll to position [86, 0]
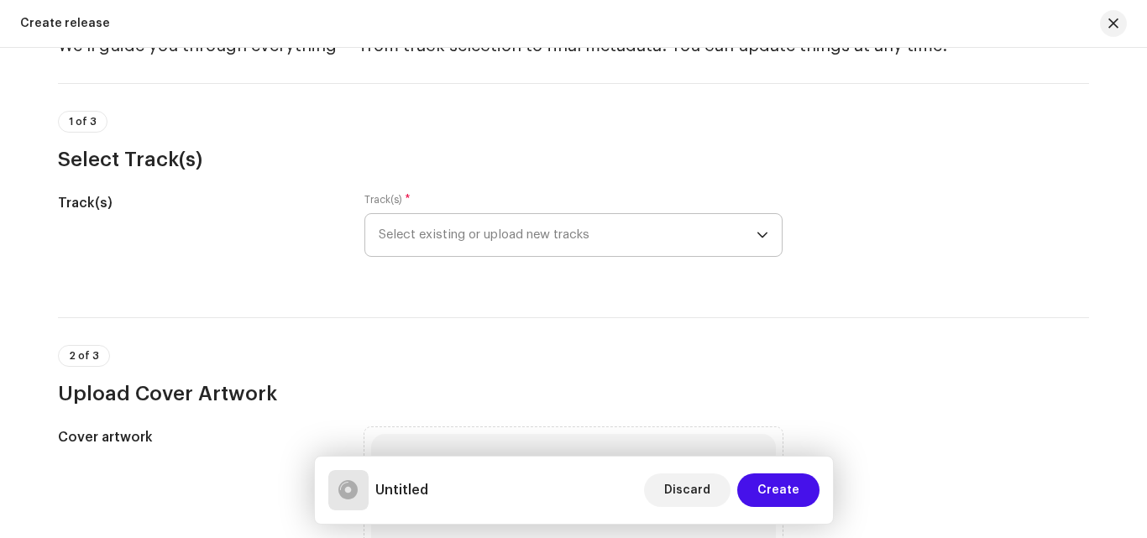
click at [600, 236] on span "Select existing or upload new tracks" at bounding box center [568, 235] width 378 height 42
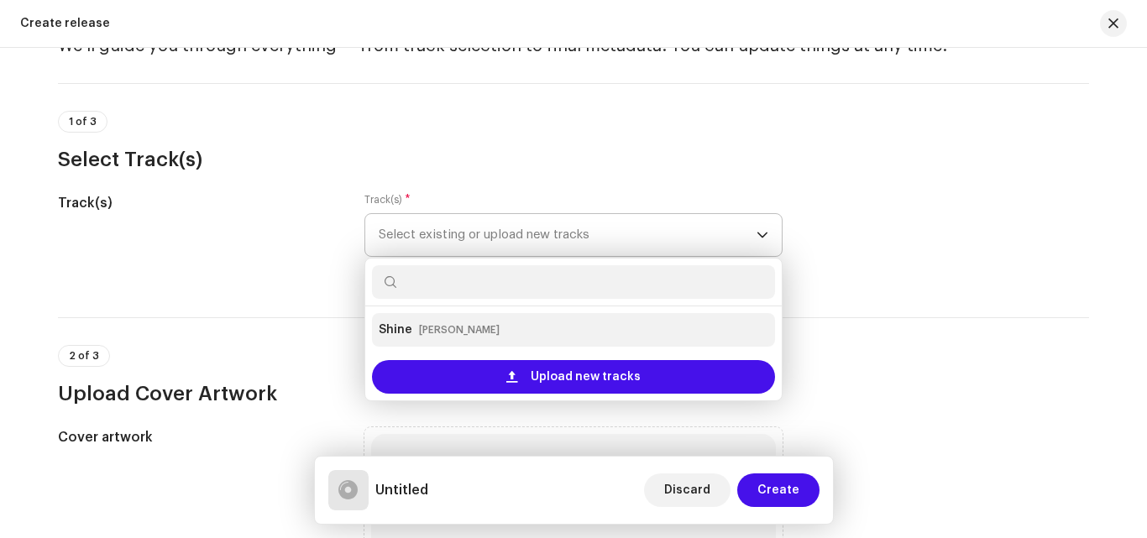
click at [431, 325] on small "[PERSON_NAME]" at bounding box center [459, 330] width 81 height 17
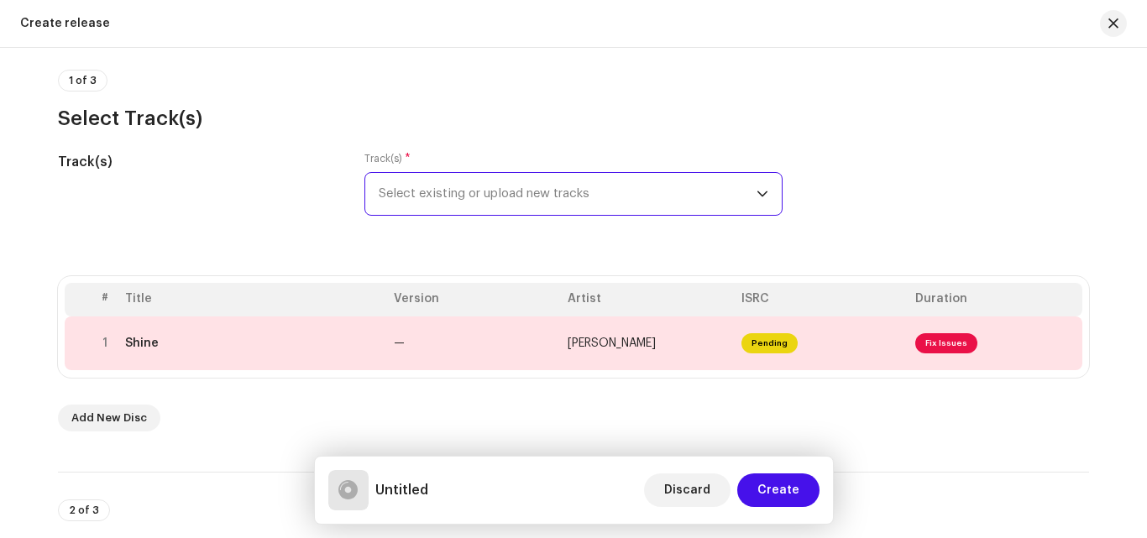
scroll to position [168, 0]
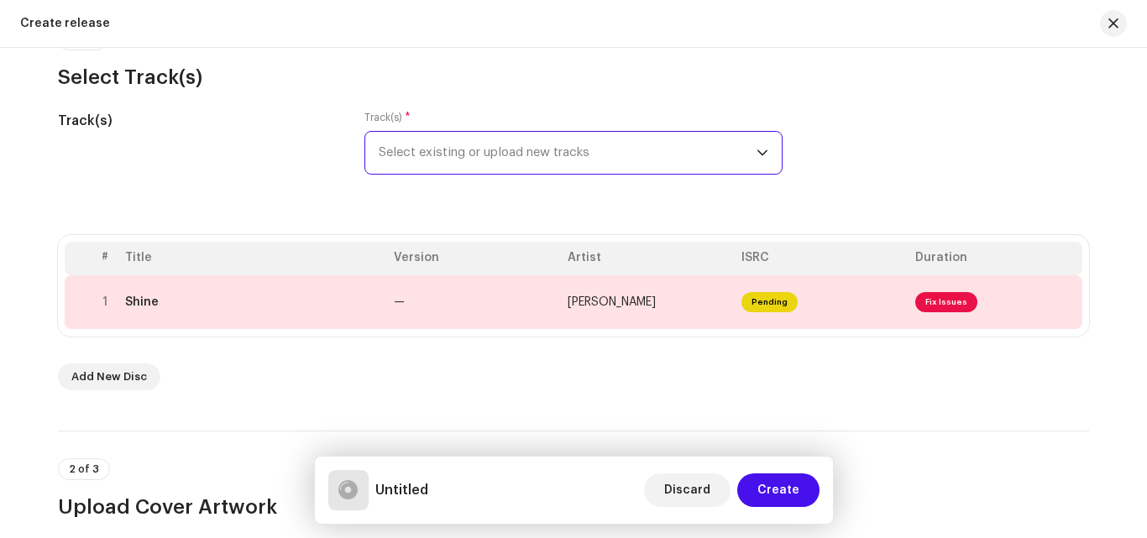
click at [653, 160] on span "Select existing or upload new tracks" at bounding box center [568, 153] width 378 height 42
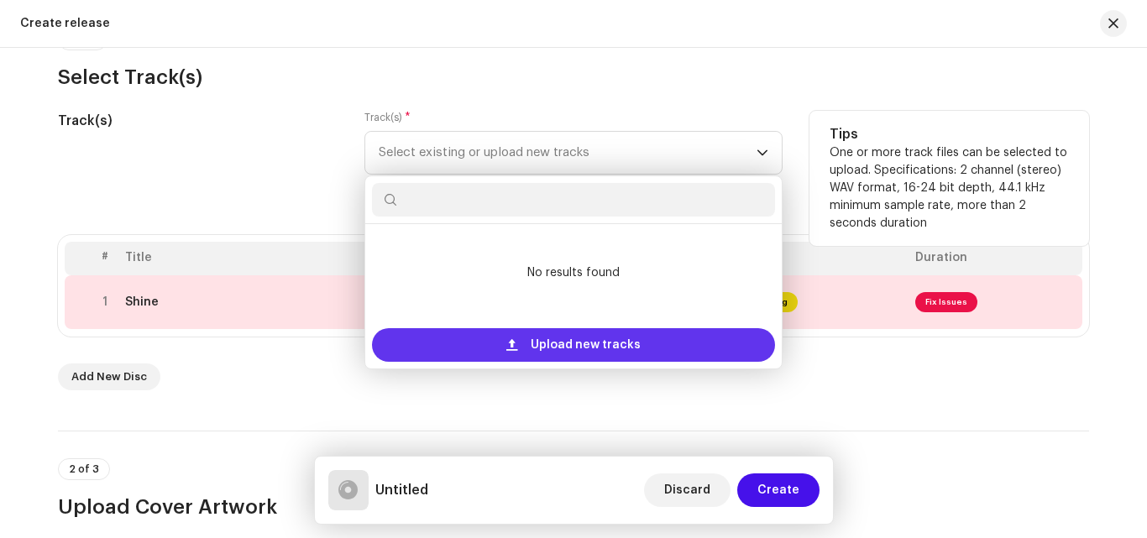
click at [512, 339] on span at bounding box center [511, 344] width 11 height 13
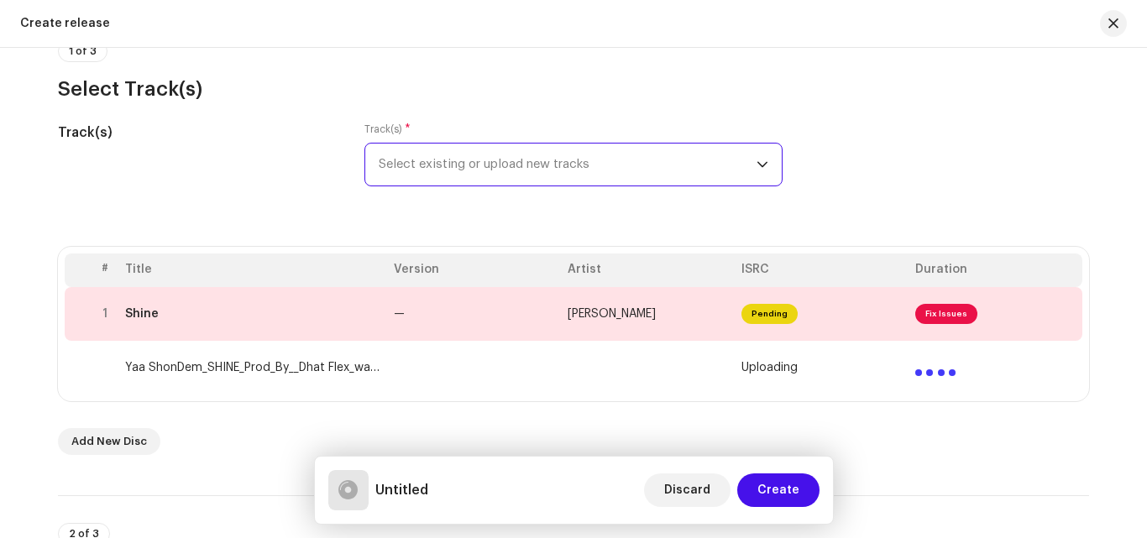
scroll to position [133, 0]
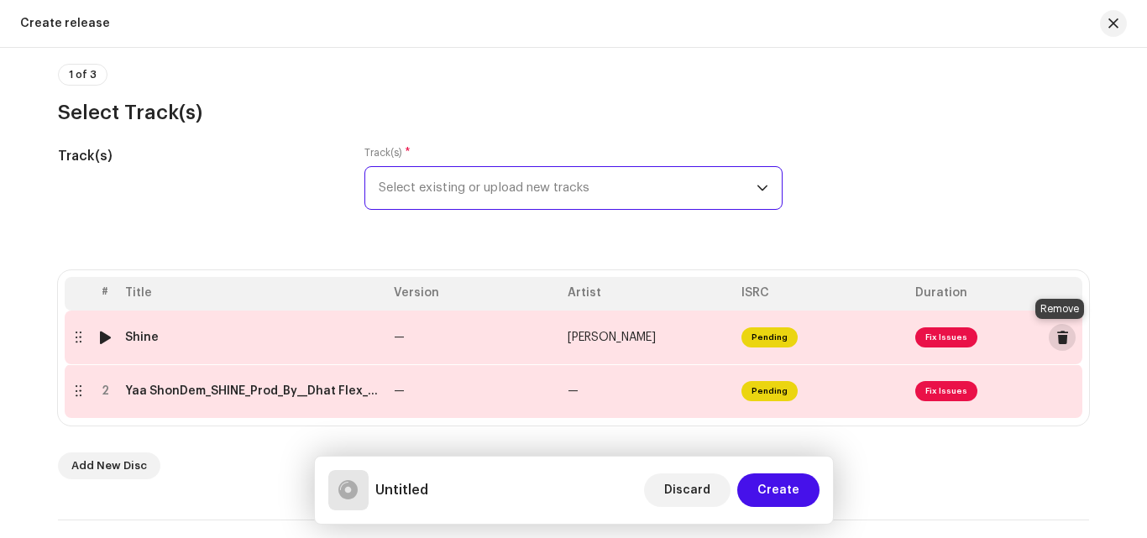
click at [1061, 331] on span at bounding box center [1062, 337] width 13 height 13
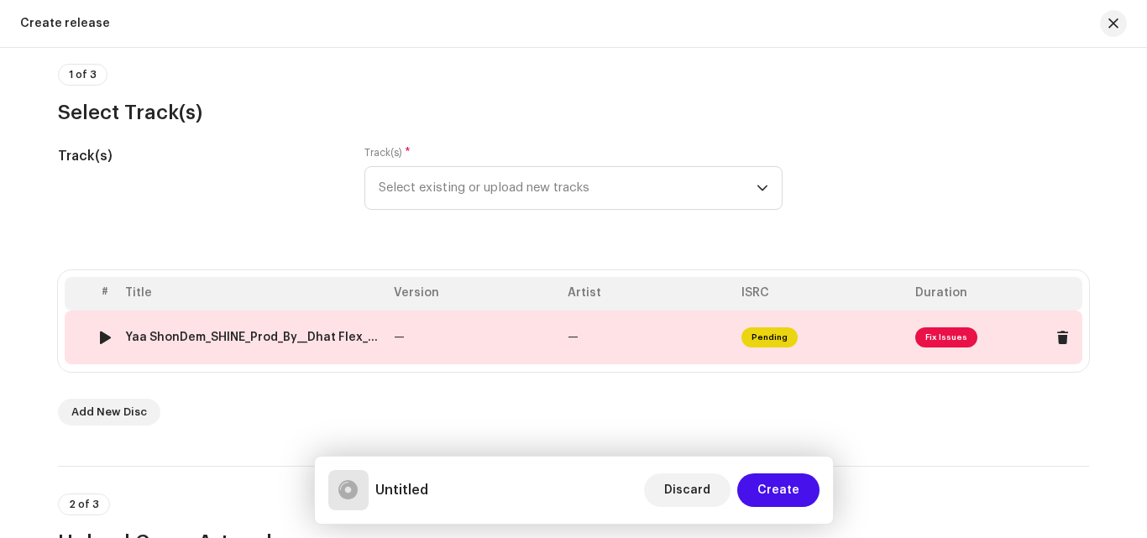
click at [584, 334] on td "—" at bounding box center [648, 338] width 174 height 54
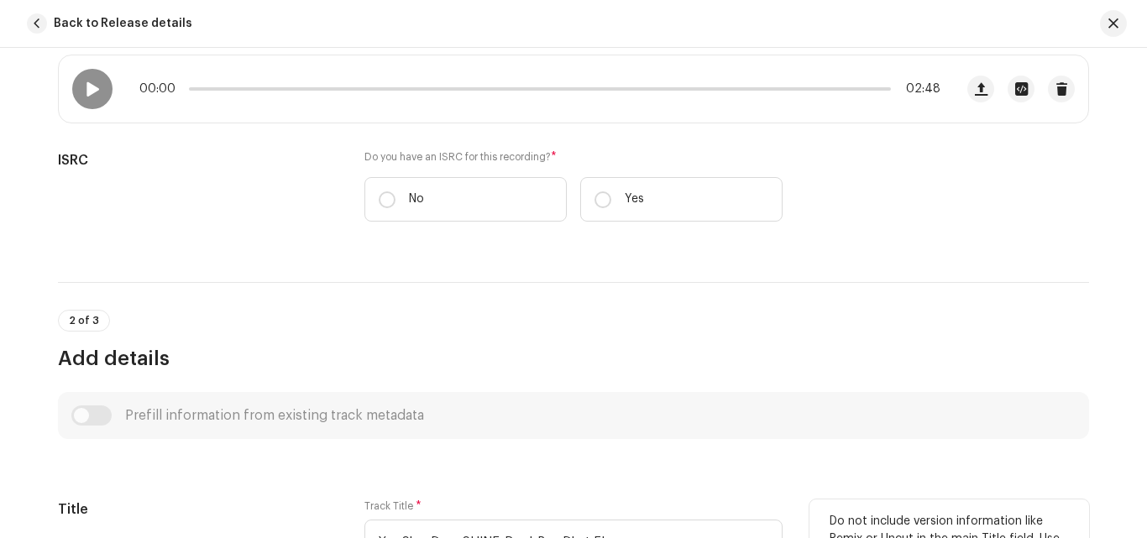
scroll to position [321, 0]
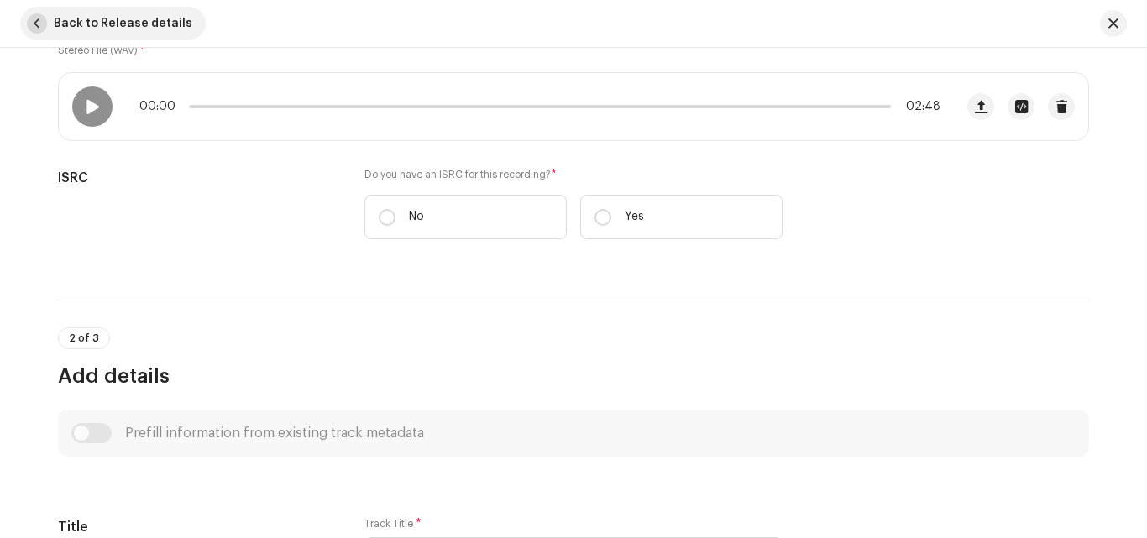
click at [33, 21] on span "button" at bounding box center [37, 23] width 20 height 20
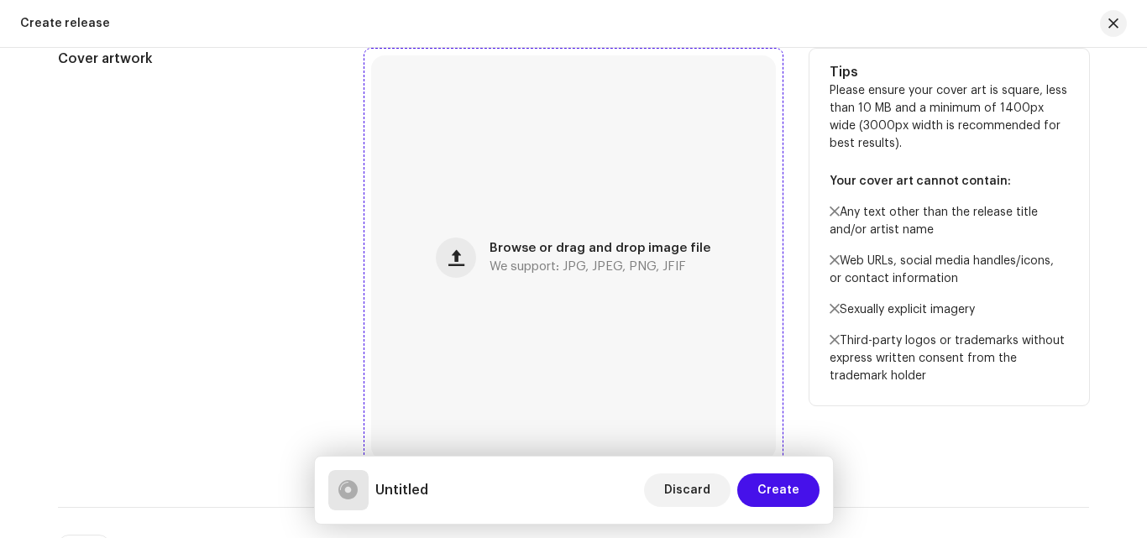
scroll to position [667, 0]
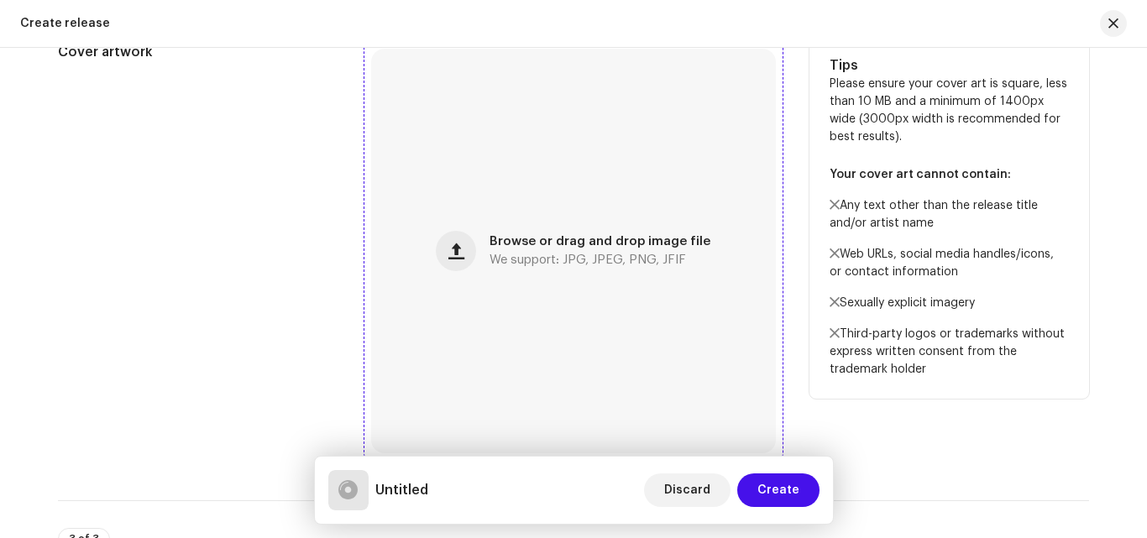
click at [541, 251] on div "Browse or drag and drop image file We support: JPG, JPEG, PNG, JFIF" at bounding box center [600, 251] width 221 height 30
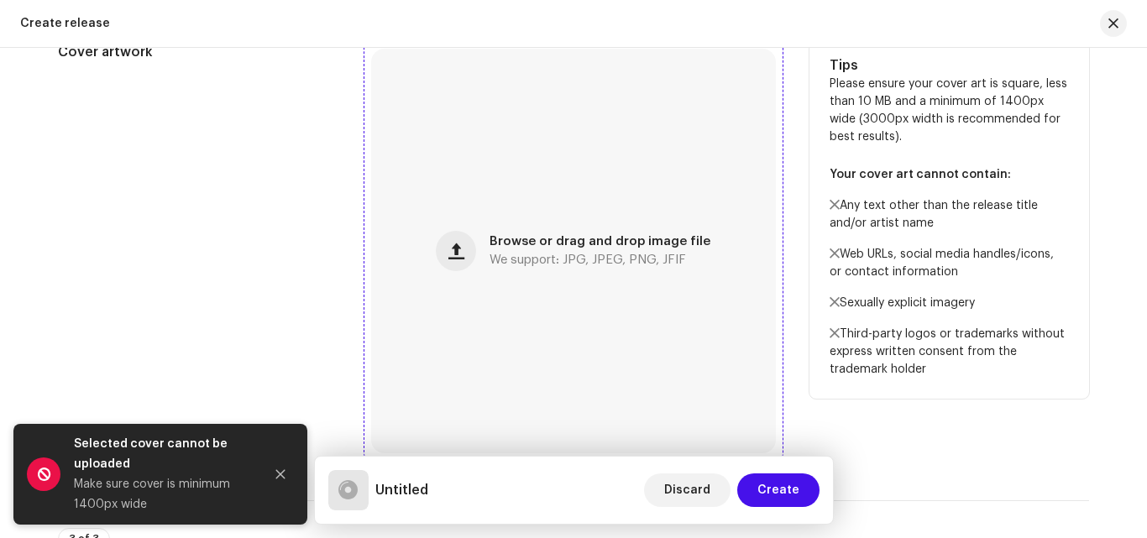
click at [619, 244] on span "Browse or drag and drop image file" at bounding box center [600, 242] width 221 height 12
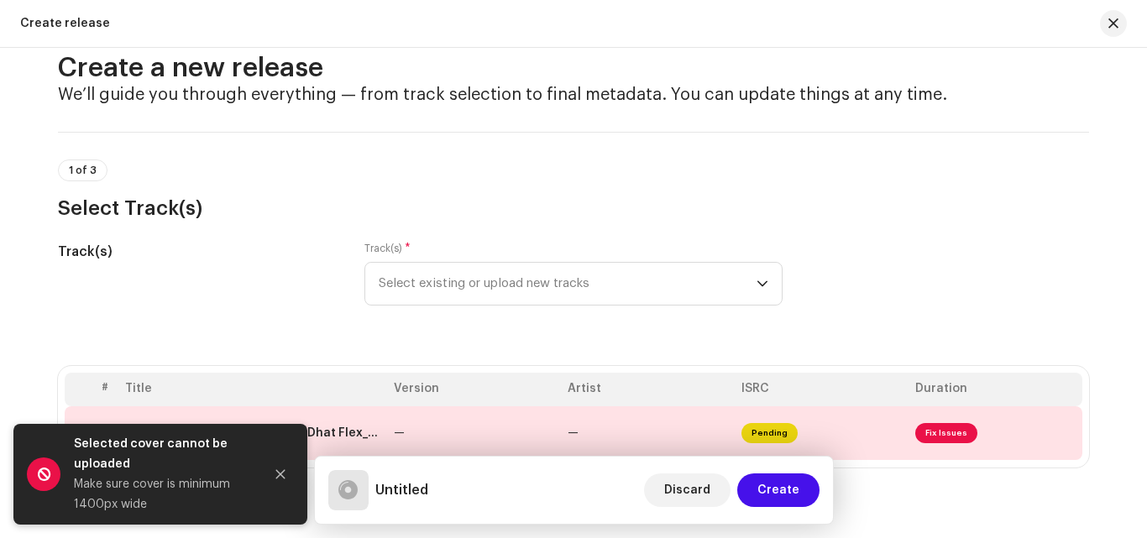
scroll to position [0, 0]
